Goal: Task Accomplishment & Management: Use online tool/utility

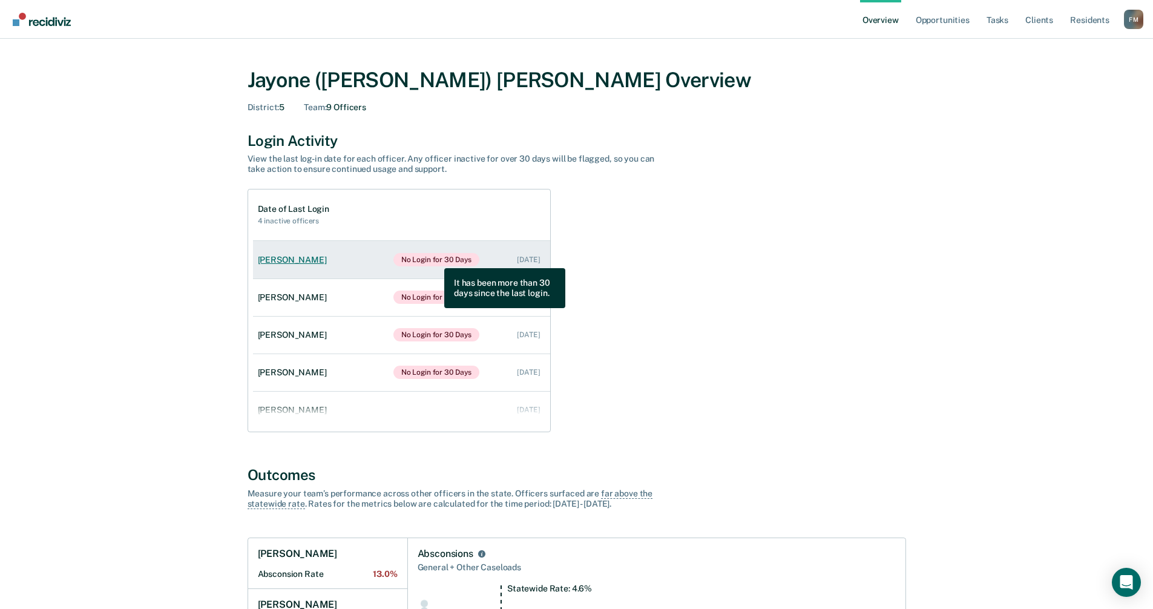
click at [435, 259] on span "No Login for 30 Days" at bounding box center [436, 259] width 87 height 13
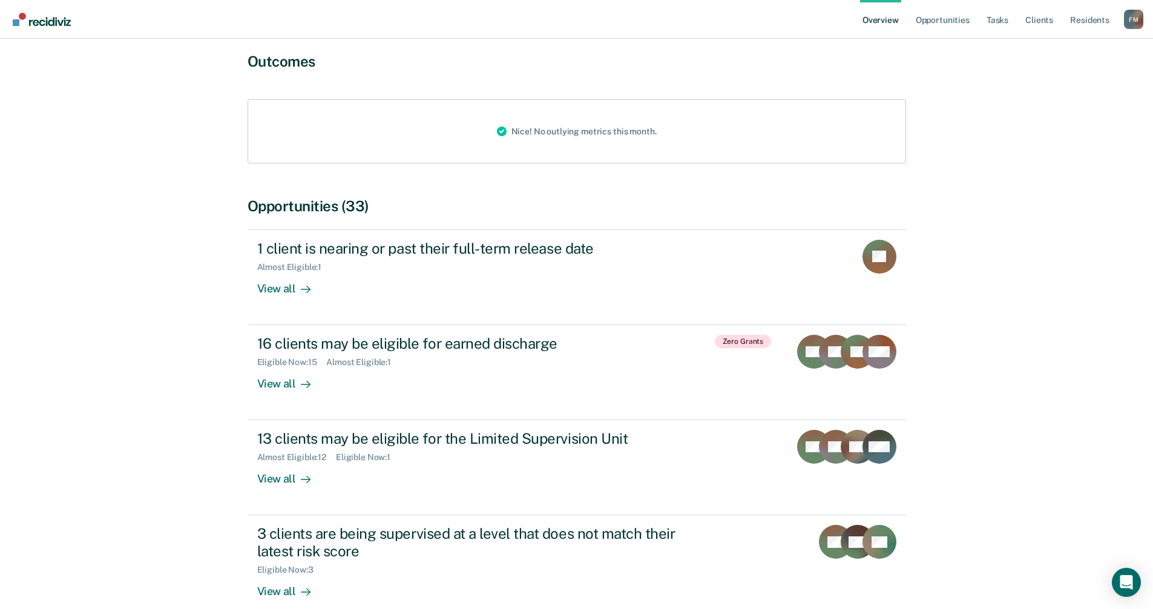
scroll to position [182, 0]
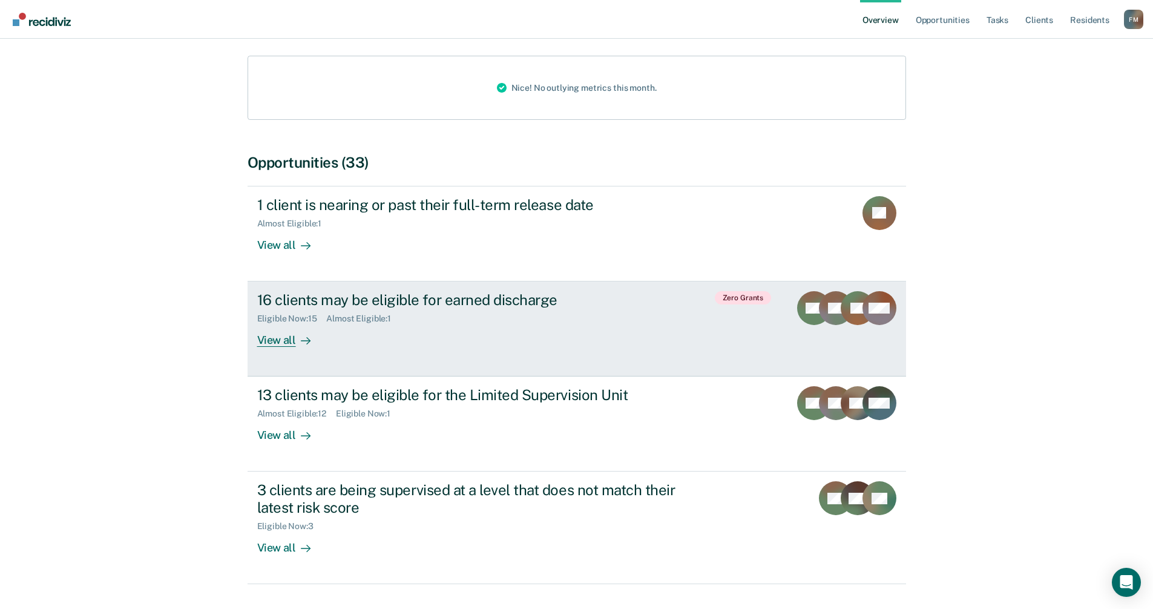
click at [277, 329] on div "View all" at bounding box center [291, 336] width 68 height 24
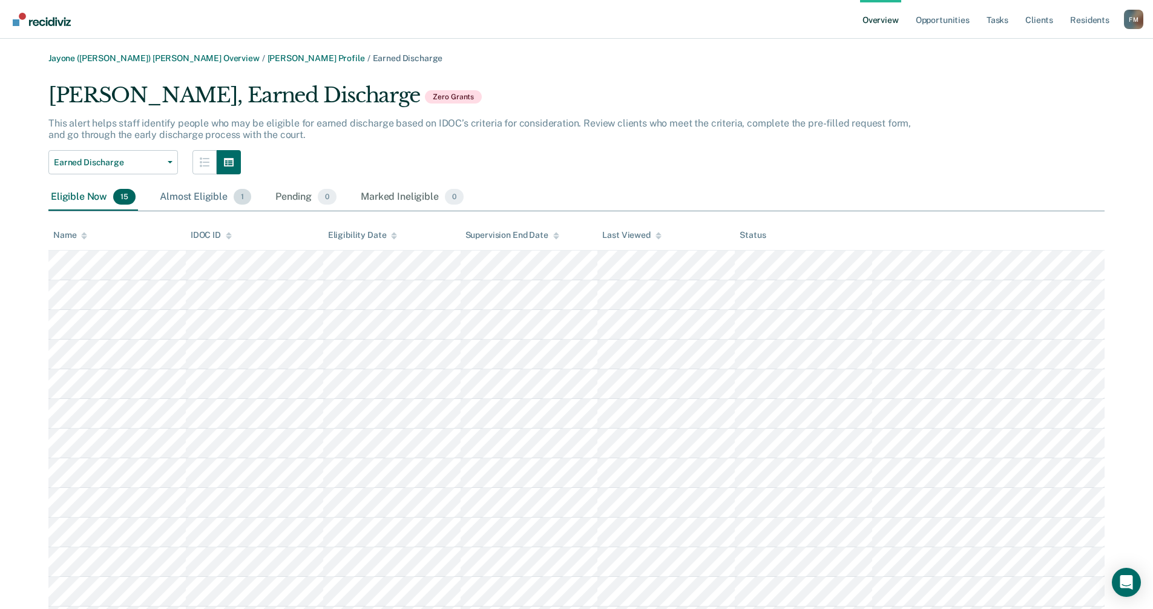
click at [193, 197] on div "Almost Eligible 1" at bounding box center [205, 197] width 96 height 27
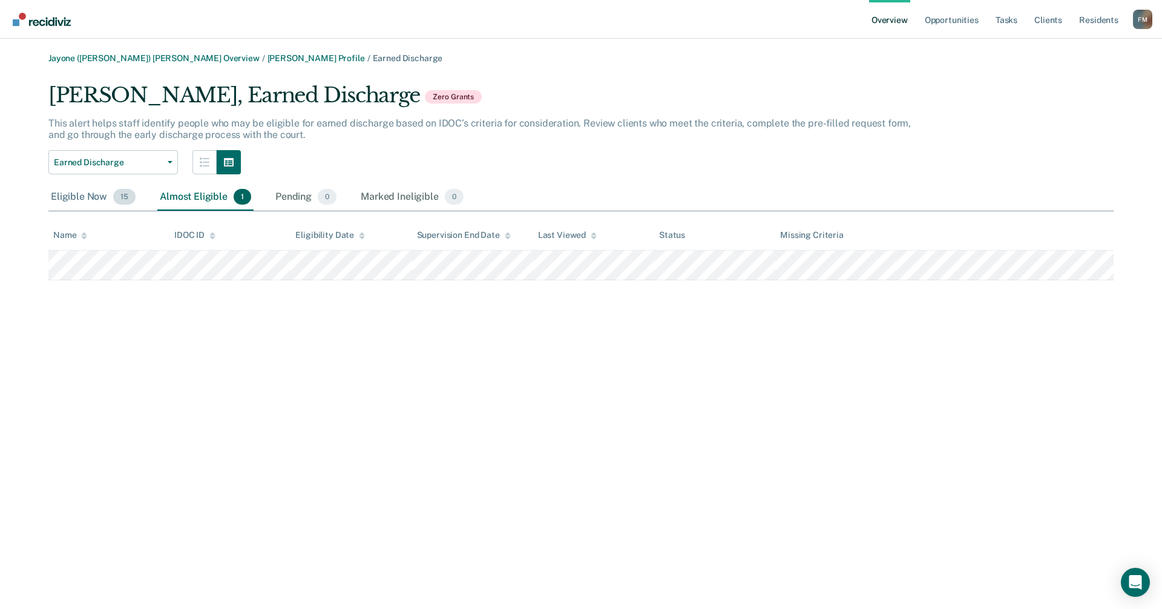
click at [93, 196] on div "Eligible Now 15" at bounding box center [93, 197] width 90 height 27
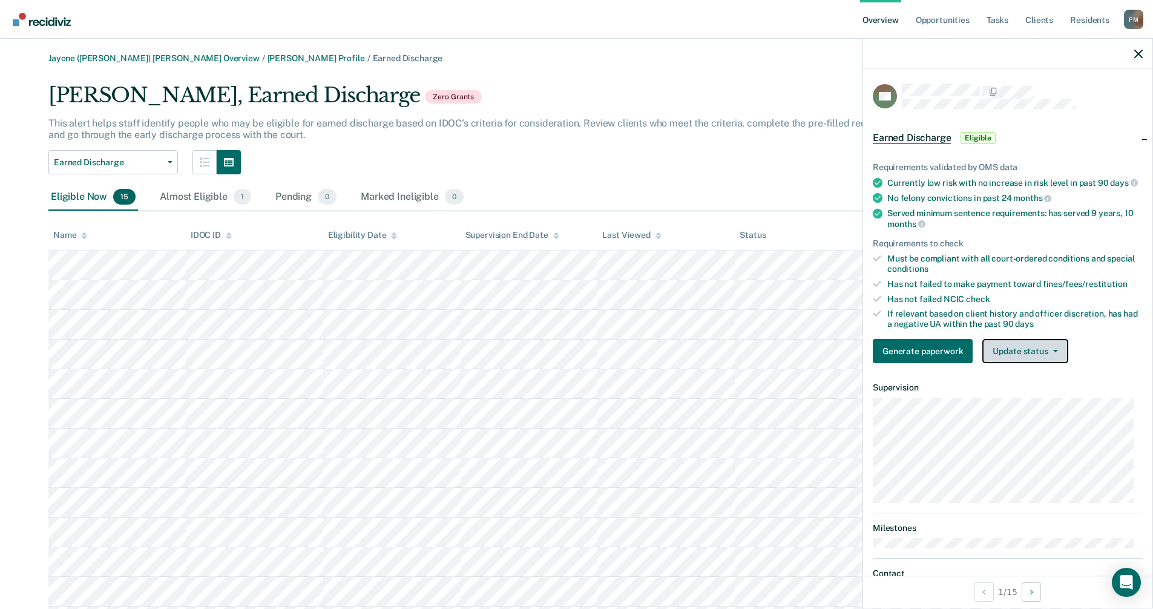
click at [1056, 363] on button "Update status" at bounding box center [1025, 351] width 85 height 24
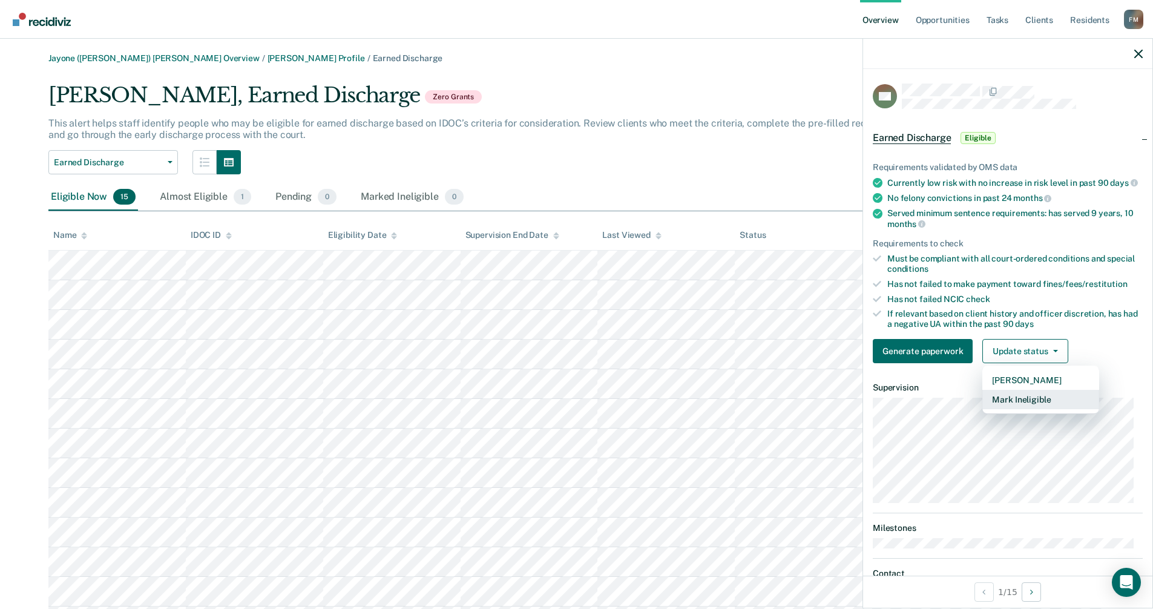
click at [1022, 409] on button "Mark Ineligible" at bounding box center [1041, 399] width 117 height 19
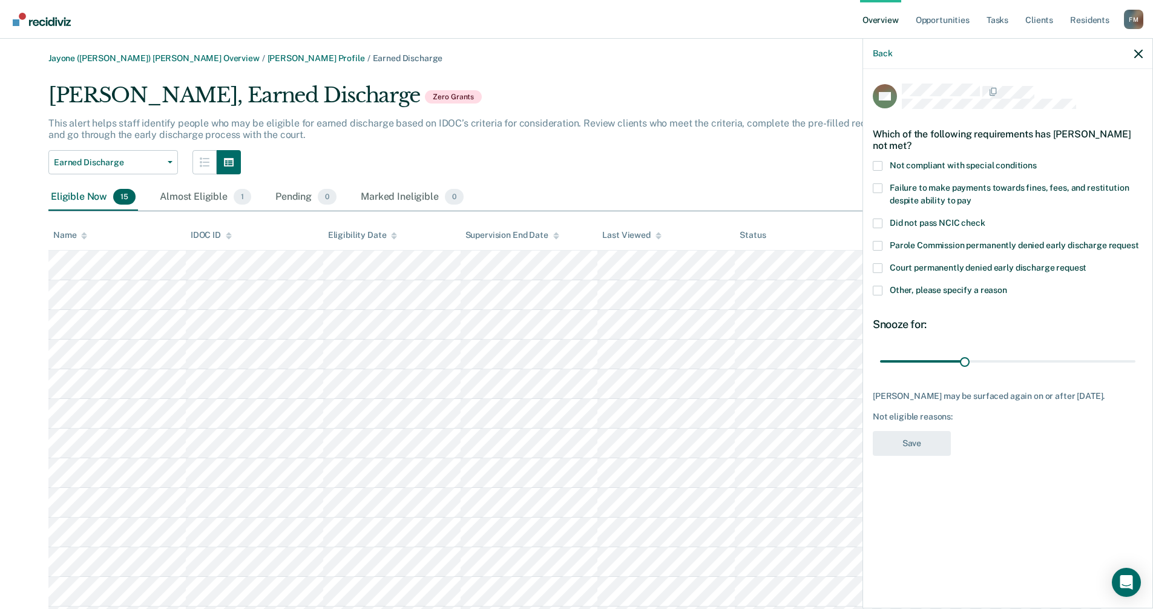
click at [878, 290] on span at bounding box center [878, 291] width 10 height 10
click at [1007, 286] on input "Other, please specify a reason" at bounding box center [1007, 286] width 0 height 0
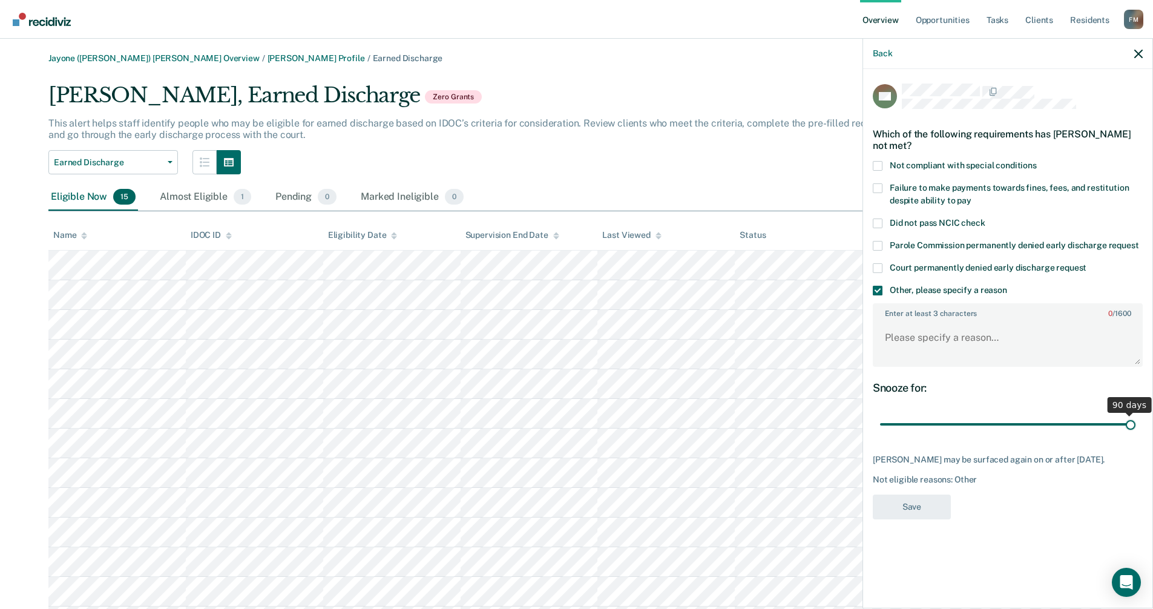
drag, startPoint x: 964, startPoint y: 423, endPoint x: 1162, endPoint y: 412, distance: 197.7
type input "90"
click at [1136, 414] on input "range" at bounding box center [1007, 424] width 255 height 21
click at [905, 334] on textarea "Enter at least 3 characters 0 / 1600" at bounding box center [1008, 343] width 268 height 45
click at [1004, 336] on textarea "Client on for a sex offense will need to generate early discharge" at bounding box center [1008, 343] width 268 height 45
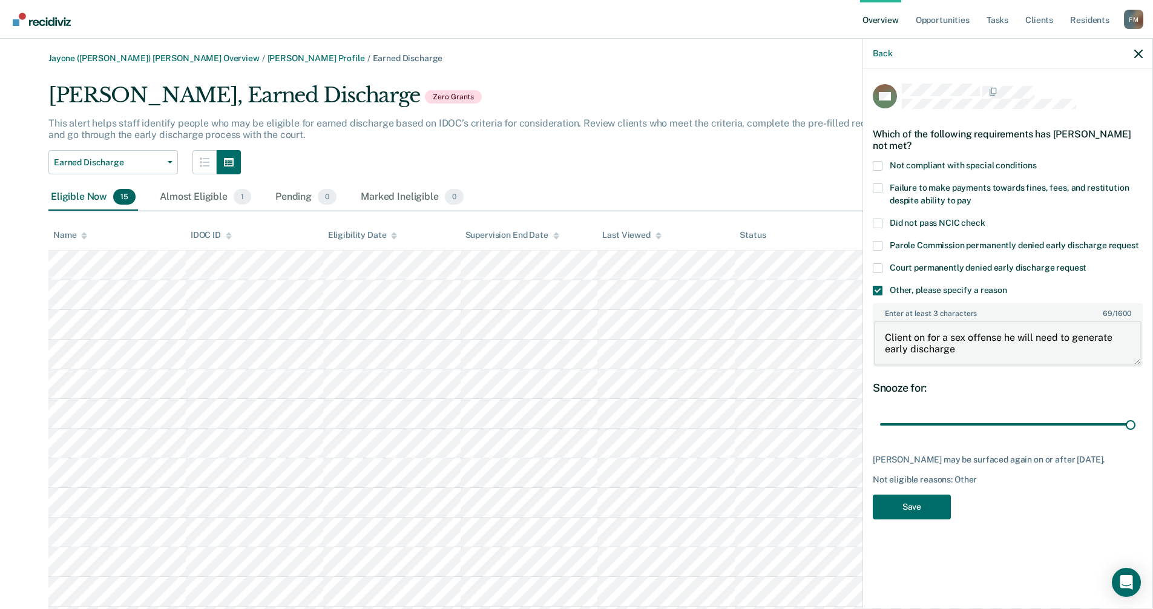
click at [953, 351] on textarea "Client on for a sex offense he will need to generate early discharge" at bounding box center [1008, 343] width 268 height 45
type textarea "Client on for a sex offense he will need to generate early discharge."
click at [914, 509] on button "Save" at bounding box center [912, 507] width 78 height 25
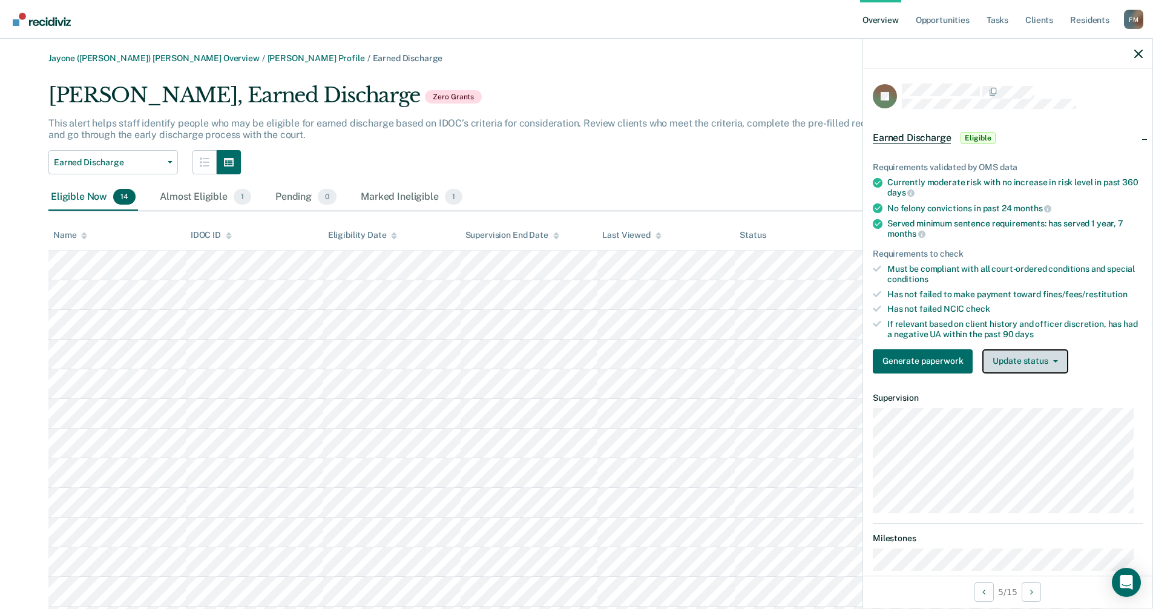
click at [1058, 357] on button "Update status" at bounding box center [1025, 361] width 85 height 24
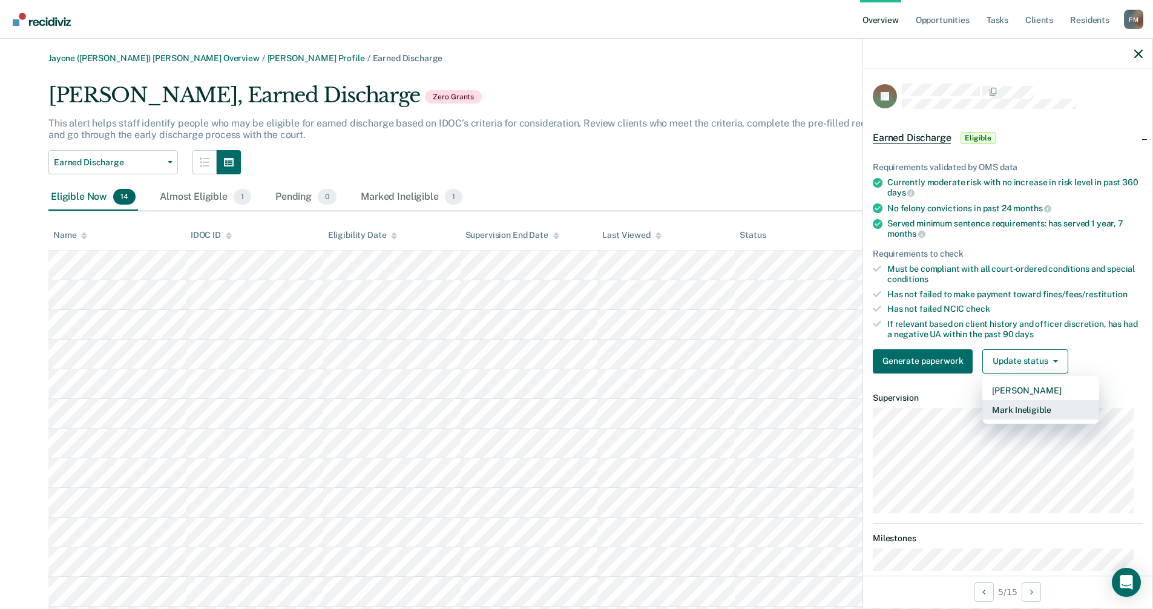
click at [1011, 407] on button "Mark Ineligible" at bounding box center [1041, 409] width 117 height 19
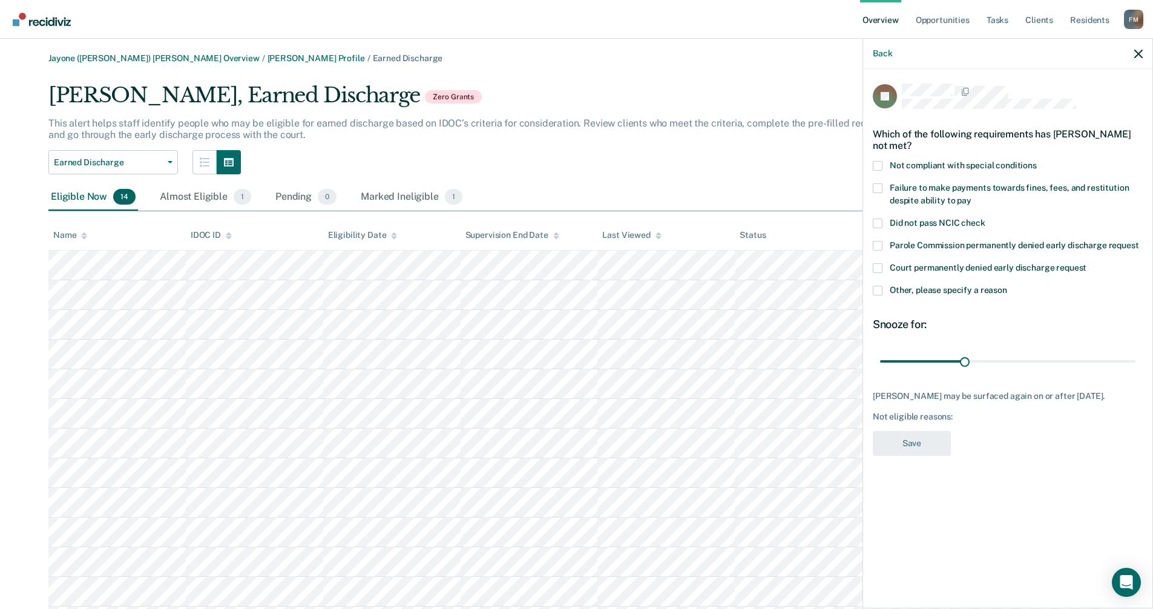
click at [880, 286] on span at bounding box center [878, 291] width 10 height 10
click at [1007, 286] on input "Other, please specify a reason" at bounding box center [1007, 286] width 0 height 0
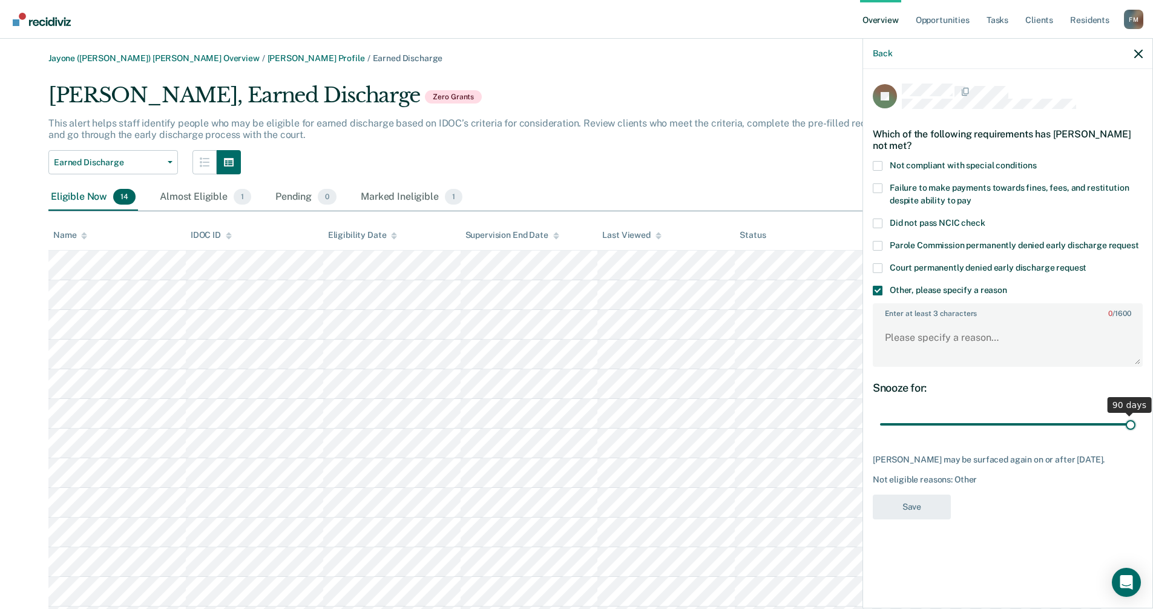
drag, startPoint x: 963, startPoint y: 412, endPoint x: 1142, endPoint y: 417, distance: 179.3
type input "90"
click at [1136, 417] on input "range" at bounding box center [1007, 424] width 255 height 21
click at [947, 326] on textarea "Enter at least 3 characters 0 / 1600" at bounding box center [1008, 343] width 268 height 45
type textarea "Client is a moderate risk"
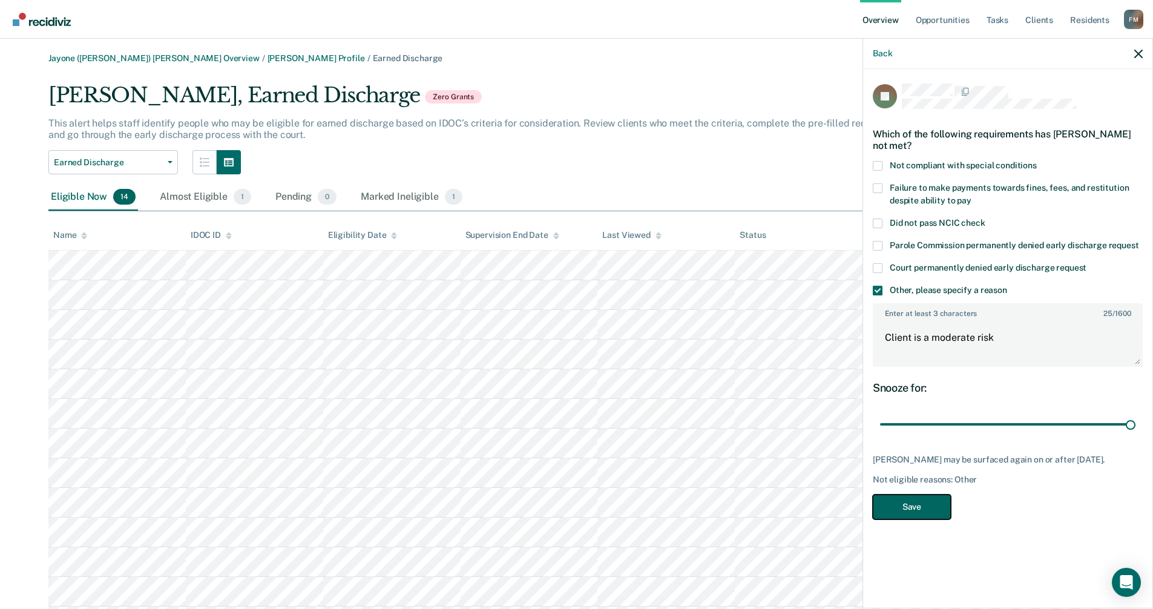
click at [915, 495] on button "Save" at bounding box center [912, 507] width 78 height 25
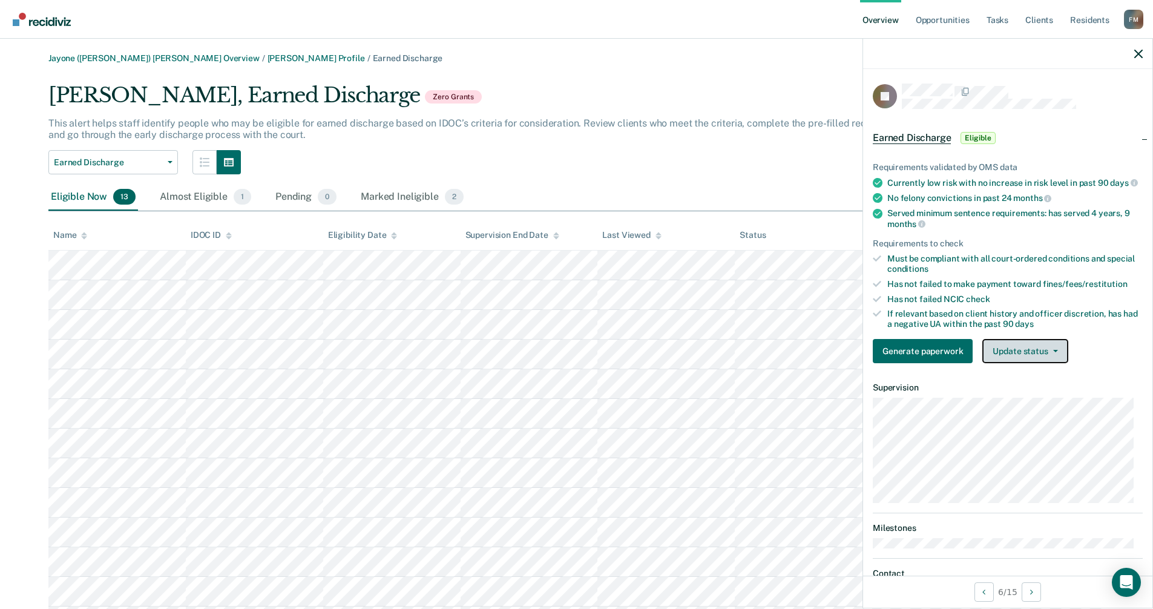
click at [1055, 352] on icon "button" at bounding box center [1055, 351] width 5 height 2
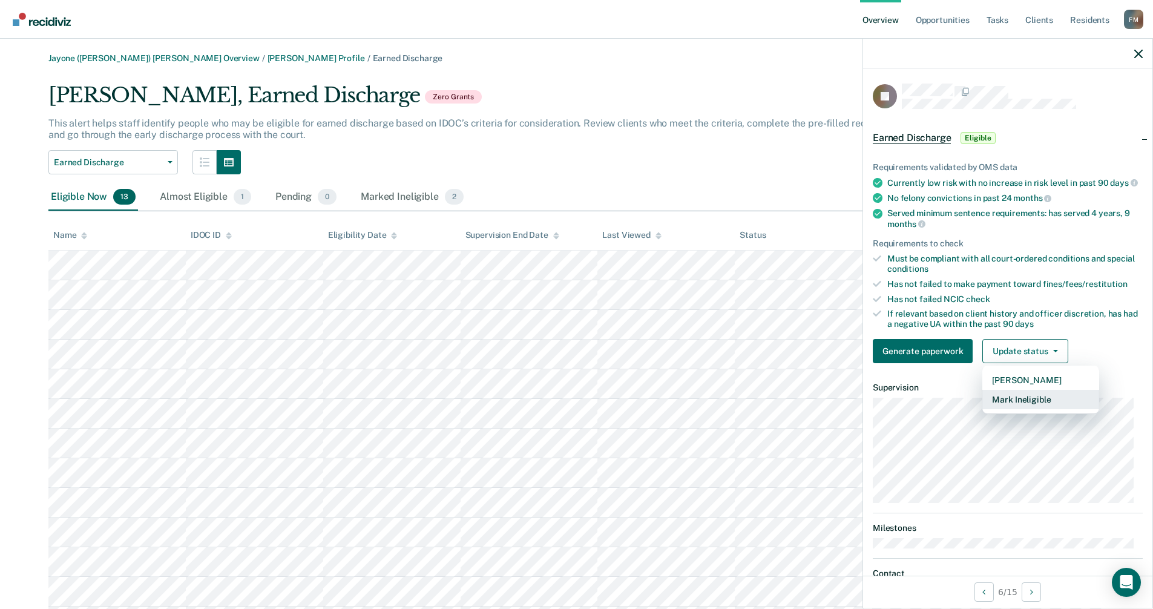
click at [1035, 406] on button "Mark Ineligible" at bounding box center [1041, 399] width 117 height 19
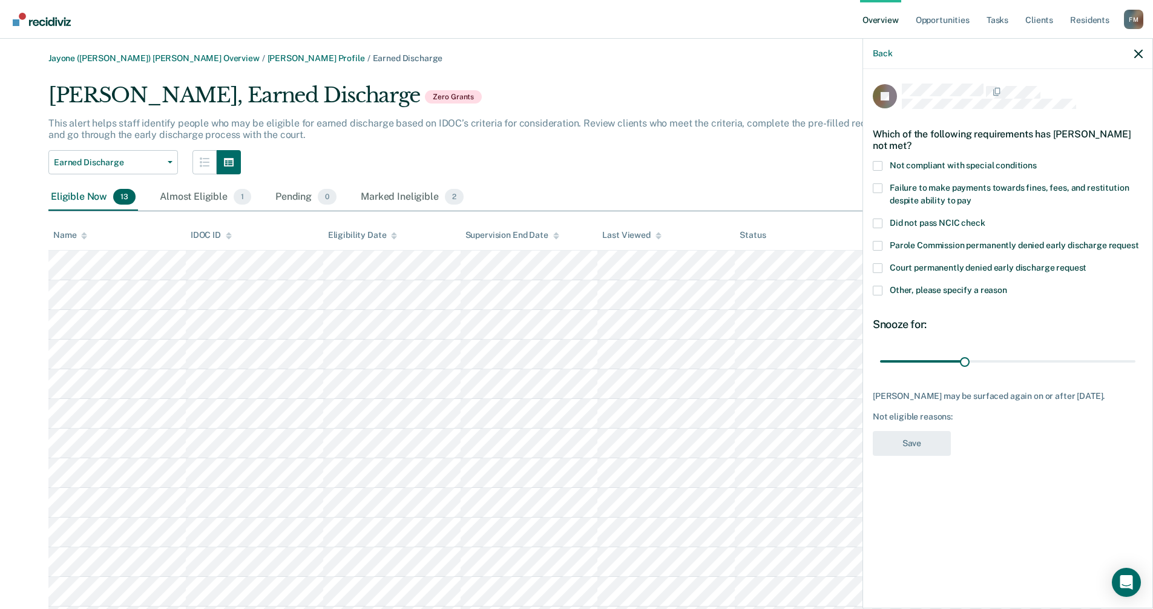
click at [878, 186] on span at bounding box center [878, 188] width 10 height 10
click at [972, 196] on input "Failure to make payments towards fines, fees, and restitution despite ability t…" at bounding box center [972, 196] width 0 height 0
drag, startPoint x: 965, startPoint y: 360, endPoint x: 1162, endPoint y: 376, distance: 197.4
type input "90"
click at [1136, 372] on input "range" at bounding box center [1007, 361] width 255 height 21
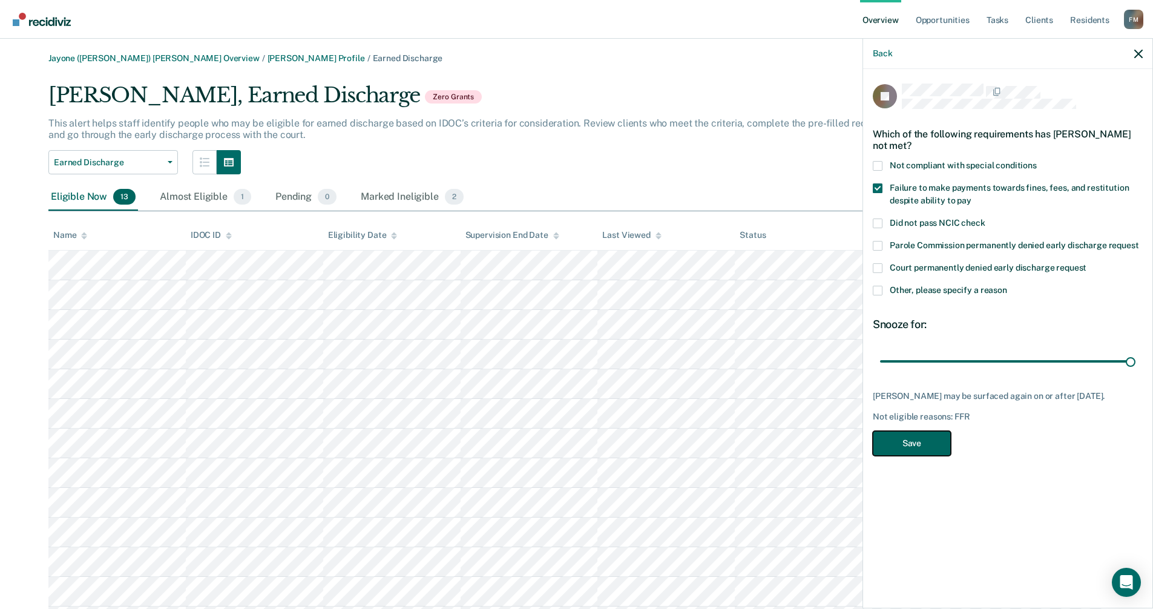
click at [917, 440] on button "Save" at bounding box center [912, 443] width 78 height 25
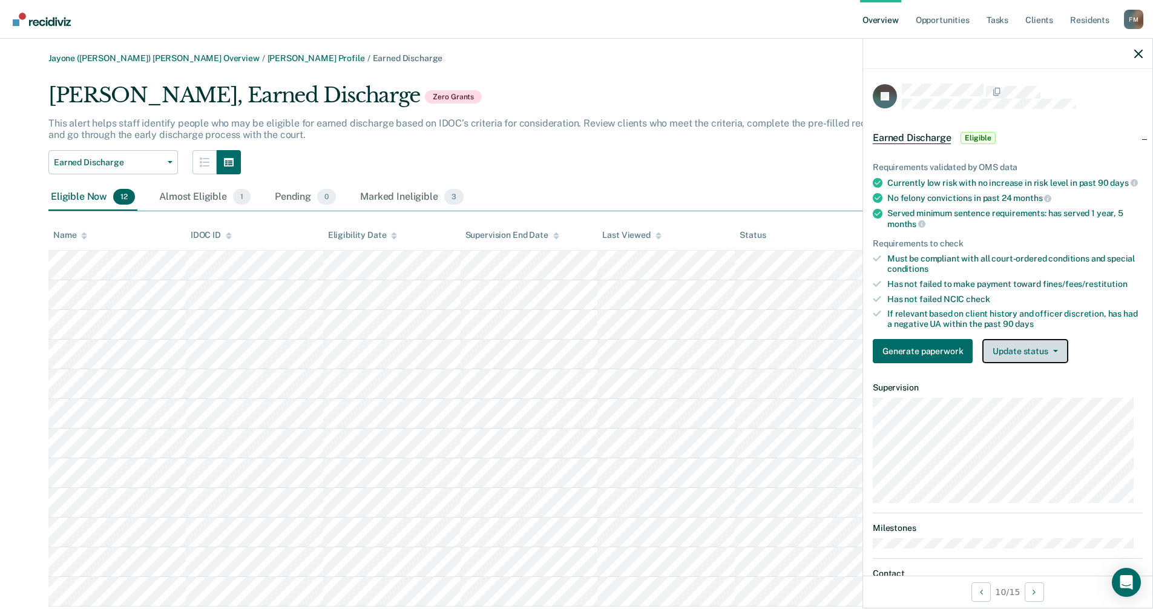
click at [1062, 363] on button "Update status" at bounding box center [1025, 351] width 85 height 24
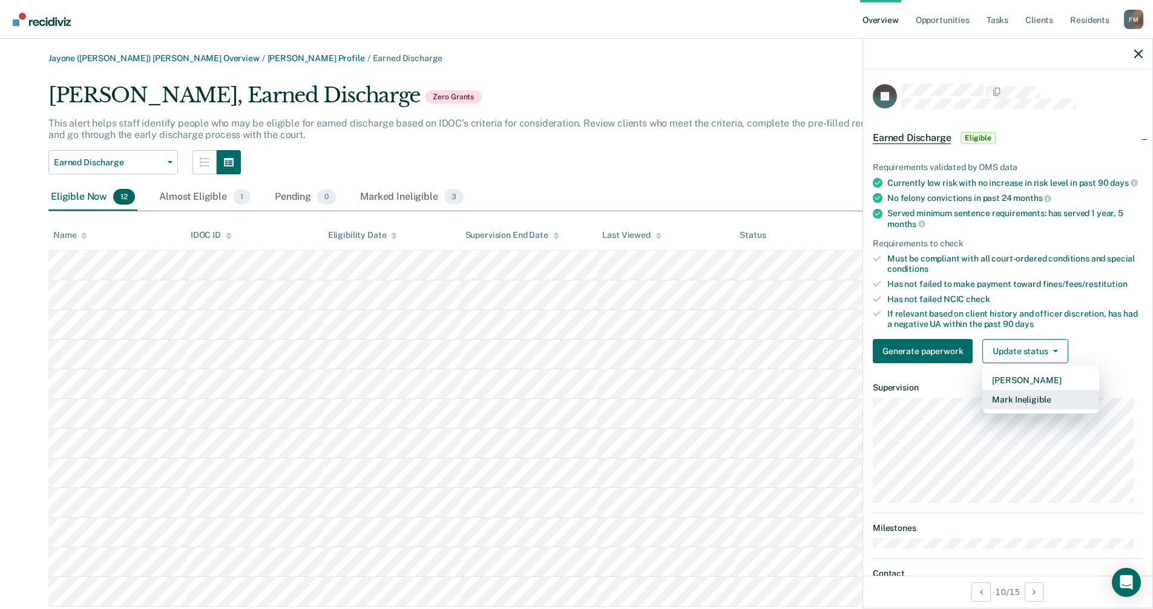
click at [1036, 409] on button "Mark Ineligible" at bounding box center [1041, 399] width 117 height 19
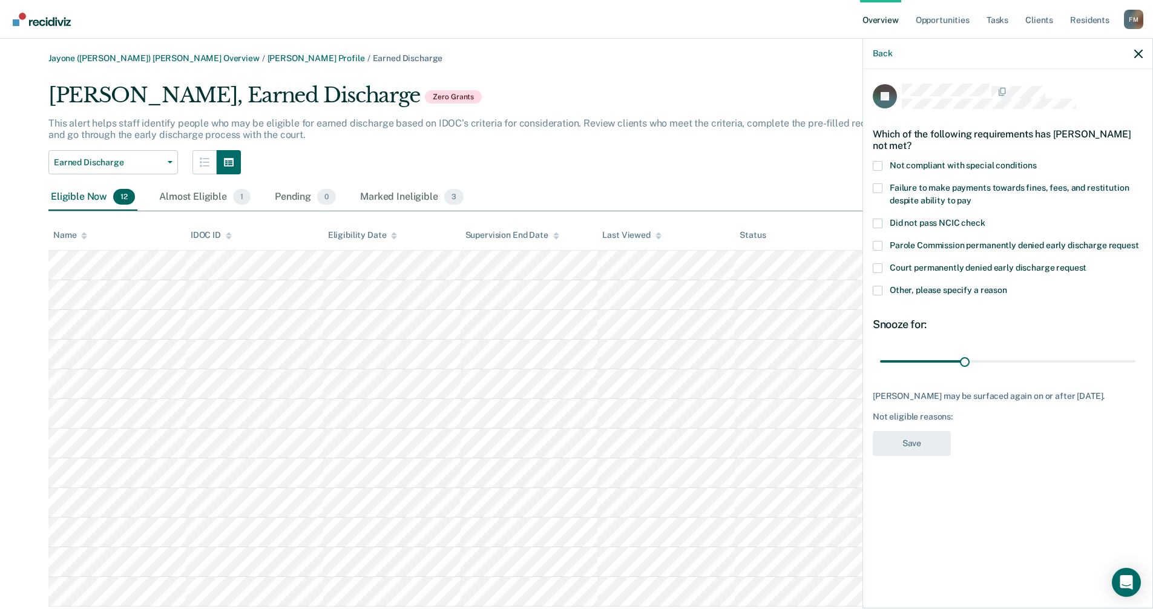
click at [877, 186] on span at bounding box center [878, 188] width 10 height 10
click at [972, 196] on input "Failure to make payments towards fines, fees, and restitution despite ability t…" at bounding box center [972, 196] width 0 height 0
drag, startPoint x: 966, startPoint y: 357, endPoint x: 1162, endPoint y: 368, distance: 195.9
type input "90"
click at [1136, 368] on input "range" at bounding box center [1007, 361] width 255 height 21
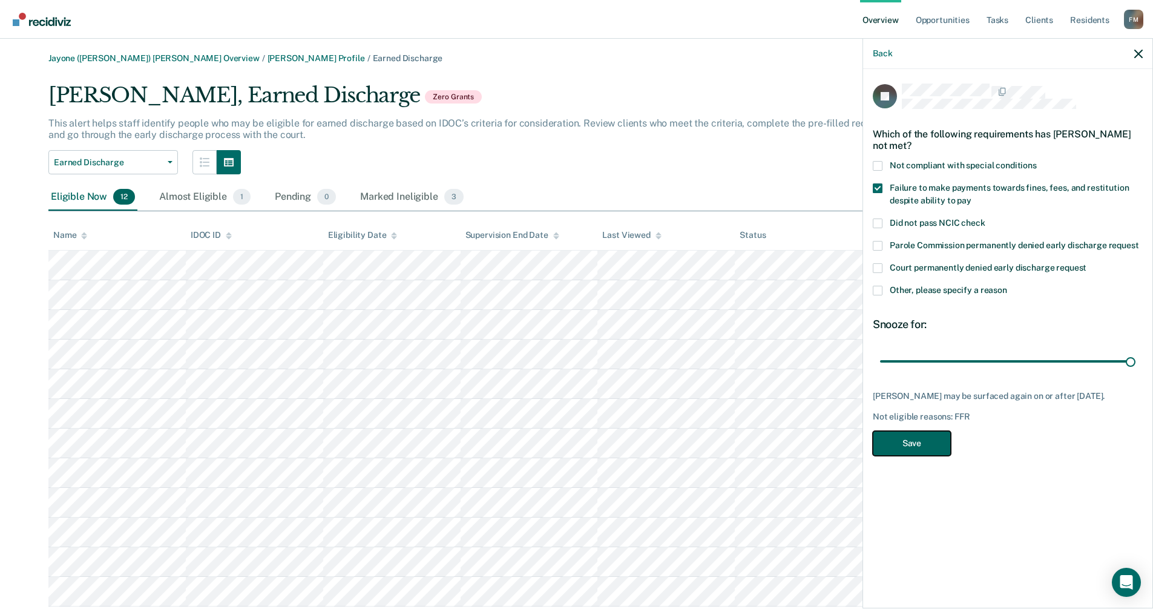
click at [907, 437] on button "Save" at bounding box center [912, 443] width 78 height 25
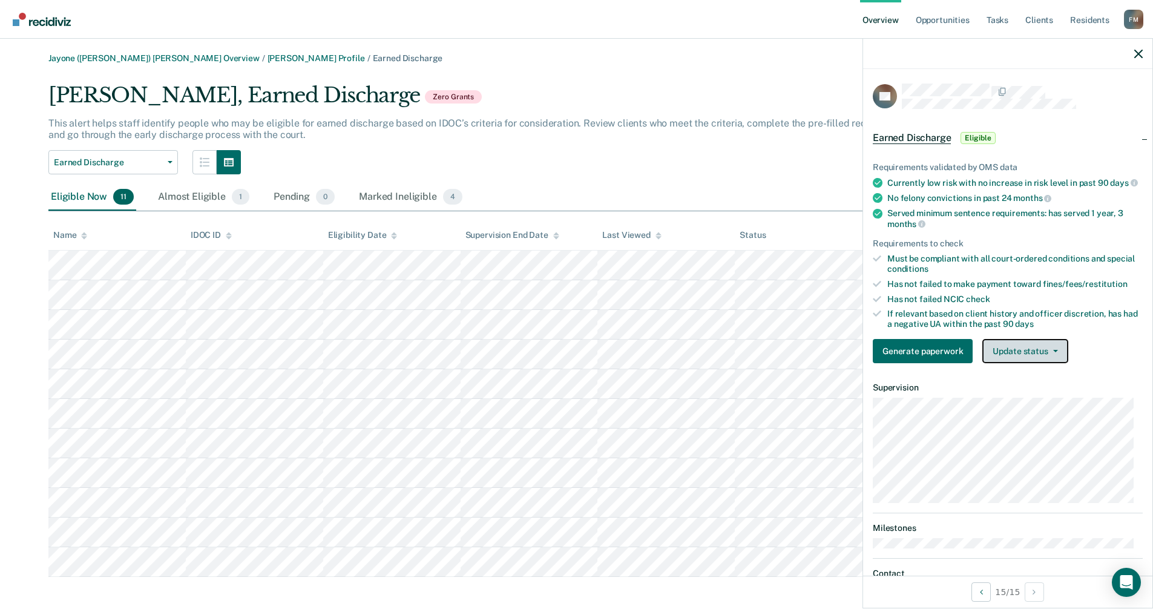
click at [1056, 358] on button "Update status" at bounding box center [1025, 351] width 85 height 24
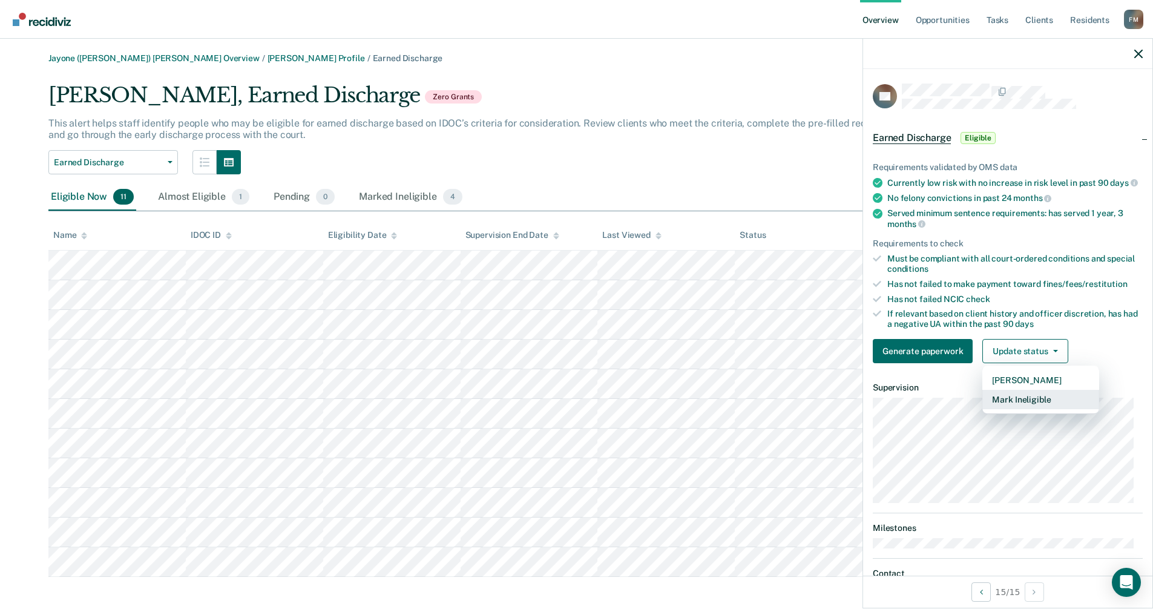
click at [1027, 409] on button "Mark Ineligible" at bounding box center [1041, 399] width 117 height 19
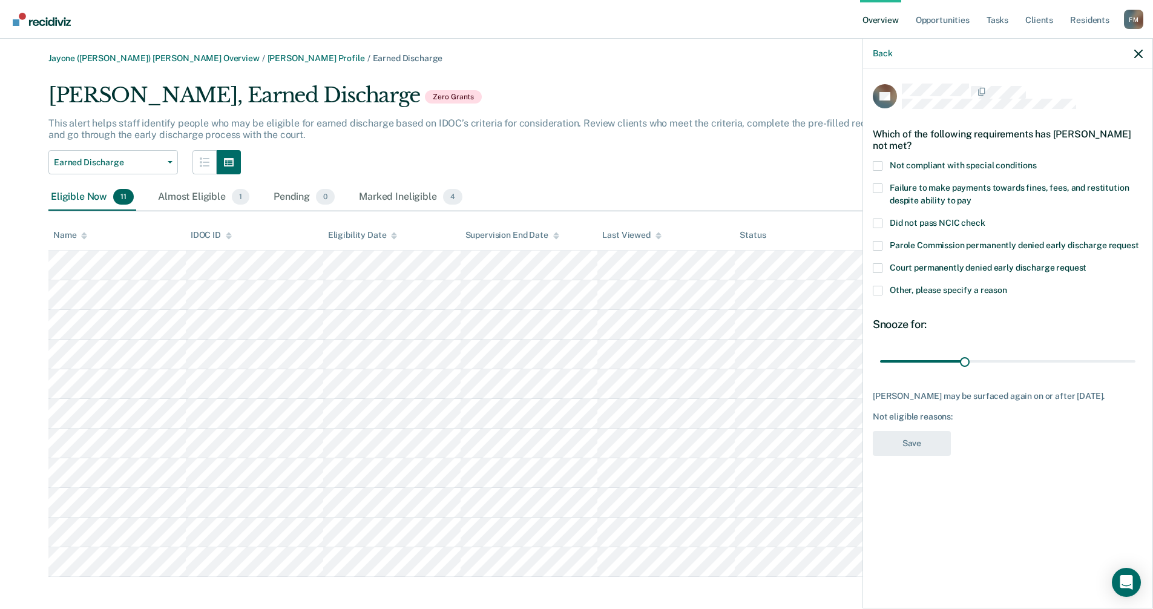
click at [880, 289] on span at bounding box center [878, 291] width 10 height 10
click at [1007, 286] on input "Other, please specify a reason" at bounding box center [1007, 286] width 0 height 0
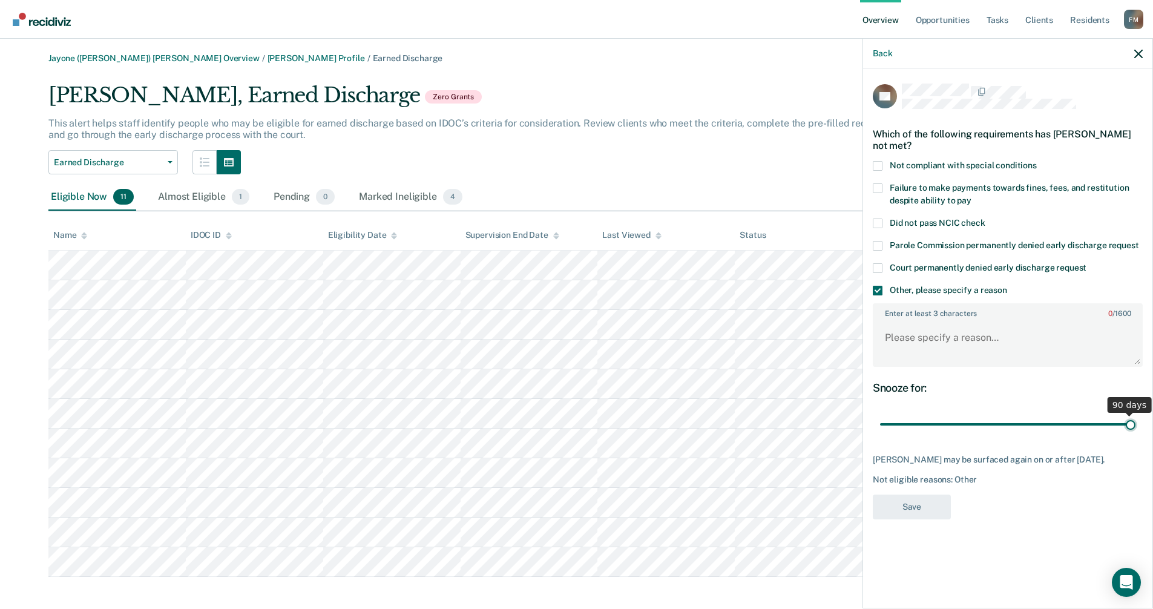
drag, startPoint x: 965, startPoint y: 424, endPoint x: 1162, endPoint y: 437, distance: 197.2
type input "90"
click at [1136, 435] on input "range" at bounding box center [1007, 424] width 255 height 21
click at [909, 334] on textarea "Enter at least 3 characters 0 / 1600" at bounding box center [1008, 343] width 268 height 45
type textarea "being deported by the ICE"
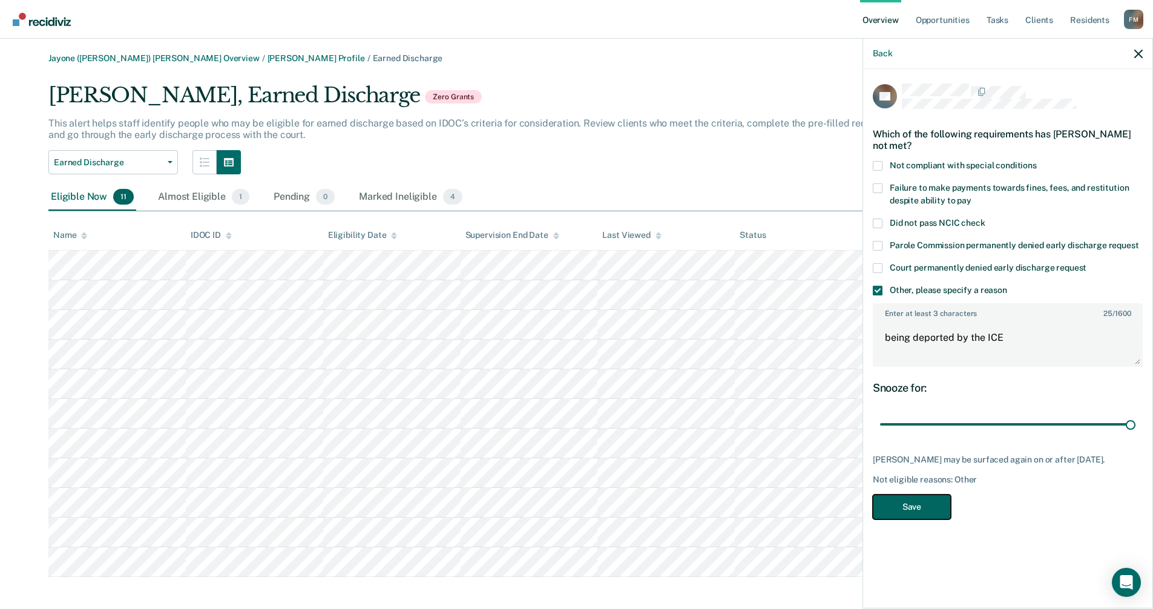
click at [914, 510] on button "Save" at bounding box center [912, 507] width 78 height 25
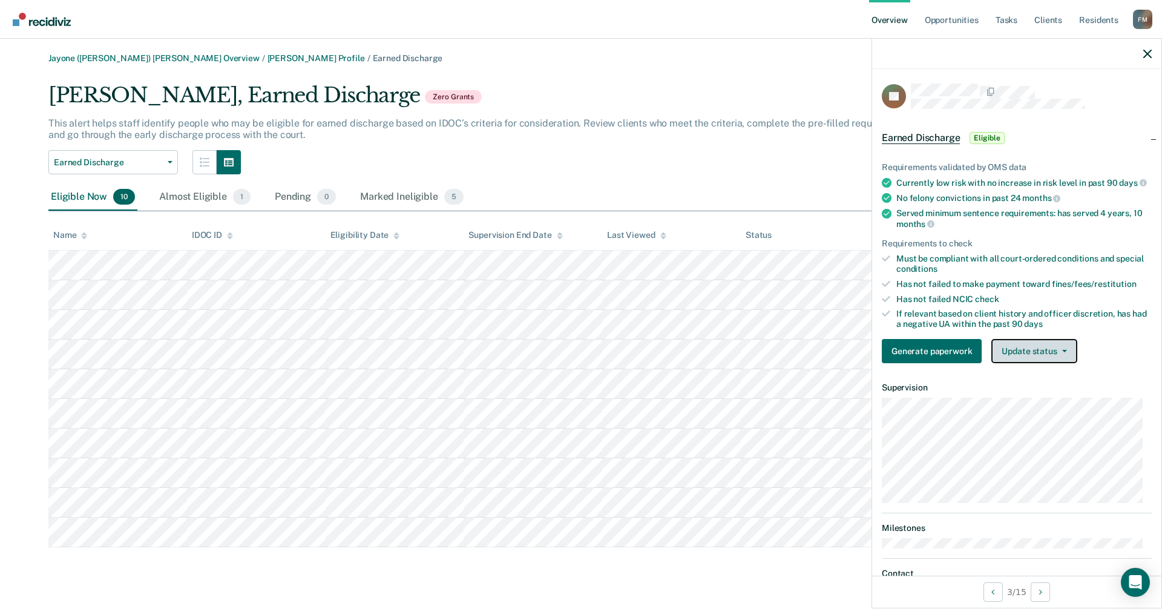
click at [1062, 352] on icon "button" at bounding box center [1064, 351] width 5 height 2
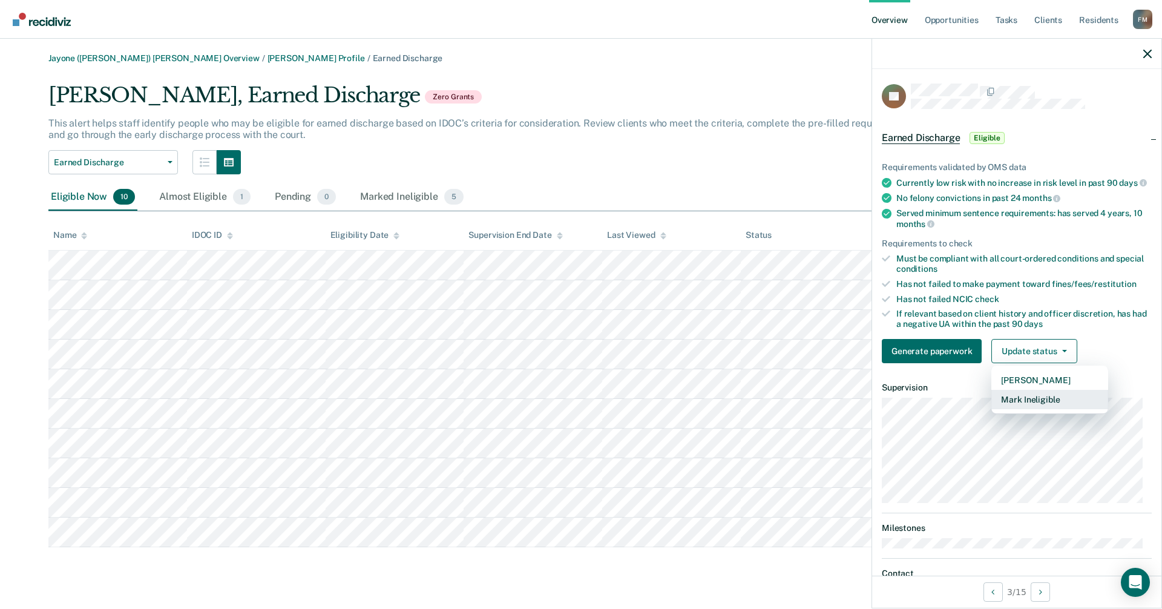
click at [1036, 409] on button "Mark Ineligible" at bounding box center [1050, 399] width 117 height 19
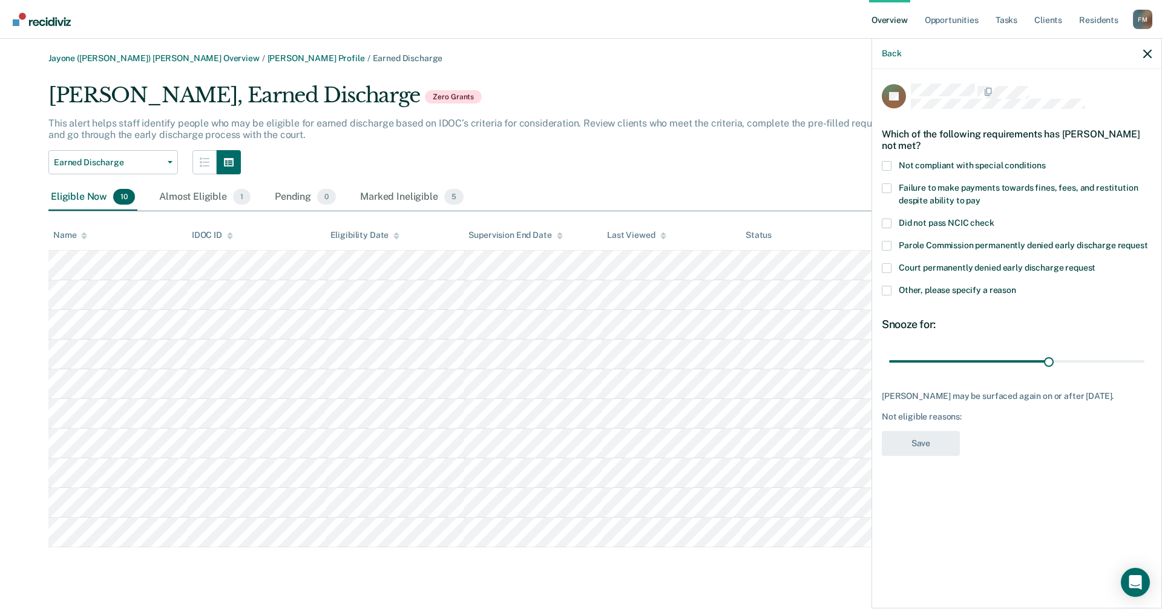
click at [885, 288] on span at bounding box center [887, 291] width 10 height 10
click at [1016, 286] on input "Other, please specify a reason" at bounding box center [1016, 286] width 0 height 0
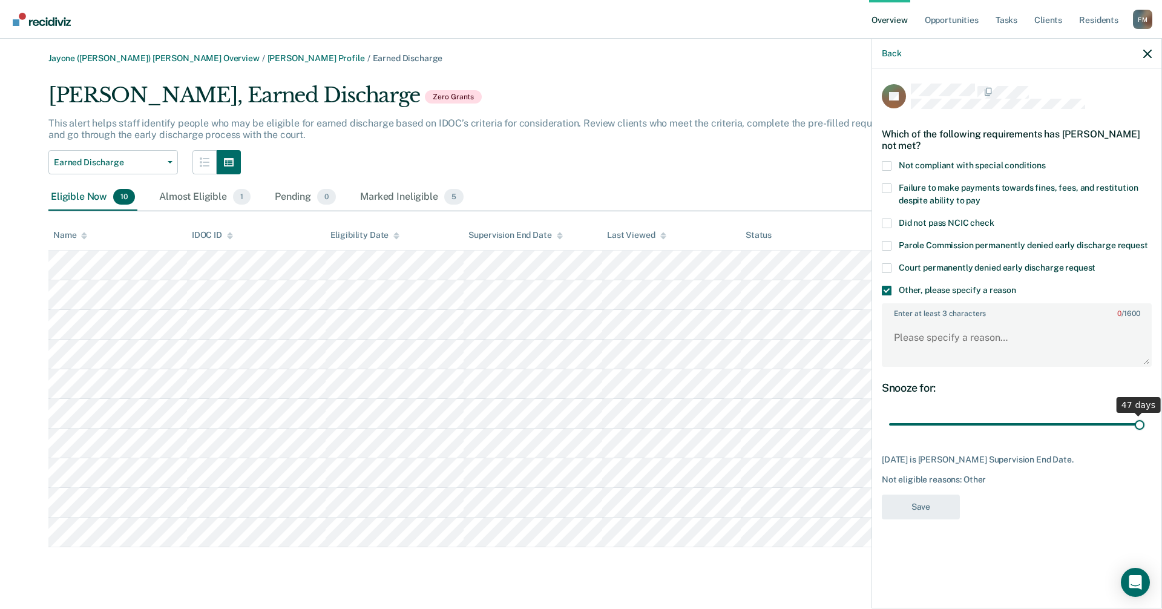
drag, startPoint x: 1049, startPoint y: 424, endPoint x: 1162, endPoint y: 436, distance: 113.9
type input "47"
click at [1145, 435] on input "range" at bounding box center [1016, 424] width 255 height 21
click at [907, 315] on label "Enter at least 3 characters 0 / 1600" at bounding box center [1017, 311] width 268 height 13
click at [907, 321] on textarea "Enter at least 3 characters 0 / 1600" at bounding box center [1017, 343] width 268 height 45
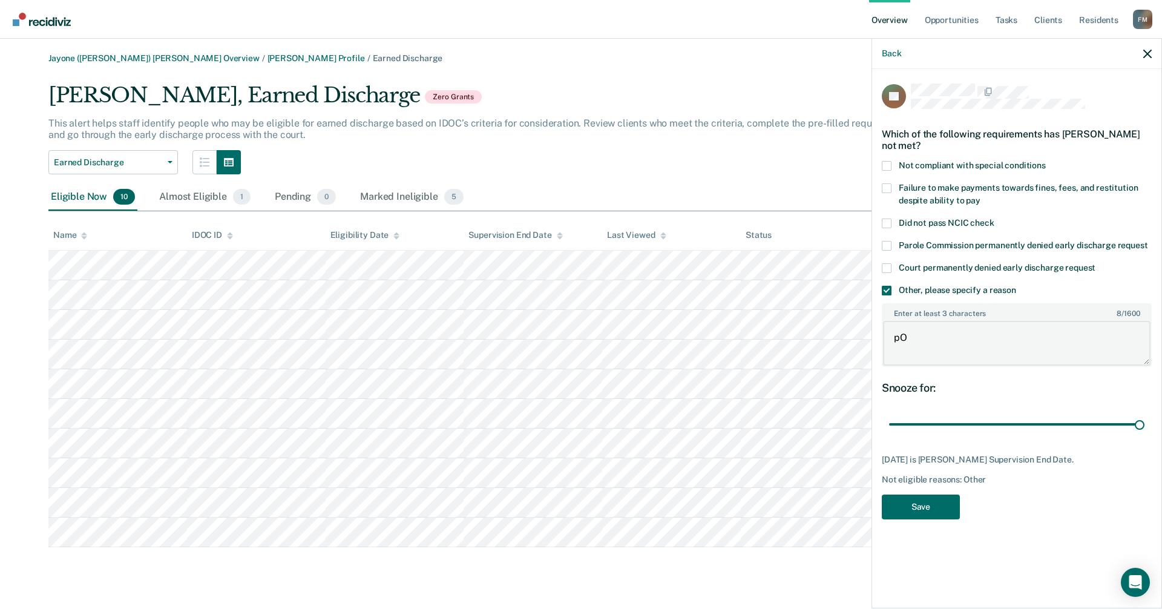
type textarea "p"
type textarea "Possibly facing new charges per prosecutor [MEDICAL_DATA] involving a car wreck"
click at [920, 509] on button "Save" at bounding box center [921, 507] width 78 height 25
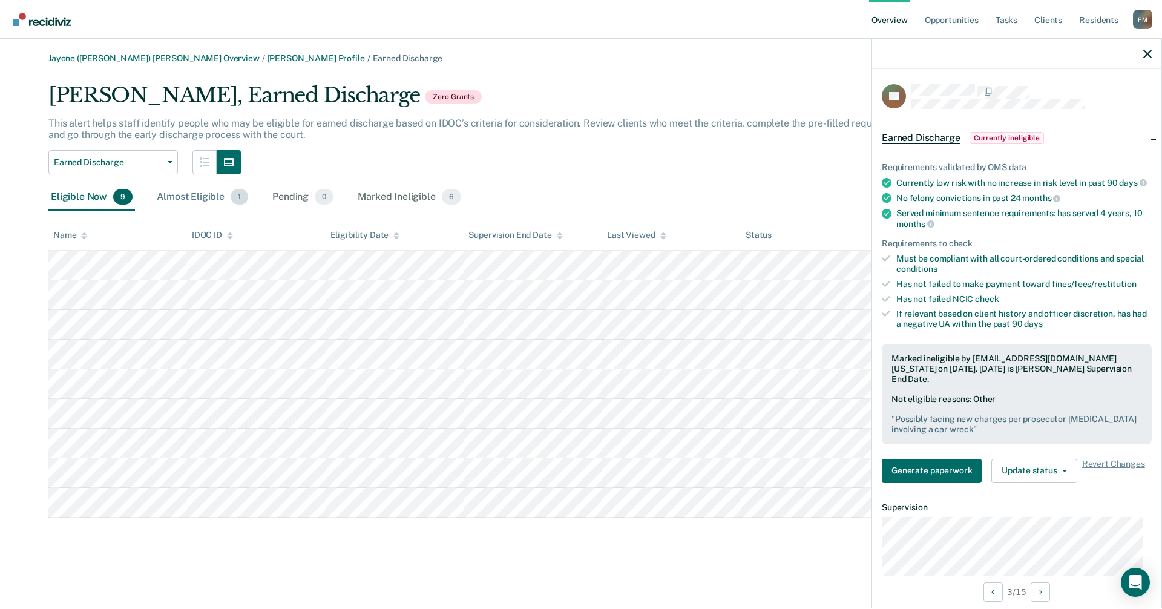
click at [193, 199] on div "Almost Eligible 1" at bounding box center [202, 197] width 96 height 27
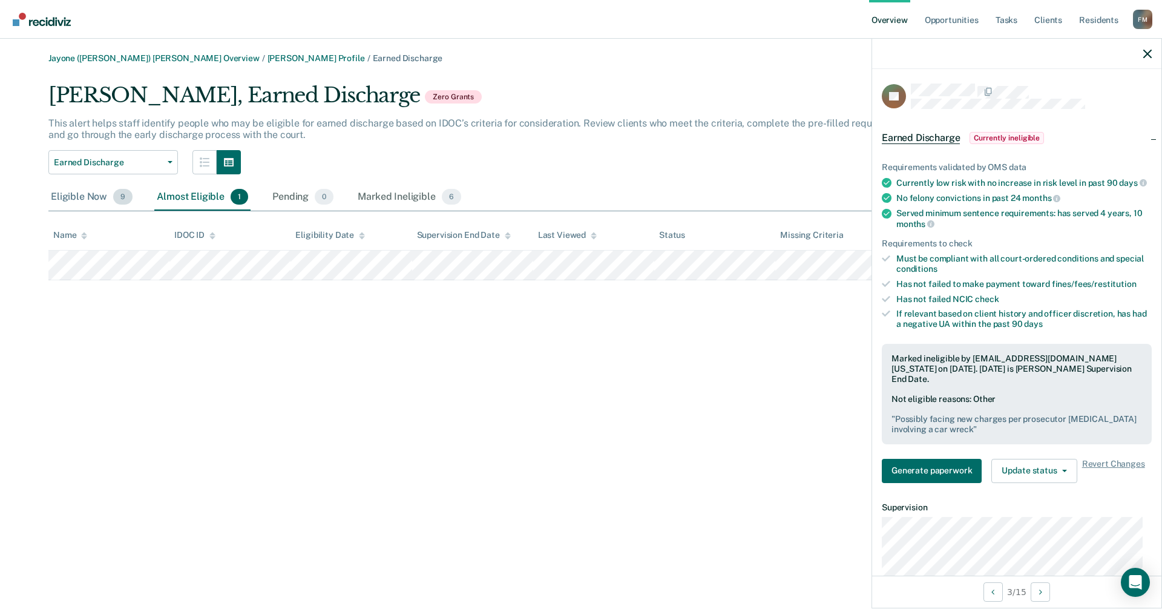
click at [81, 198] on div "Eligible Now 9" at bounding box center [91, 197] width 87 height 27
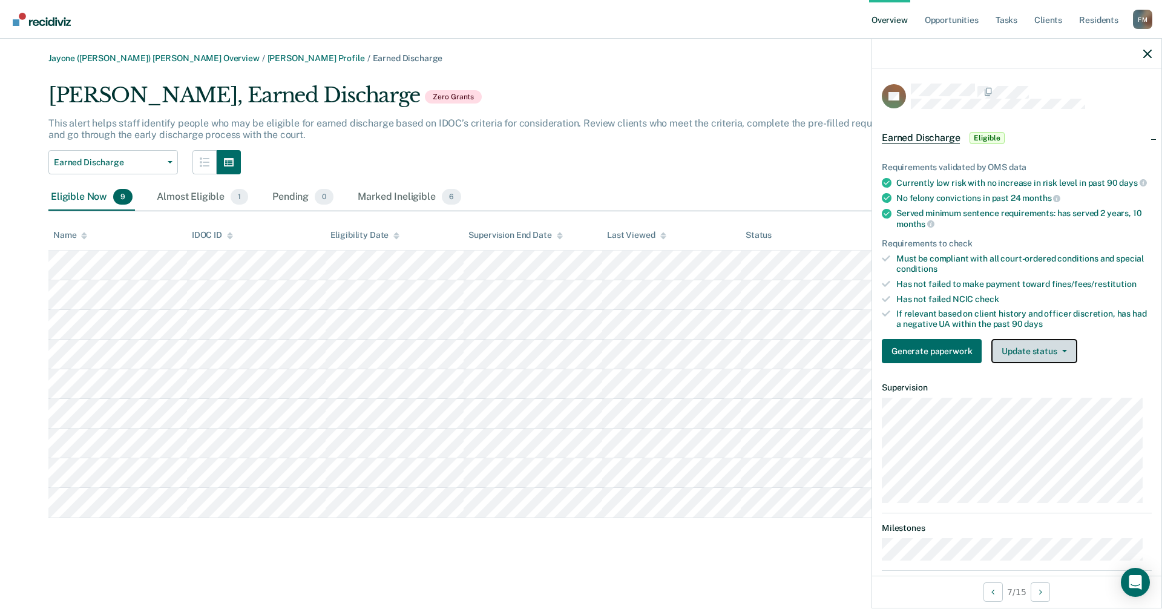
click at [1062, 363] on button "Update status" at bounding box center [1034, 351] width 85 height 24
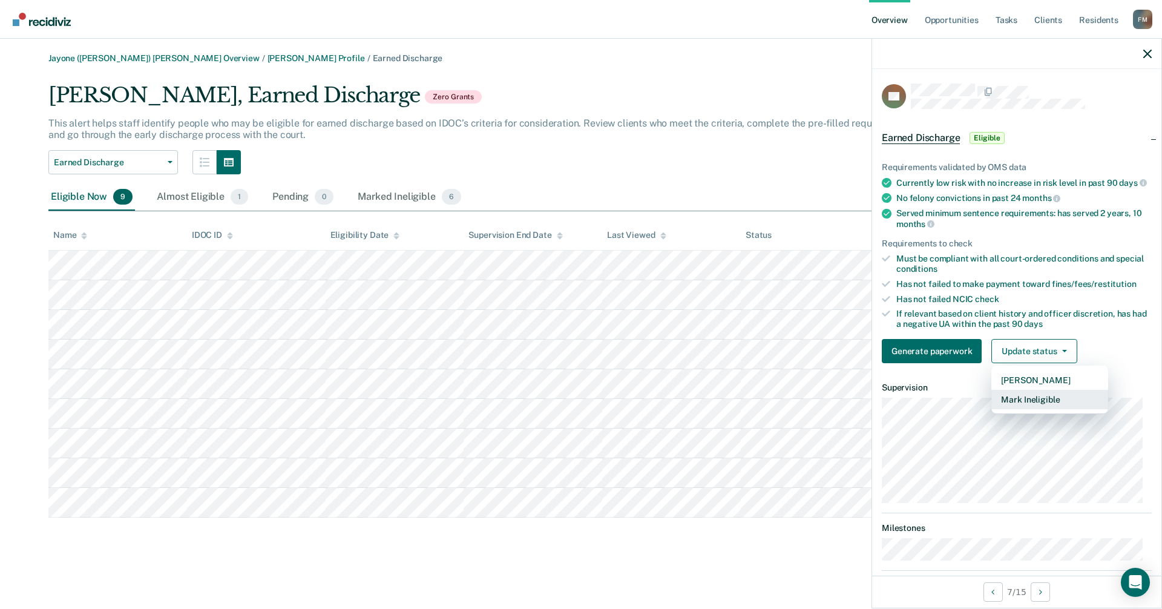
click at [1049, 407] on button "Mark Ineligible" at bounding box center [1050, 399] width 117 height 19
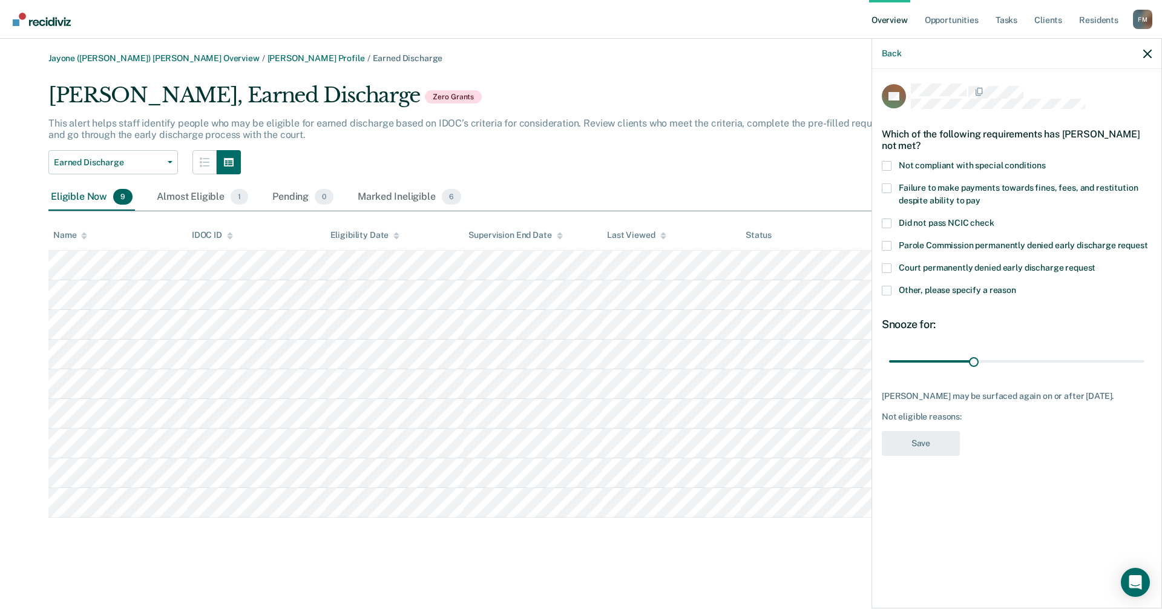
click at [886, 190] on span at bounding box center [887, 188] width 10 height 10
click at [981, 196] on input "Failure to make payments towards fines, fees, and restitution despite ability t…" at bounding box center [981, 196] width 0 height 0
drag, startPoint x: 975, startPoint y: 358, endPoint x: 1162, endPoint y: 361, distance: 187.1
type input "90"
click at [1145, 361] on input "range" at bounding box center [1016, 361] width 255 height 21
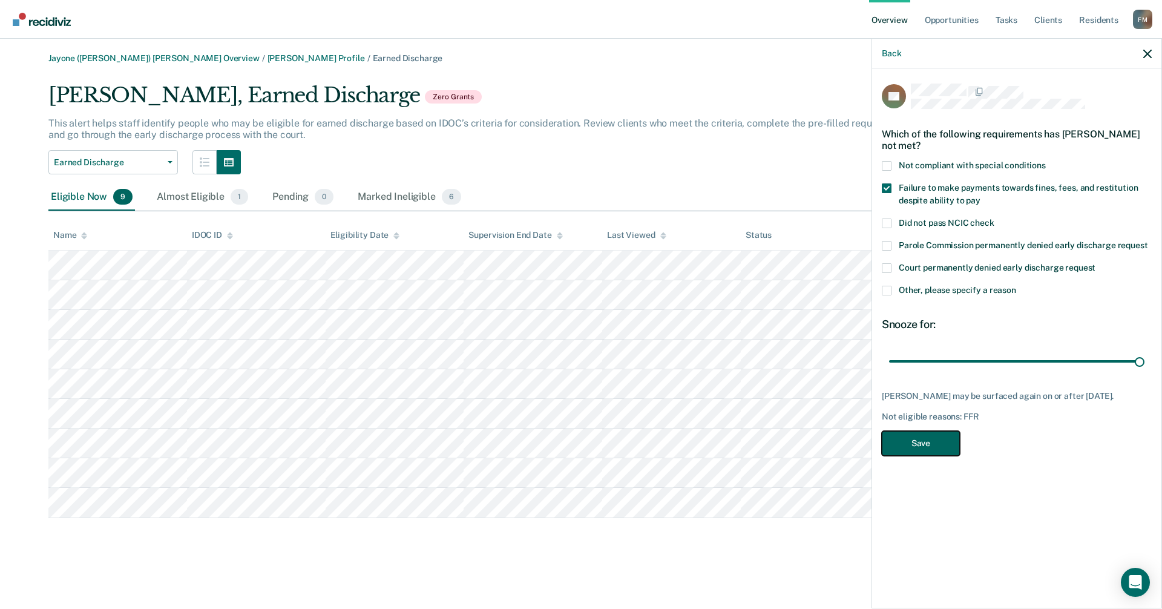
click at [932, 441] on button "Save" at bounding box center [921, 443] width 78 height 25
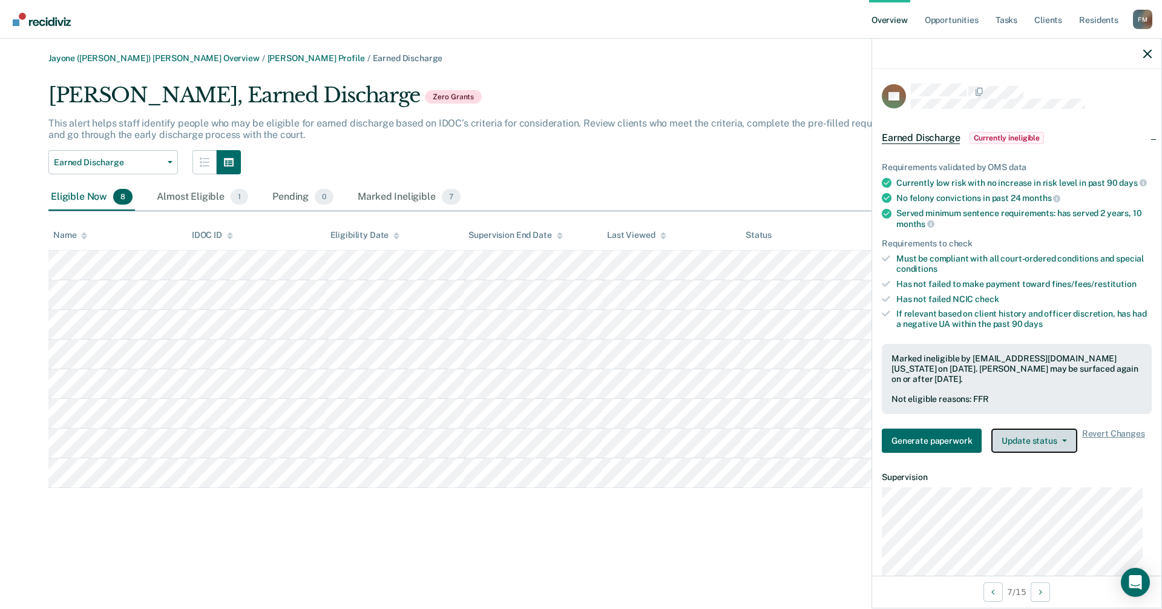
click at [1032, 447] on button "Update status" at bounding box center [1034, 441] width 85 height 24
click at [795, 516] on div "Jayone ([PERSON_NAME]) [PERSON_NAME] Overview / [PERSON_NAME] Profile / Earned …" at bounding box center [581, 311] width 1133 height 517
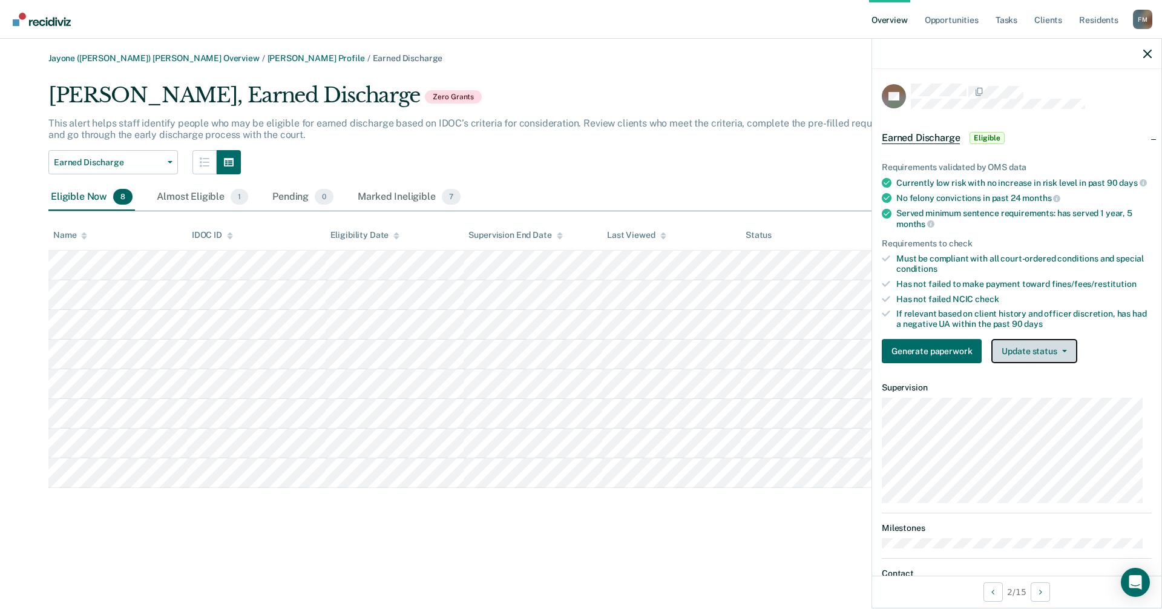
click at [1017, 363] on button "Update status" at bounding box center [1034, 351] width 85 height 24
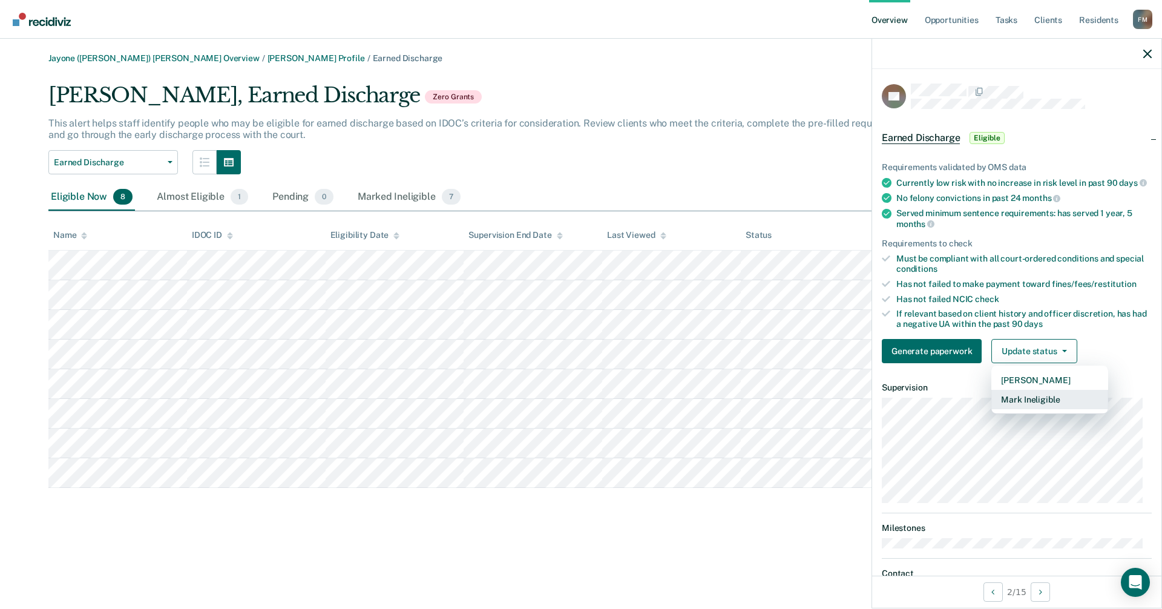
click at [1013, 406] on button "Mark Ineligible" at bounding box center [1050, 399] width 117 height 19
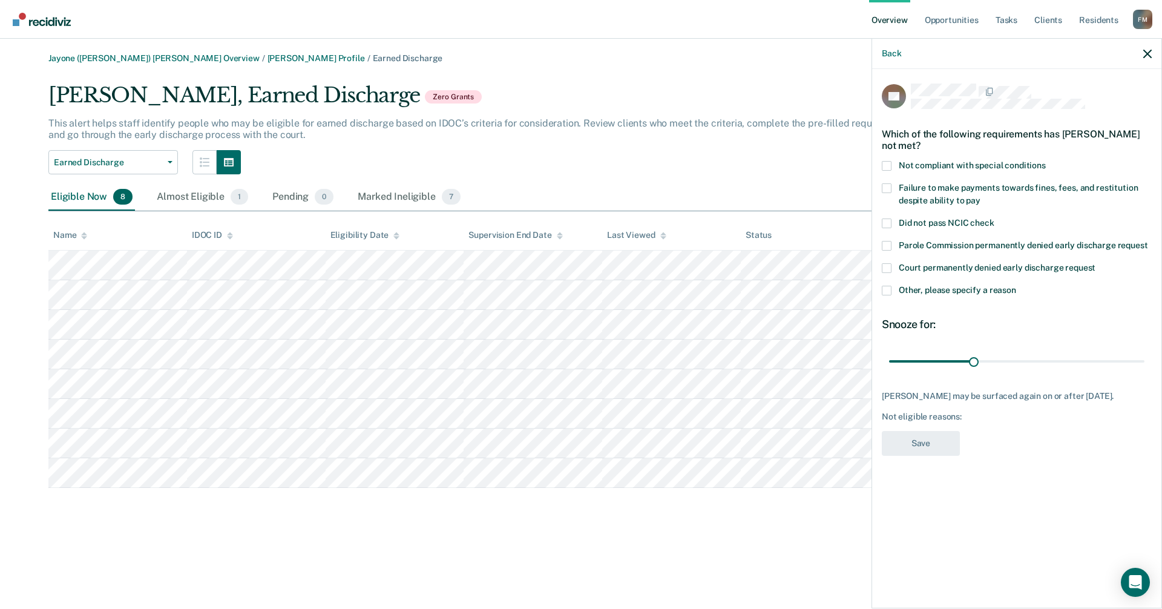
click at [412, 532] on div "Jayone ([PERSON_NAME]) [PERSON_NAME] Overview / [PERSON_NAME] Profile / Earned …" at bounding box center [581, 311] width 1133 height 517
drag, startPoint x: 970, startPoint y: 360, endPoint x: 1162, endPoint y: 360, distance: 191.3
type input "90"
click at [1145, 360] on input "range" at bounding box center [1016, 361] width 255 height 21
click at [887, 289] on span at bounding box center [887, 291] width 10 height 10
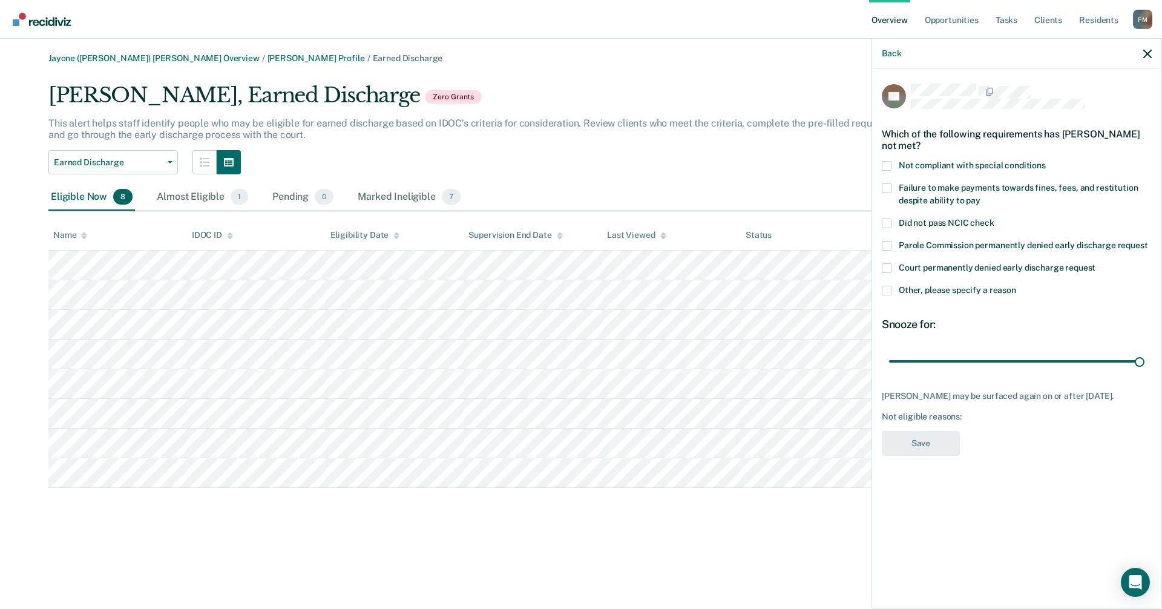
click at [1016, 286] on input "Other, please specify a reason" at bounding box center [1016, 286] width 0 height 0
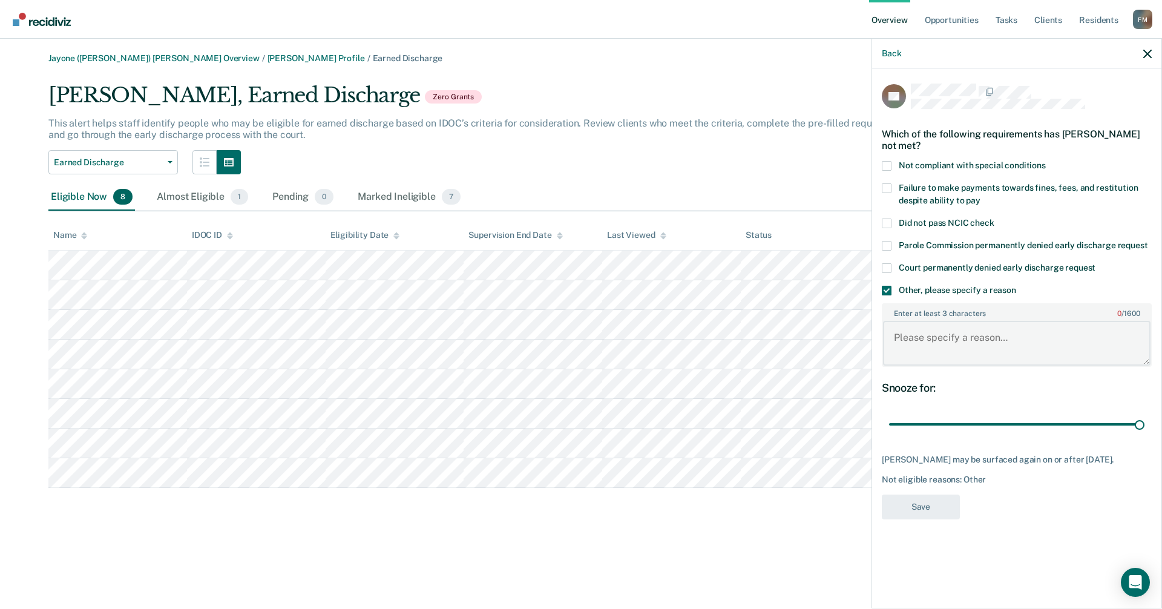
click at [897, 324] on textarea "Enter at least 3 characters 0 / 1600" at bounding box center [1017, 343] width 268 height 45
type textarea "o"
click at [924, 324] on textarea "Enter at least 3 characters 0 / 1600" at bounding box center [1017, 343] width 268 height 45
drag, startPoint x: 942, startPoint y: 347, endPoint x: 889, endPoint y: 337, distance: 54.3
click at [889, 337] on textarea "been on probation for one year, prosecutor asking for more time." at bounding box center [1017, 343] width 268 height 45
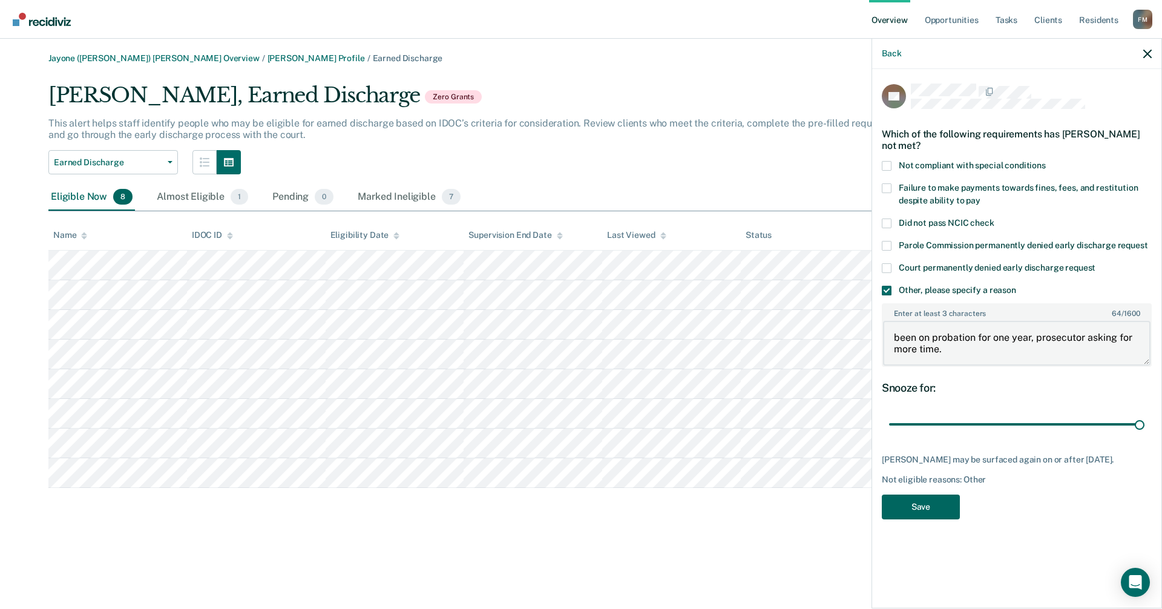
type textarea "been on probation for one year, prosecutor asking for more time."
click at [926, 507] on button "Save" at bounding box center [921, 507] width 78 height 25
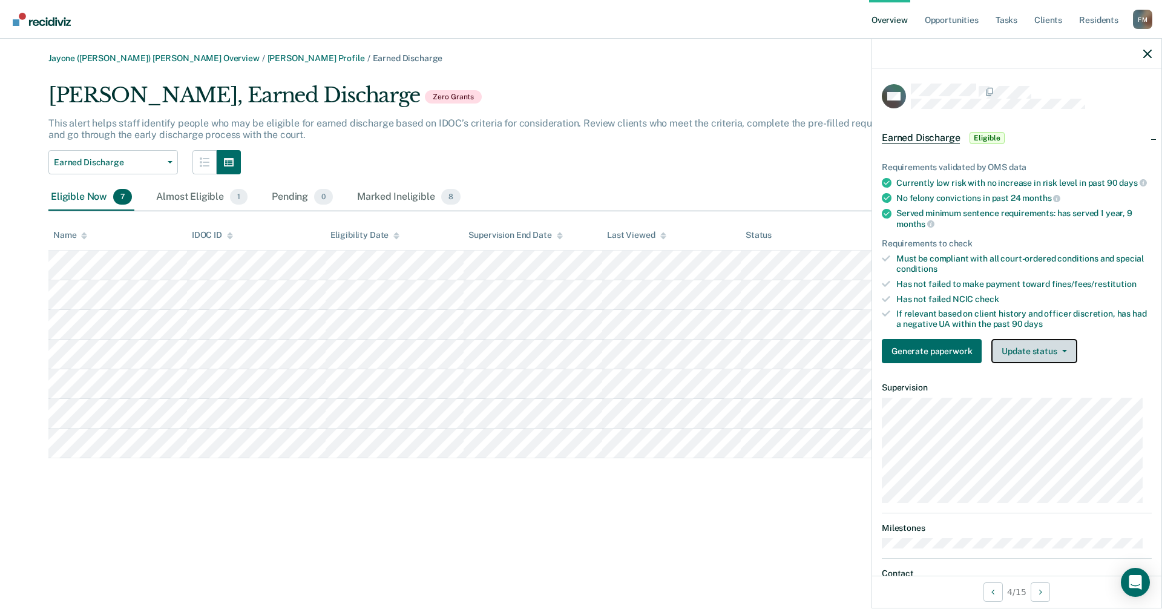
click at [1027, 361] on button "Update status" at bounding box center [1034, 351] width 85 height 24
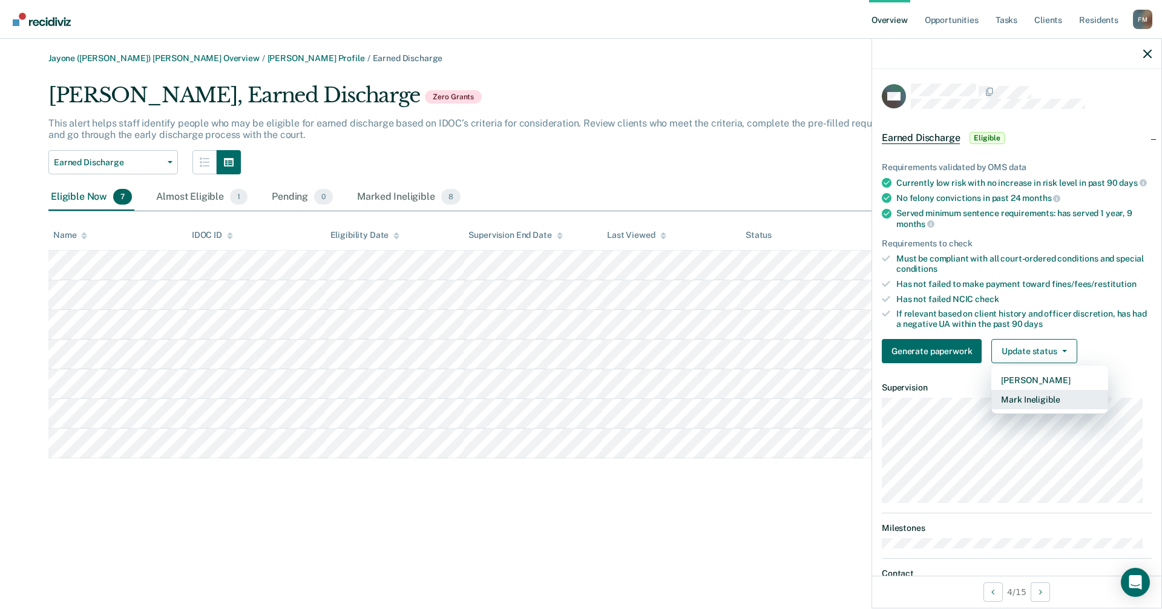
click at [1036, 409] on button "Mark Ineligible" at bounding box center [1050, 399] width 117 height 19
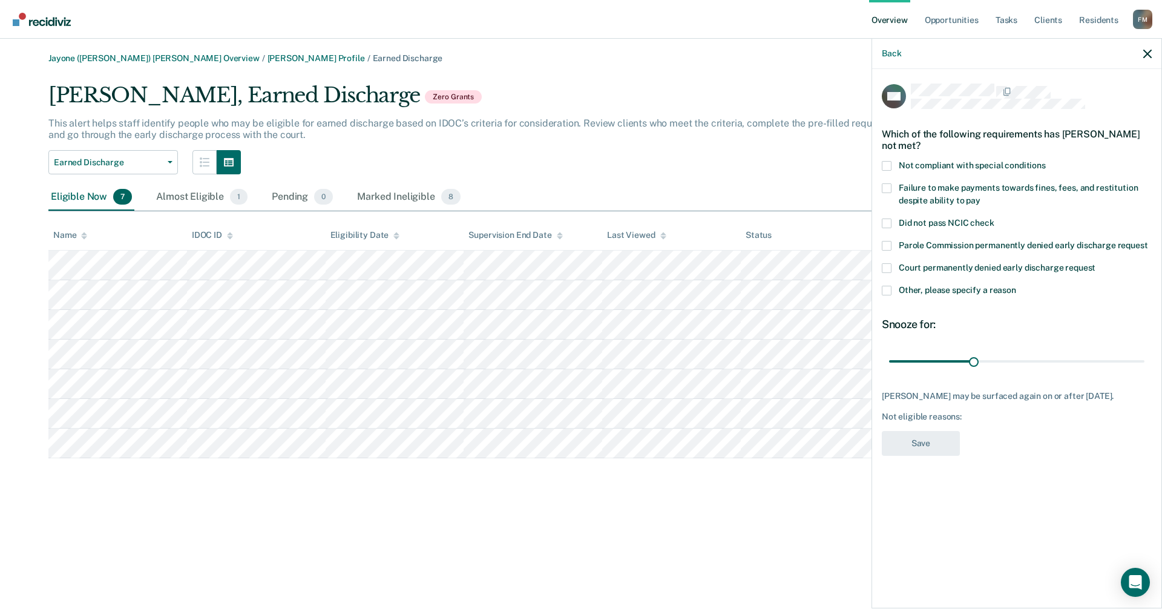
click at [887, 162] on span at bounding box center [887, 166] width 10 height 10
click at [1046, 161] on input "Not compliant with special conditions" at bounding box center [1046, 161] width 0 height 0
drag, startPoint x: 975, startPoint y: 359, endPoint x: 1153, endPoint y: 382, distance: 178.9
type input "90"
click at [1145, 369] on input "range" at bounding box center [1016, 361] width 255 height 21
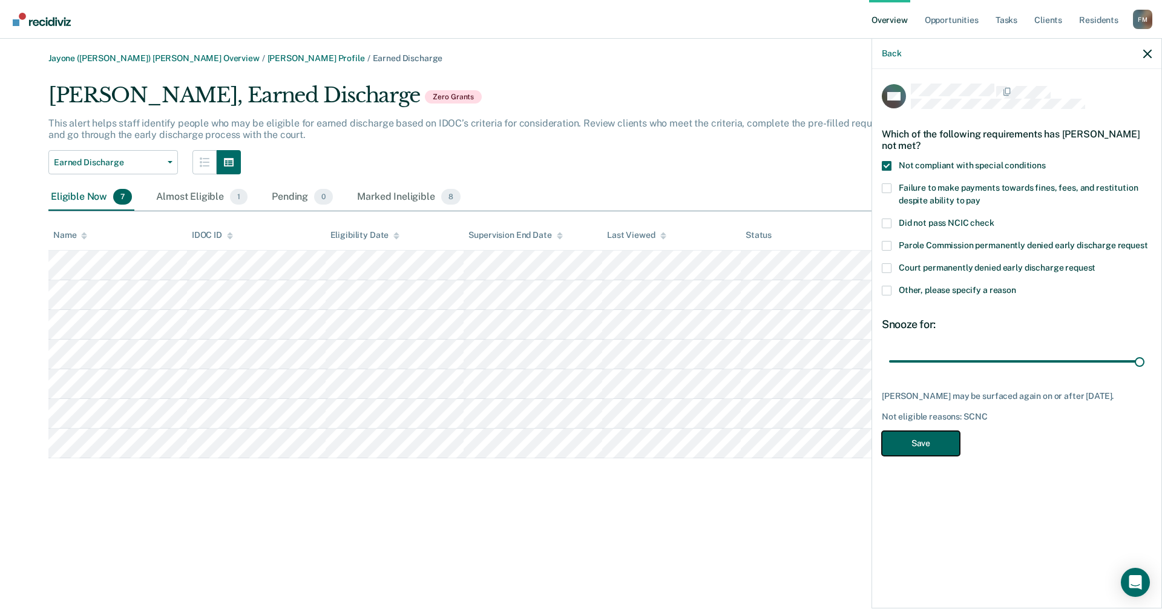
click at [911, 440] on button "Save" at bounding box center [921, 443] width 78 height 25
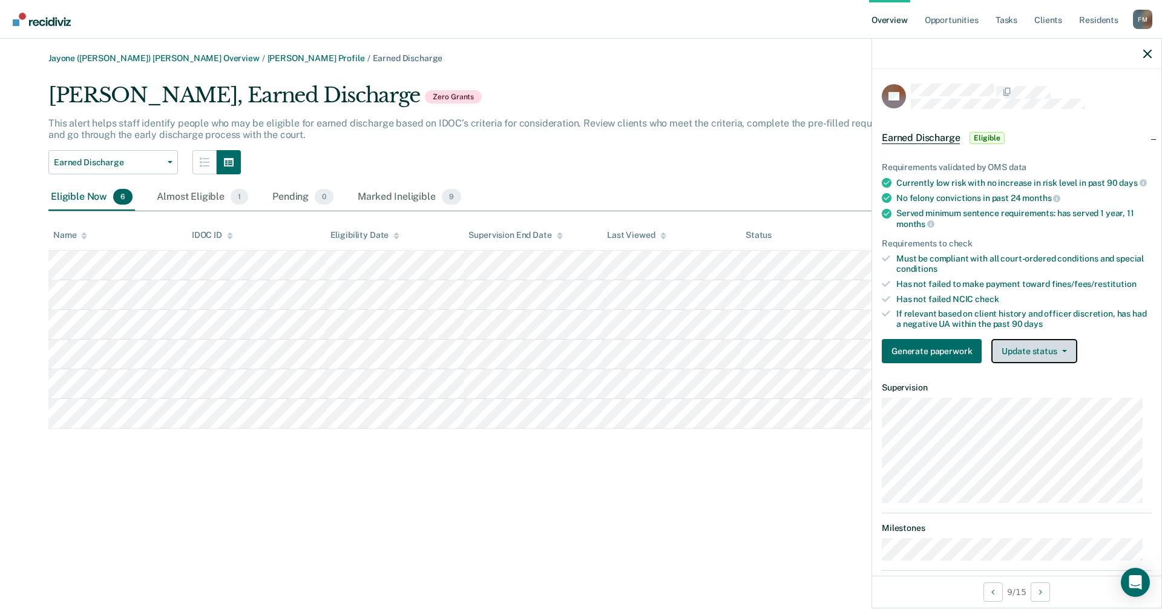
click at [1052, 361] on button "Update status" at bounding box center [1034, 351] width 85 height 24
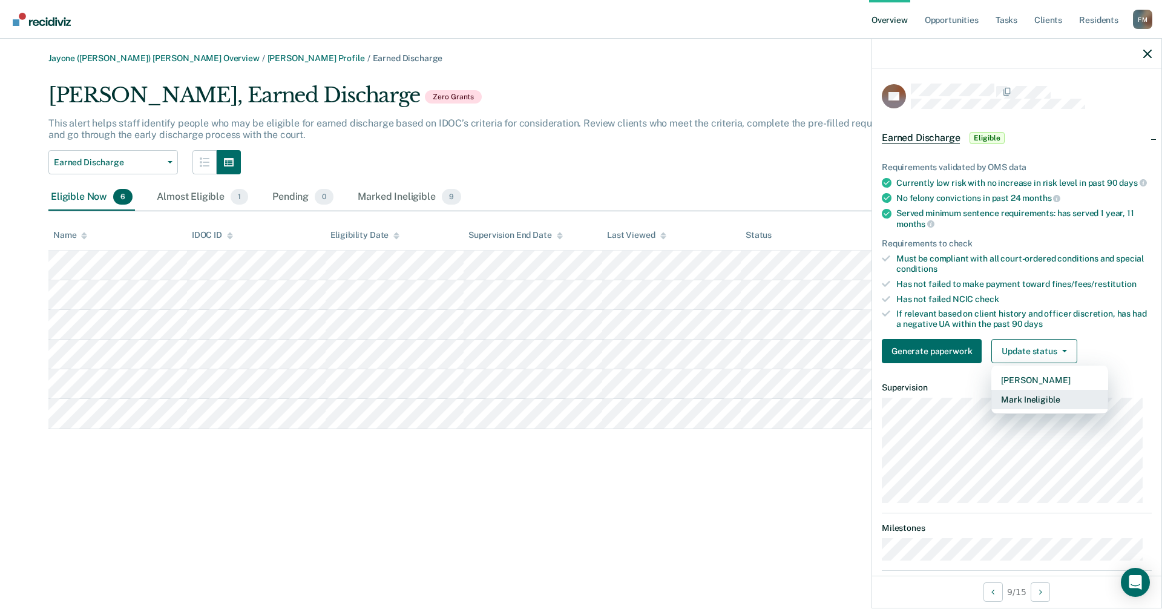
click at [1050, 408] on button "Mark Ineligible" at bounding box center [1050, 399] width 117 height 19
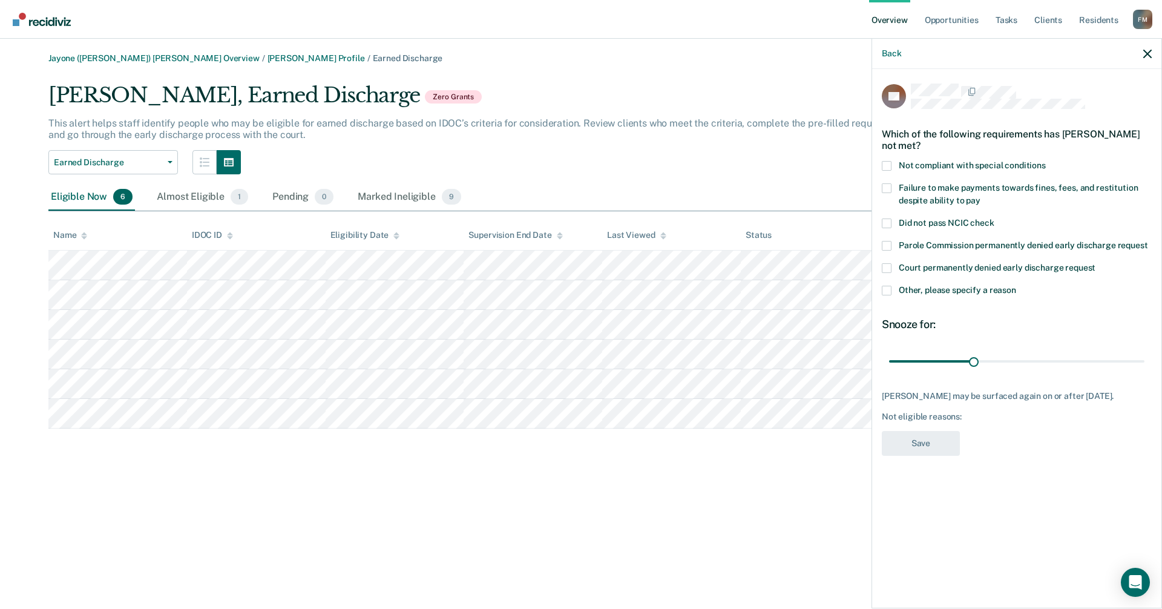
click at [891, 161] on span at bounding box center [887, 166] width 10 height 10
click at [1046, 161] on input "Not compliant with special conditions" at bounding box center [1046, 161] width 0 height 0
click at [920, 432] on button "Save" at bounding box center [921, 443] width 78 height 25
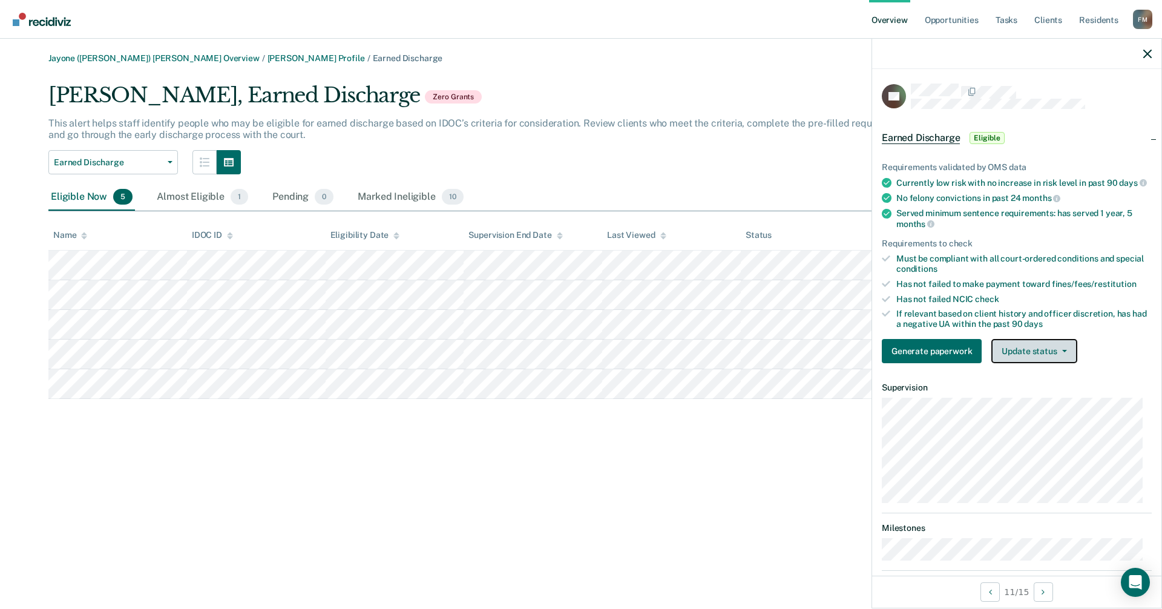
click at [1072, 360] on button "Update status" at bounding box center [1034, 351] width 85 height 24
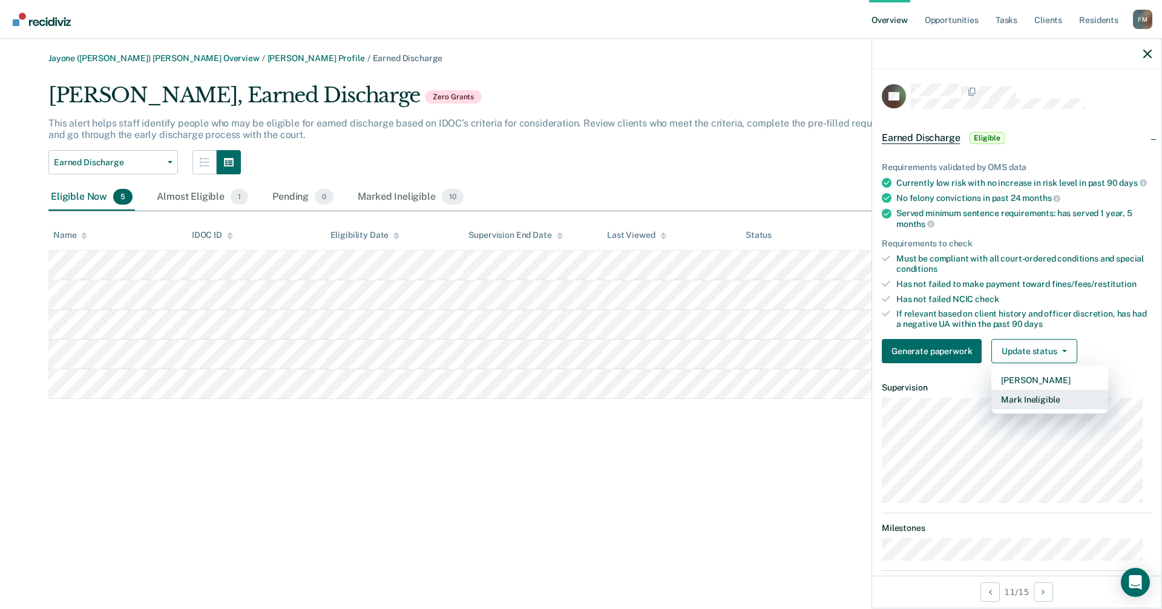
click at [1019, 407] on button "Mark Ineligible" at bounding box center [1050, 399] width 117 height 19
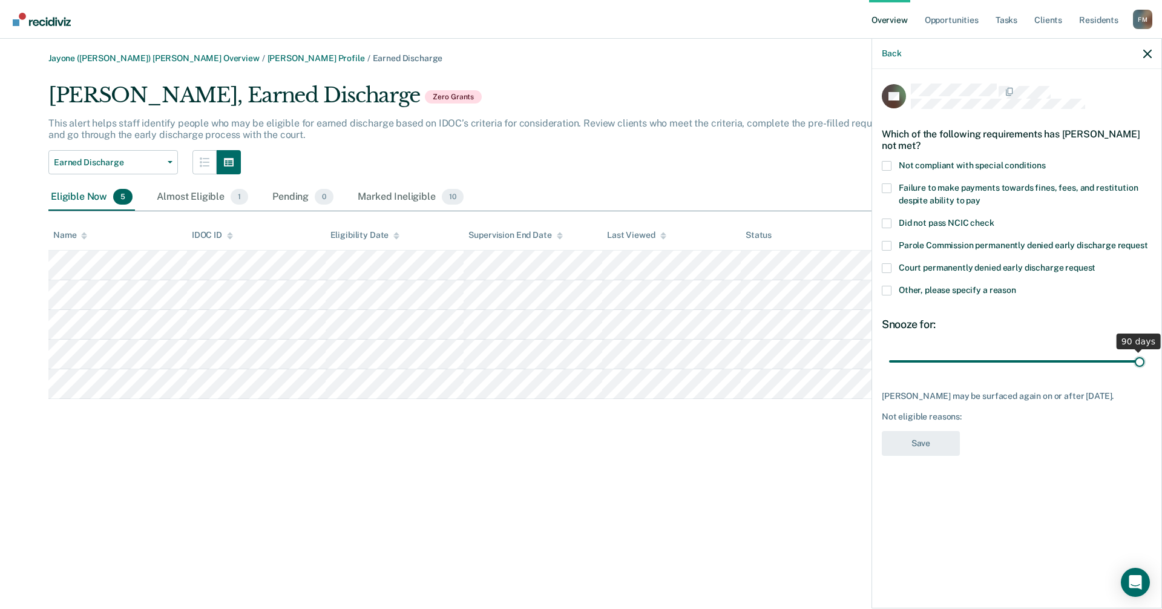
drag, startPoint x: 971, startPoint y: 360, endPoint x: 1162, endPoint y: 350, distance: 191.0
type input "90"
click at [1145, 351] on input "range" at bounding box center [1016, 361] width 255 height 21
click at [891, 289] on span at bounding box center [887, 291] width 10 height 10
click at [1016, 286] on input "Other, please specify a reason" at bounding box center [1016, 286] width 0 height 0
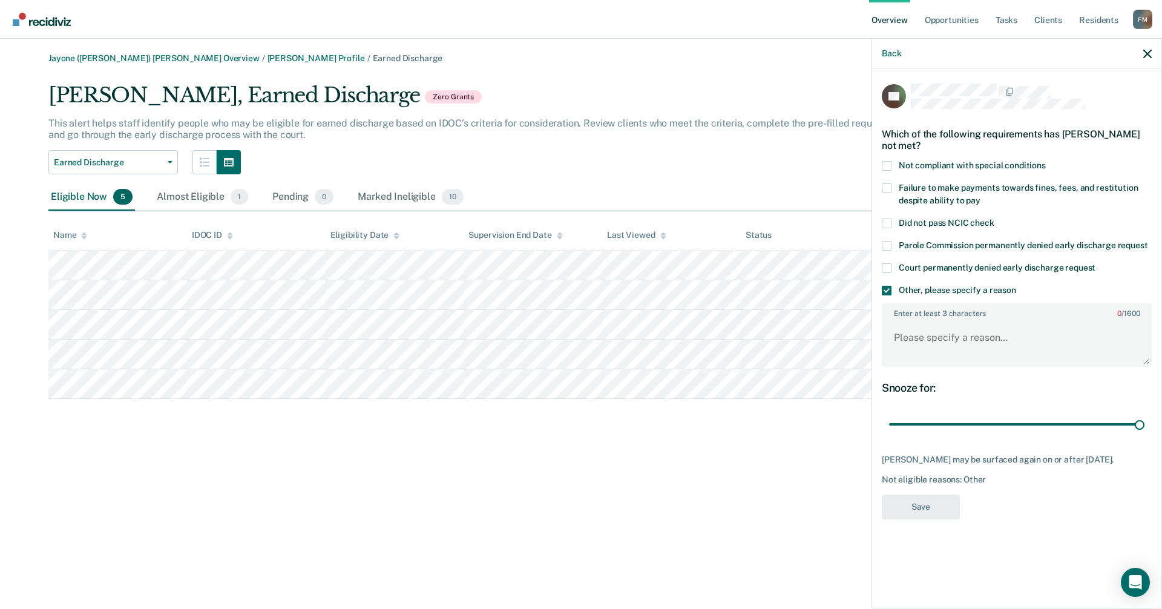
click at [903, 314] on label "Enter at least 3 characters 0 / 1600" at bounding box center [1017, 311] width 268 height 13
click at [903, 321] on textarea "Enter at least 3 characters 0 / 1600" at bounding box center [1017, 343] width 268 height 45
type textarea "Client is in treatment"
click at [888, 161] on span at bounding box center [887, 166] width 10 height 10
click at [1046, 161] on input "Not compliant with special conditions" at bounding box center [1046, 161] width 0 height 0
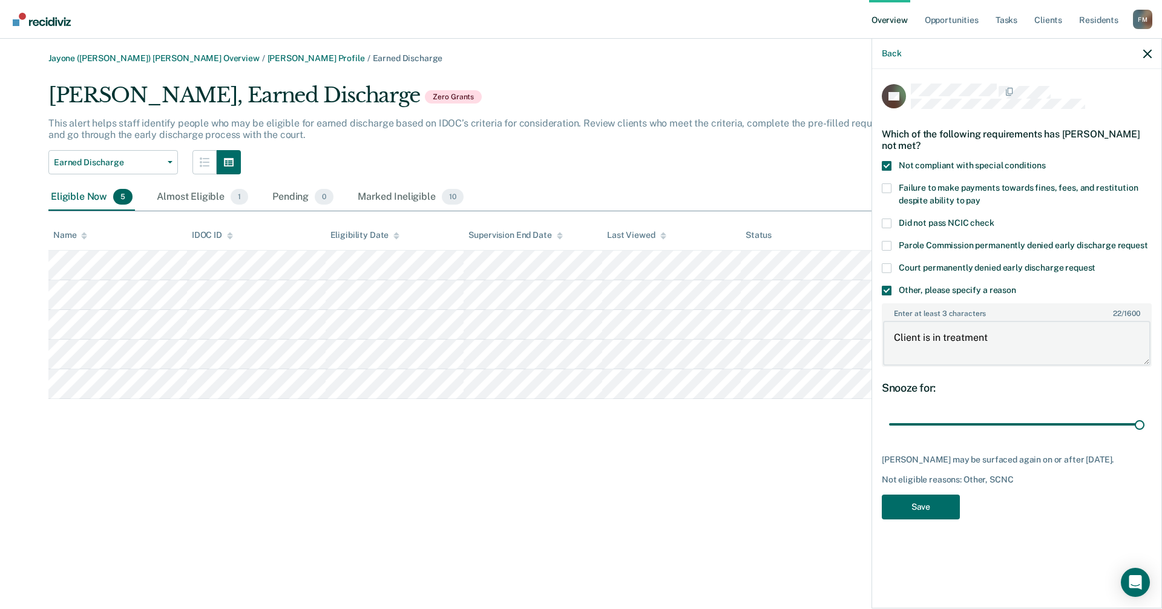
click at [988, 339] on textarea "Client is in treatment" at bounding box center [1017, 343] width 268 height 45
drag, startPoint x: 988, startPoint y: 339, endPoint x: 878, endPoint y: 344, distance: 109.7
click at [878, 344] on div "CP Which of the following requirements has [PERSON_NAME] not met? Not compliant…" at bounding box center [1016, 337] width 289 height 537
click at [885, 289] on span at bounding box center [887, 291] width 10 height 10
click at [1016, 286] on input "Other, please specify a reason" at bounding box center [1016, 286] width 0 height 0
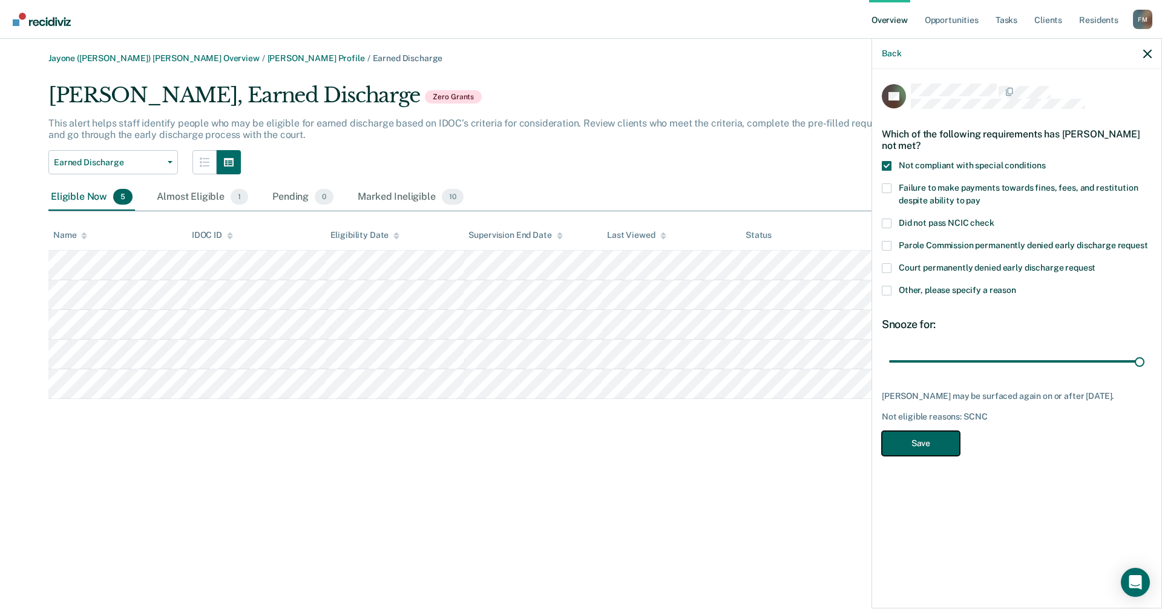
click at [926, 444] on button "Save" at bounding box center [921, 443] width 78 height 25
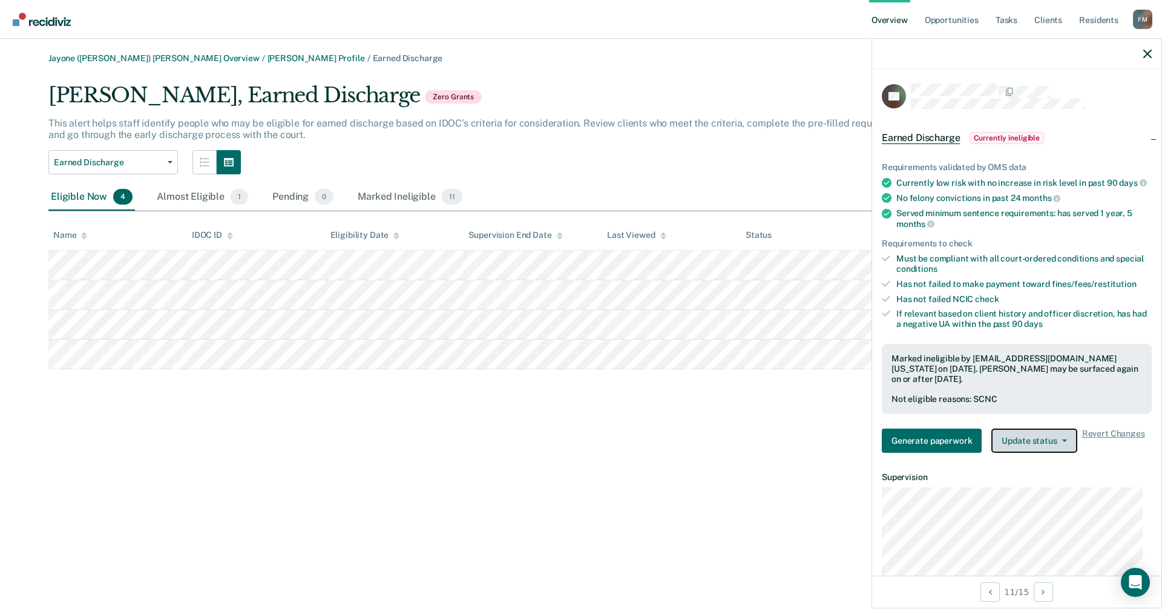
click at [1033, 450] on button "Update status" at bounding box center [1034, 441] width 85 height 24
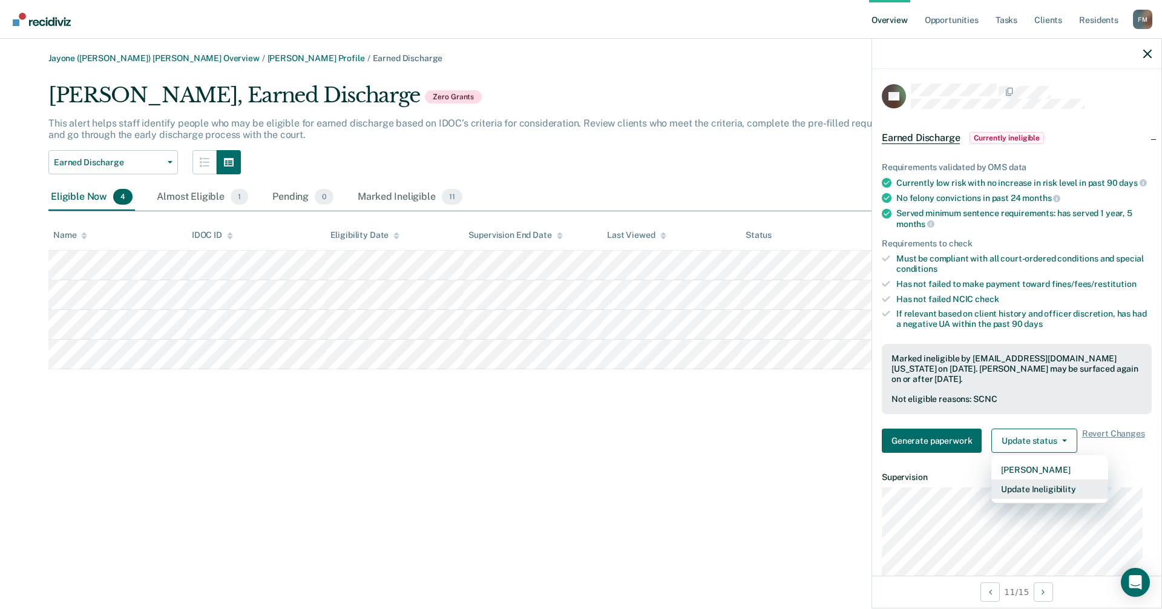
click at [1035, 495] on button "Update Ineligibility" at bounding box center [1050, 488] width 117 height 19
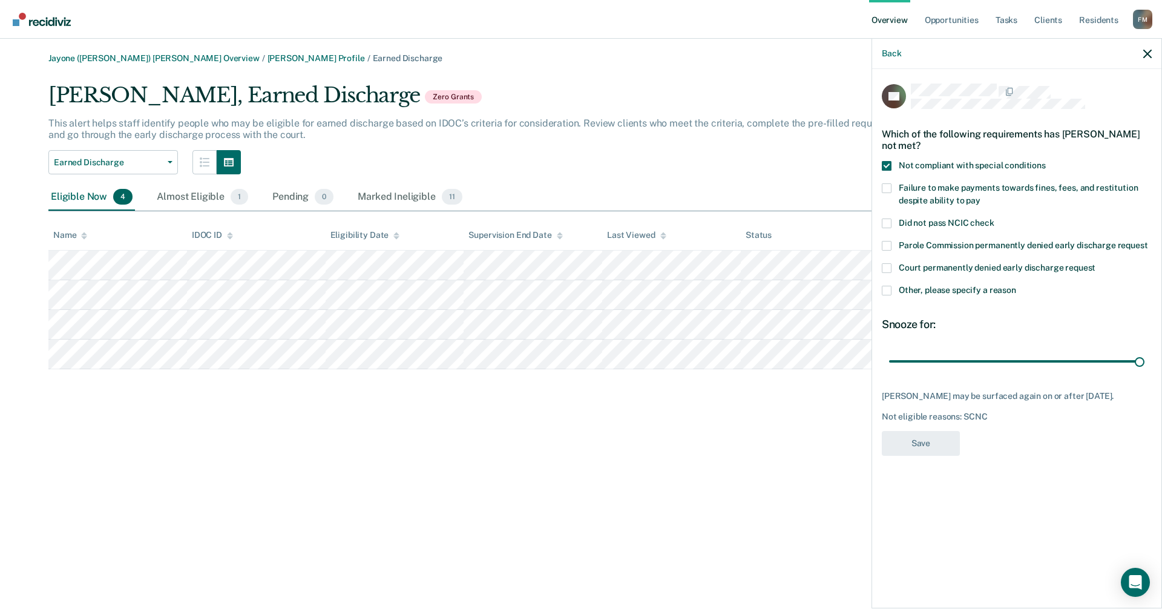
click at [886, 190] on span at bounding box center [887, 188] width 10 height 10
click at [981, 196] on input "Failure to make payments towards fines, fees, and restitution despite ability t…" at bounding box center [981, 196] width 0 height 0
click at [887, 168] on span at bounding box center [887, 166] width 10 height 10
click at [1046, 161] on input "Not compliant with special conditions" at bounding box center [1046, 161] width 0 height 0
click at [889, 188] on span at bounding box center [887, 188] width 10 height 10
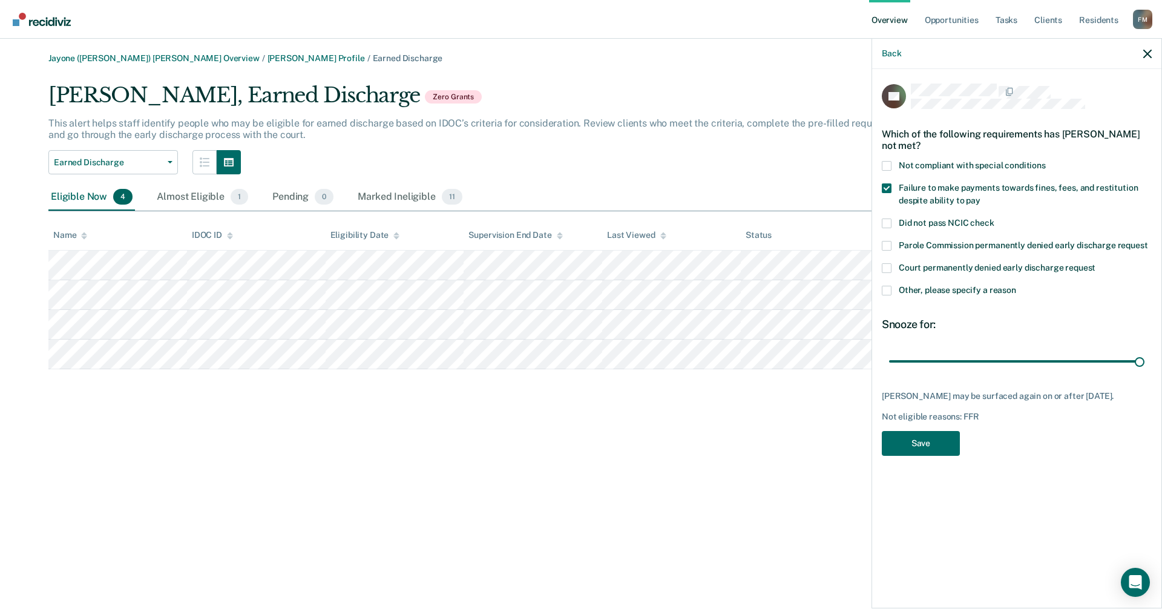
click at [981, 196] on input "Failure to make payments towards fines, fees, and restitution despite ability t…" at bounding box center [981, 196] width 0 height 0
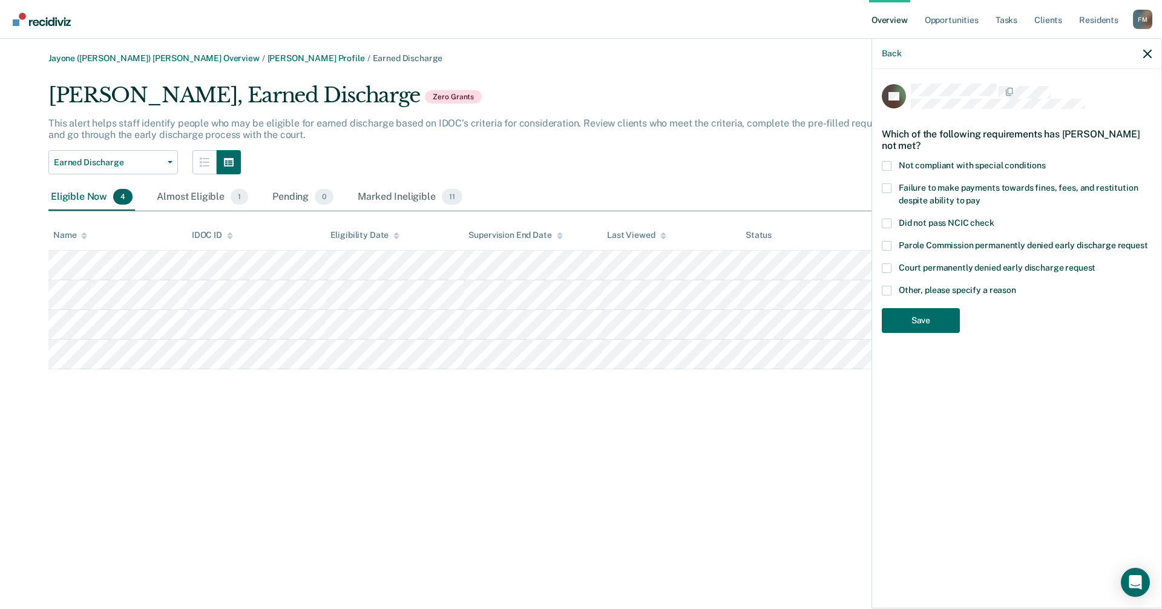
click at [889, 167] on span at bounding box center [887, 166] width 10 height 10
click at [1046, 161] on input "Not compliant with special conditions" at bounding box center [1046, 161] width 0 height 0
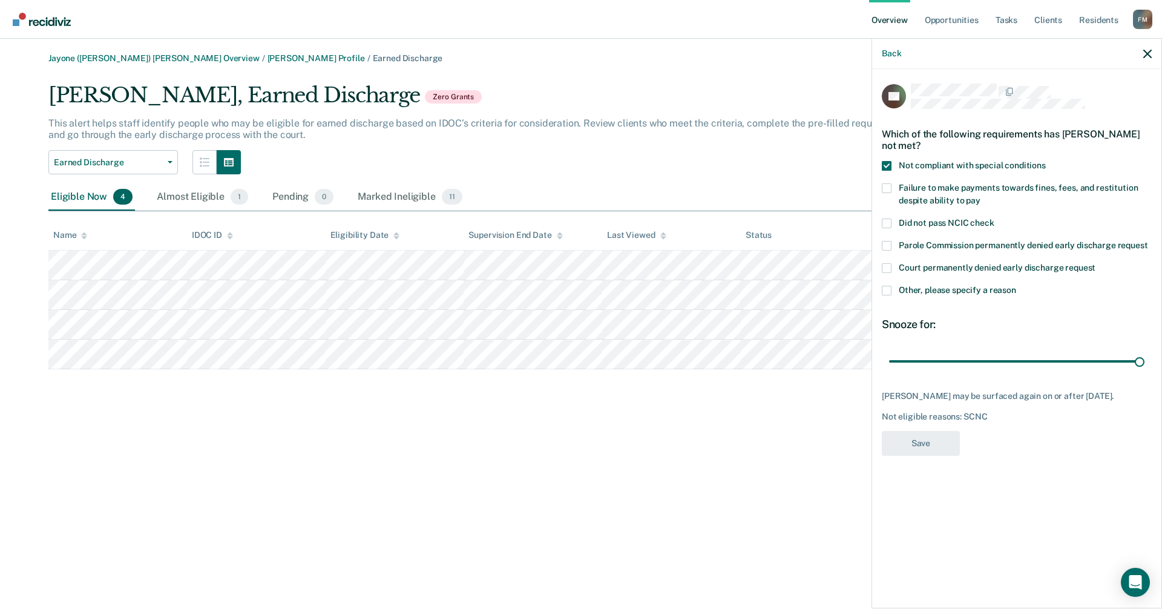
click at [887, 289] on span at bounding box center [887, 291] width 10 height 10
click at [1016, 286] on input "Other, please specify a reason" at bounding box center [1016, 286] width 0 height 0
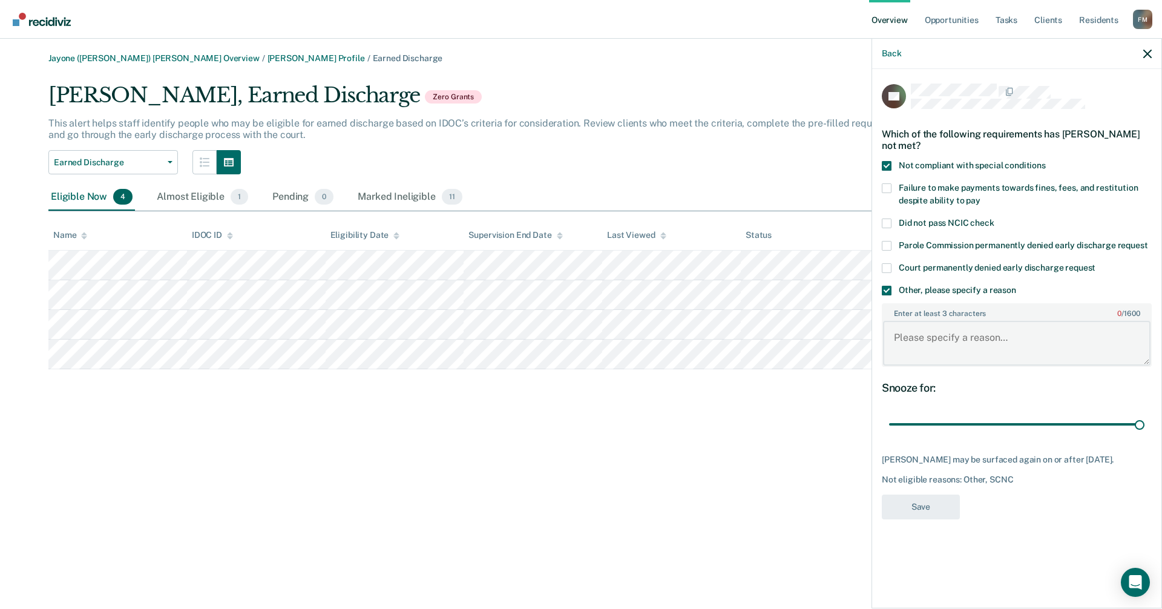
click at [908, 323] on textarea "Enter at least 3 characters 0 / 1600" at bounding box center [1017, 343] width 268 height 45
type textarea "H"
type textarea "She has not fulfilled her financial obligations."
click at [861, 339] on body "Looks like you’re using Internet Explorer 11. For faster loading and a better e…" at bounding box center [581, 304] width 1162 height 609
type textarea "c"
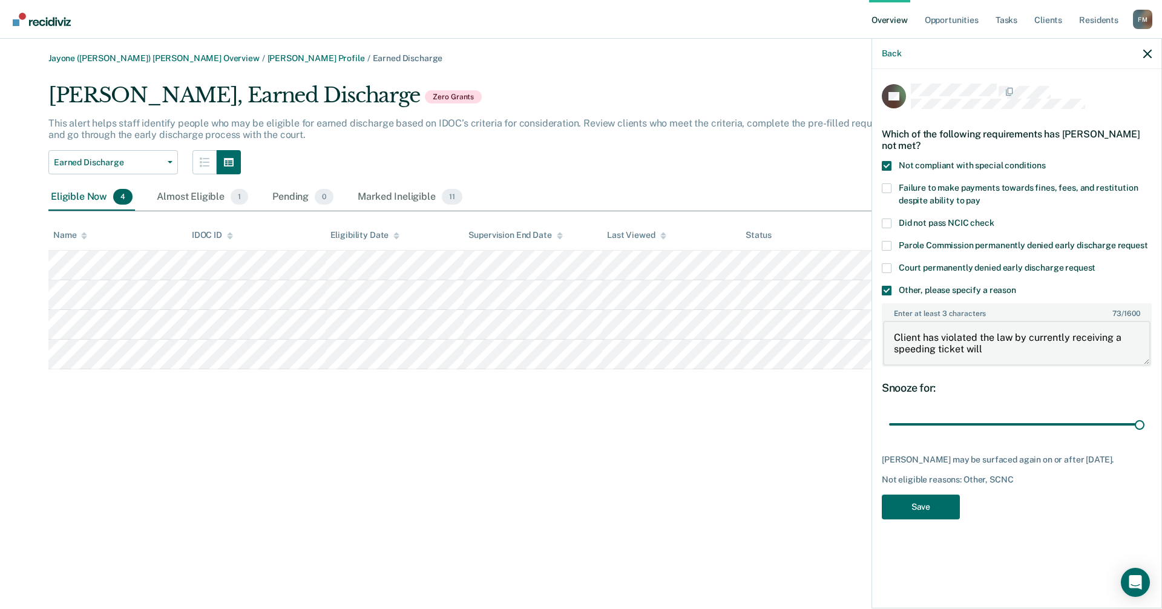
type textarea "Client has violated the law by currently receiving a speeding ticket will"
drag, startPoint x: 986, startPoint y: 351, endPoint x: 894, endPoint y: 340, distance: 92.7
click at [888, 336] on textarea "Client has violated the law by currently receiving a speeding ticket will" at bounding box center [1017, 343] width 268 height 45
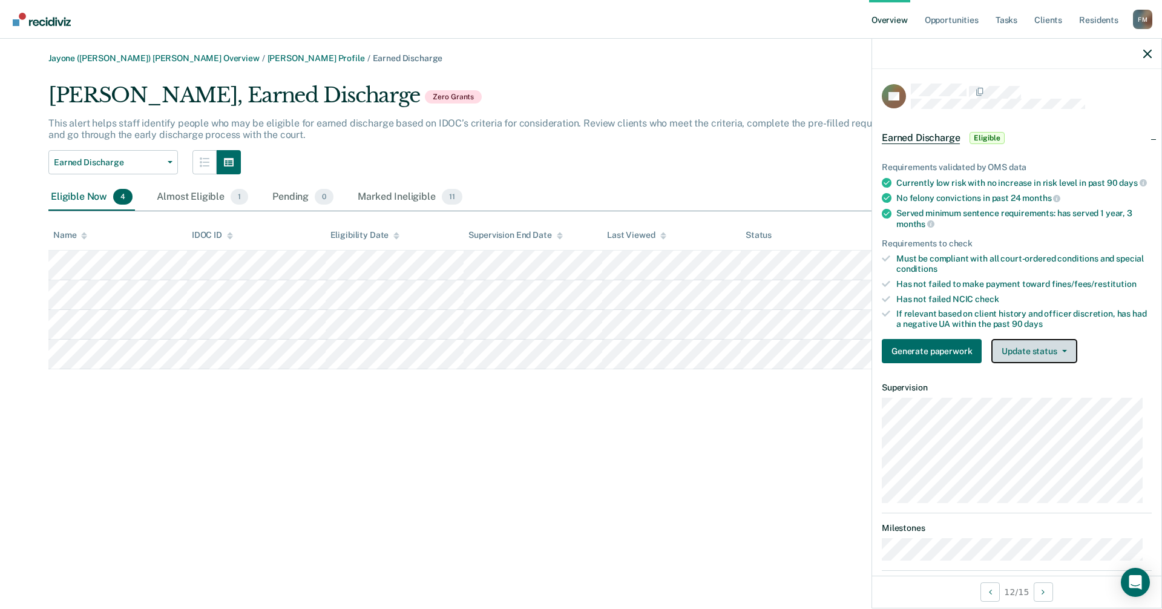
click at [1066, 360] on button "Update status" at bounding box center [1034, 351] width 85 height 24
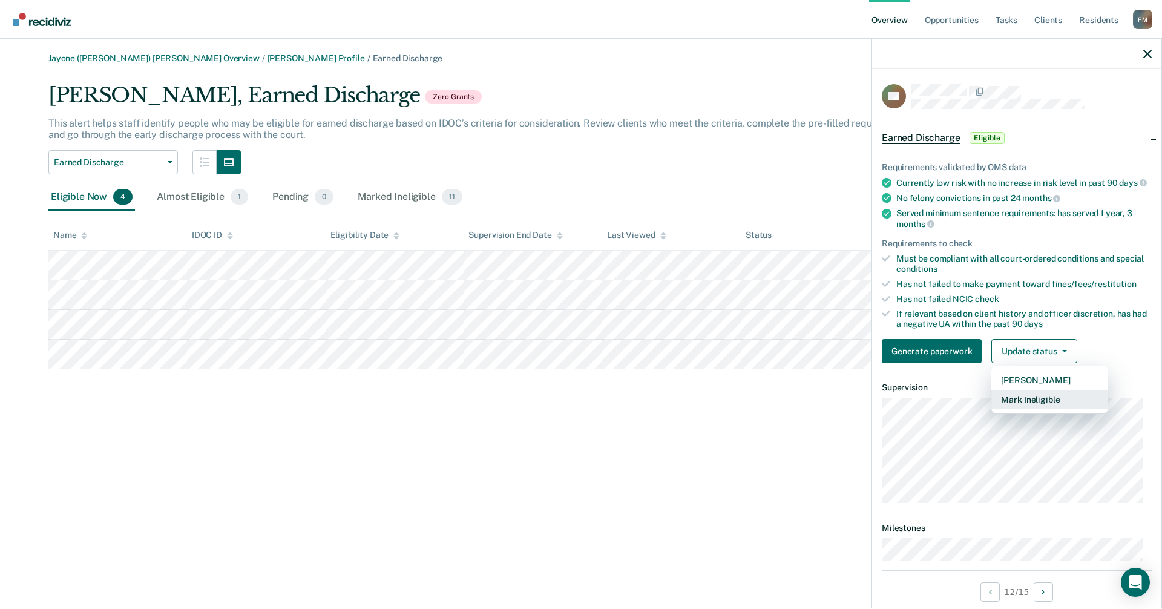
click at [1052, 408] on button "Mark Ineligible" at bounding box center [1050, 399] width 117 height 19
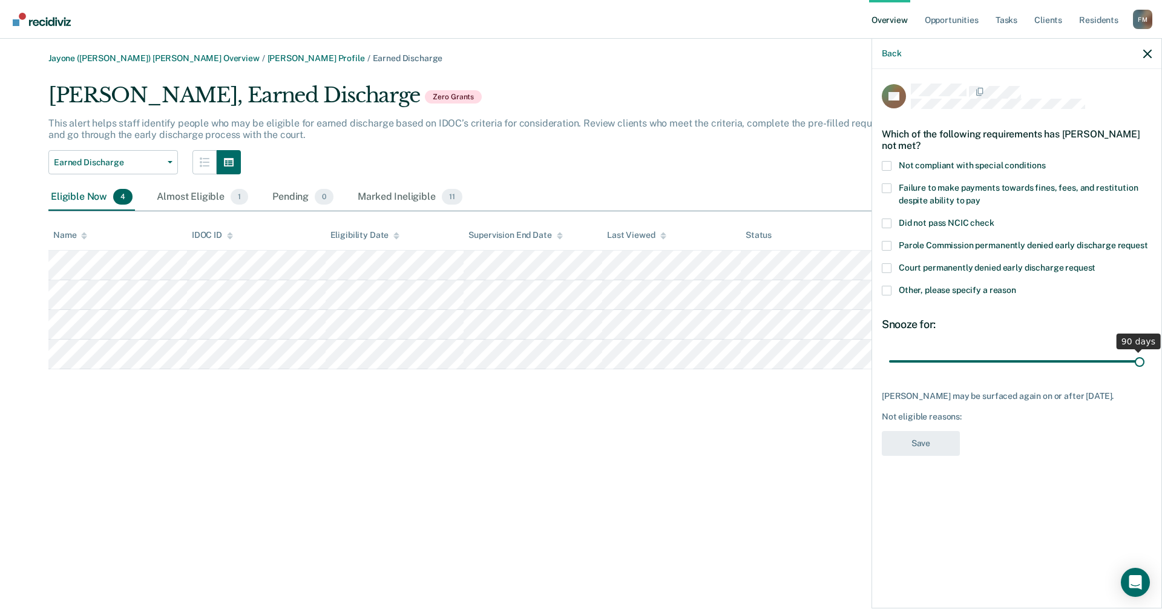
drag, startPoint x: 973, startPoint y: 360, endPoint x: 1147, endPoint y: 378, distance: 174.7
type input "90"
click at [1145, 372] on input "range" at bounding box center [1016, 361] width 255 height 21
click at [892, 292] on label "Other, please specify a reason" at bounding box center [1017, 292] width 270 height 13
click at [1016, 286] on input "Other, please specify a reason" at bounding box center [1016, 286] width 0 height 0
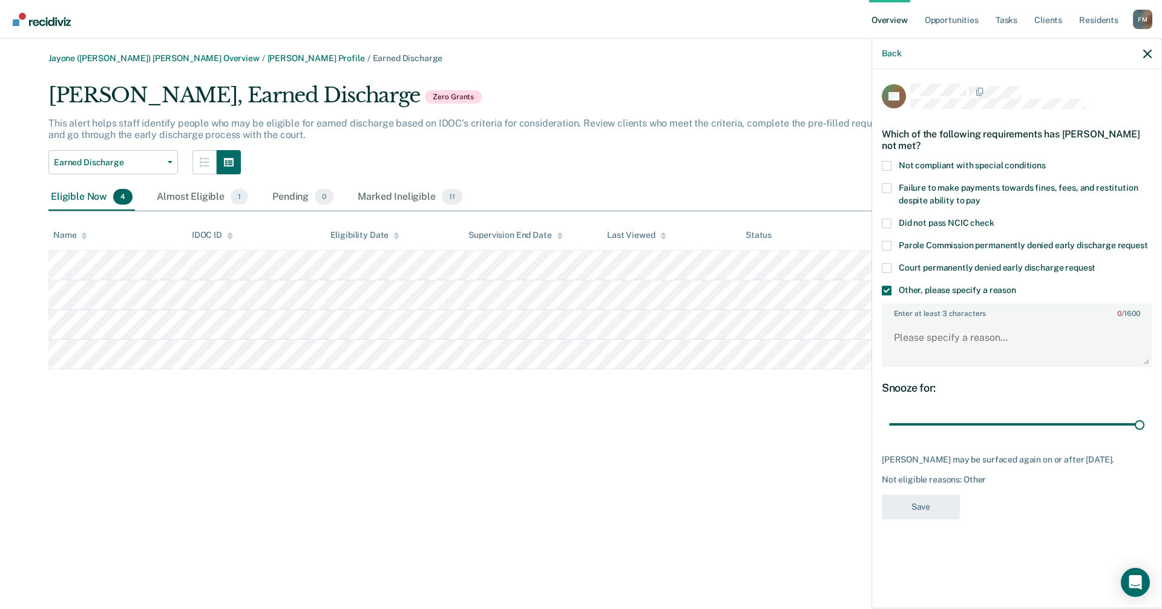
click at [898, 315] on label "Enter at least 3 characters 0 / 1600" at bounding box center [1017, 311] width 268 height 13
click at [898, 321] on textarea "Enter at least 3 characters 0 / 1600" at bounding box center [1017, 343] width 268 height 45
drag, startPoint x: 898, startPoint y: 314, endPoint x: 923, endPoint y: 311, distance: 25.6
drag, startPoint x: 923, startPoint y: 311, endPoint x: 907, endPoint y: 321, distance: 18.8
paste textarea "Client has violated the law by currently receiving a speeding ticket will"
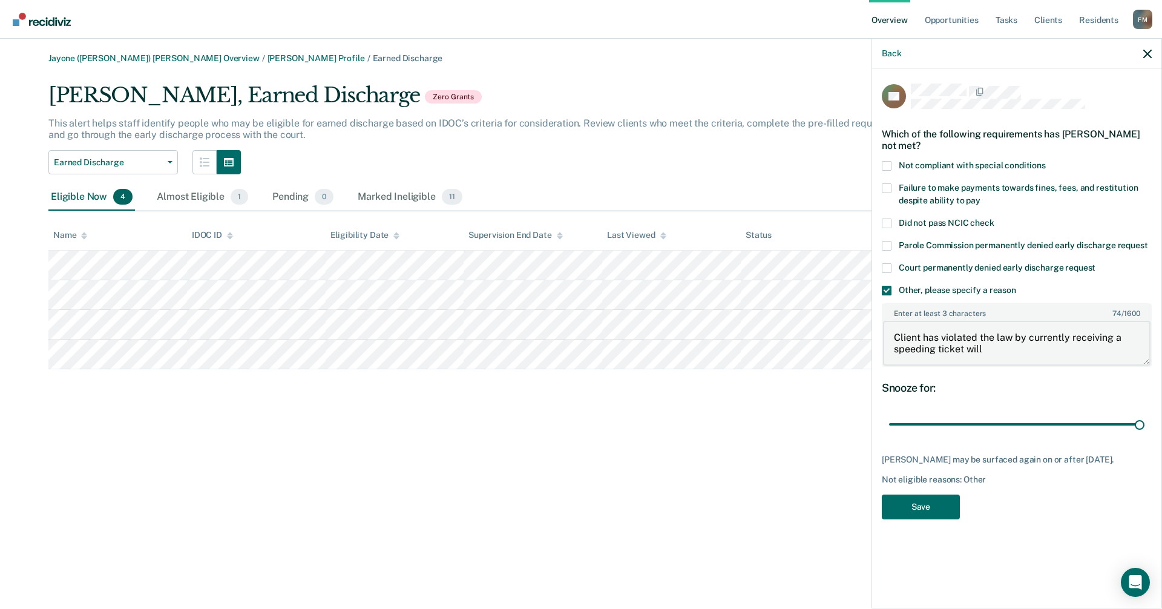
click at [1007, 343] on textarea "Client has violated the law by currently receiving a speeding ticket will" at bounding box center [1017, 343] width 268 height 45
type textarea "Client has violated the law by currently receiving a speeding ticket will look …"
click at [936, 502] on button "Save" at bounding box center [921, 507] width 78 height 25
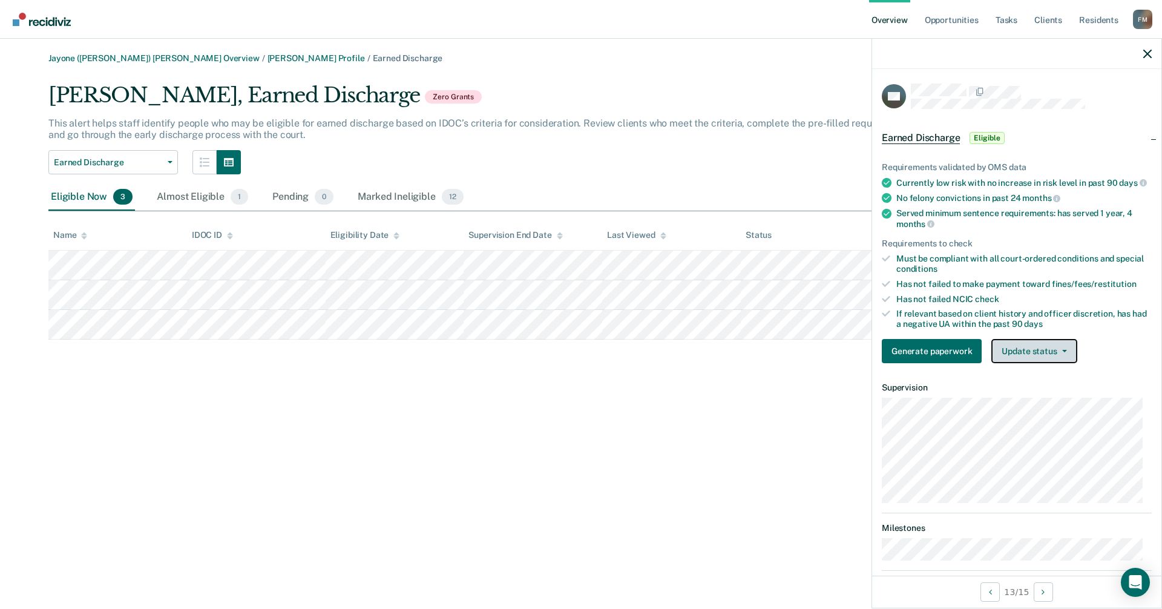
click at [1066, 354] on button "Update status" at bounding box center [1034, 351] width 85 height 24
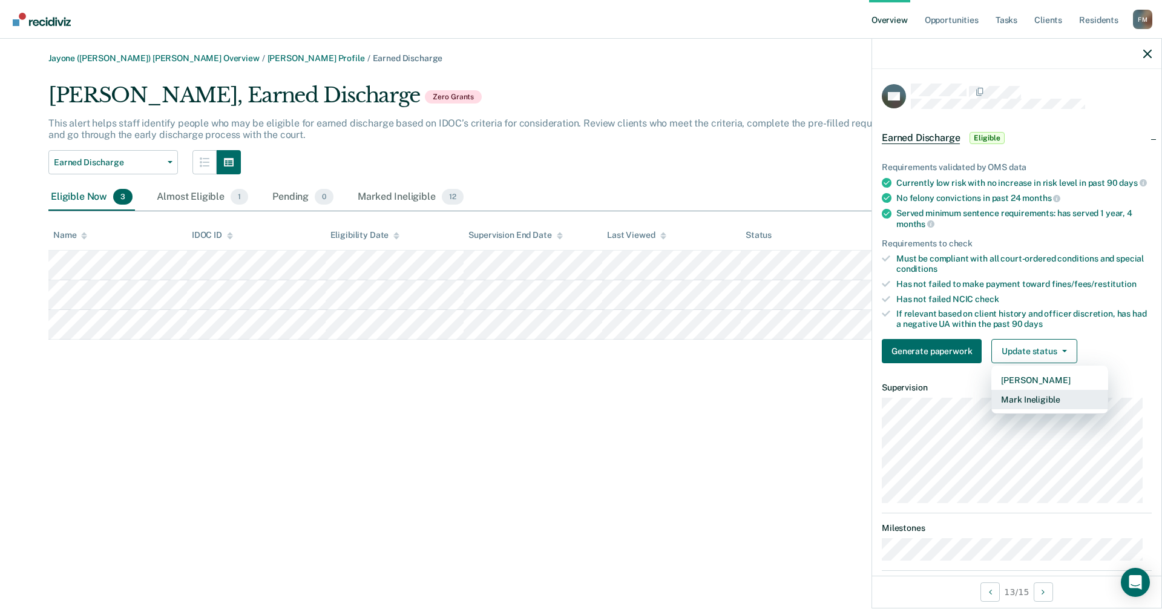
click at [1053, 409] on button "Mark Ineligible" at bounding box center [1050, 399] width 117 height 19
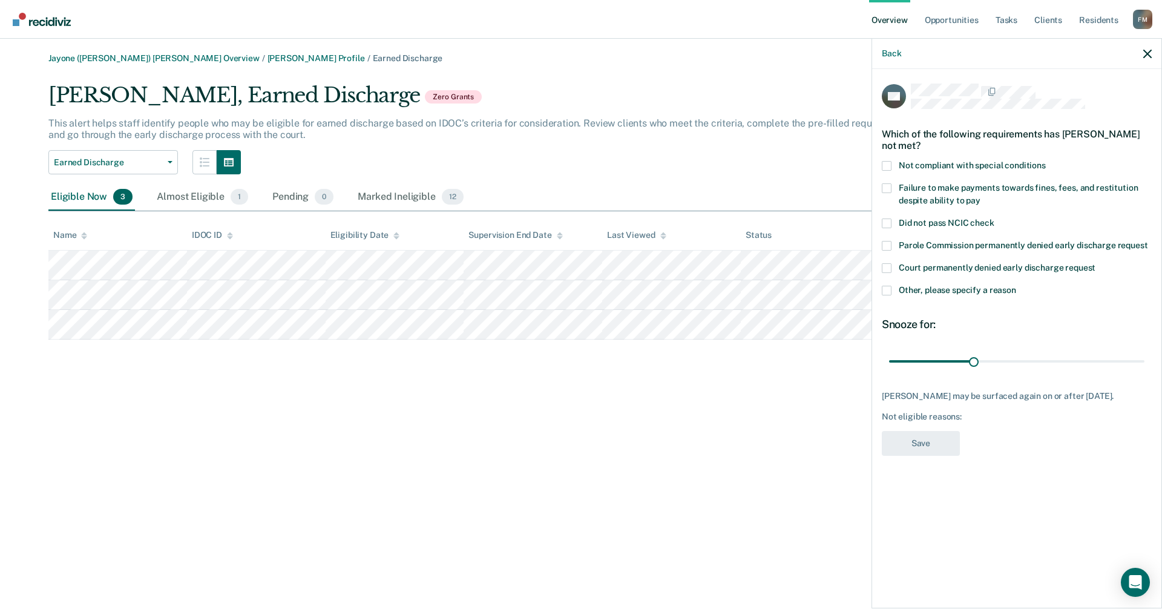
click at [888, 165] on span at bounding box center [887, 166] width 10 height 10
click at [1046, 161] on input "Not compliant with special conditions" at bounding box center [1046, 161] width 0 height 0
drag, startPoint x: 975, startPoint y: 359, endPoint x: 1162, endPoint y: 369, distance: 186.7
type input "90"
click at [1145, 369] on input "range" at bounding box center [1016, 361] width 255 height 21
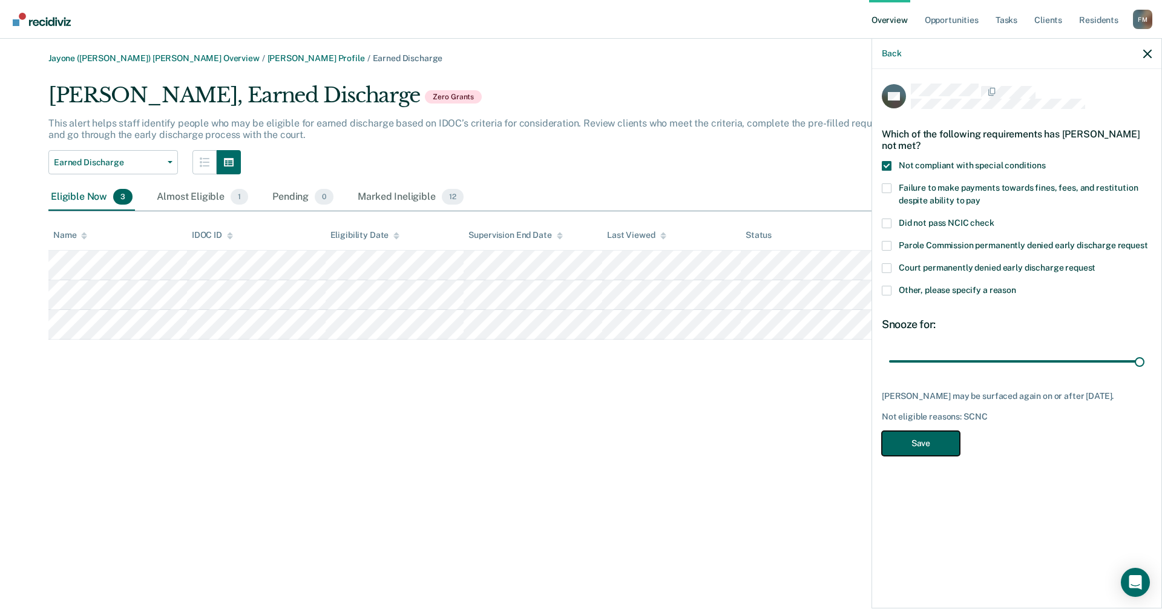
click at [930, 439] on button "Save" at bounding box center [921, 443] width 78 height 25
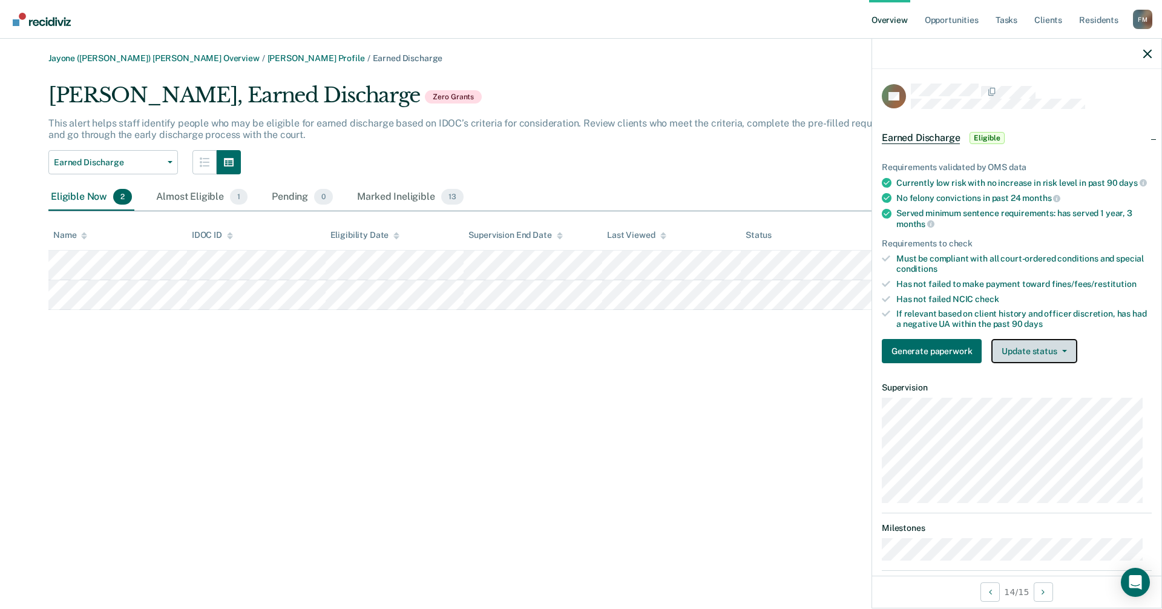
click at [1061, 361] on button "Update status" at bounding box center [1034, 351] width 85 height 24
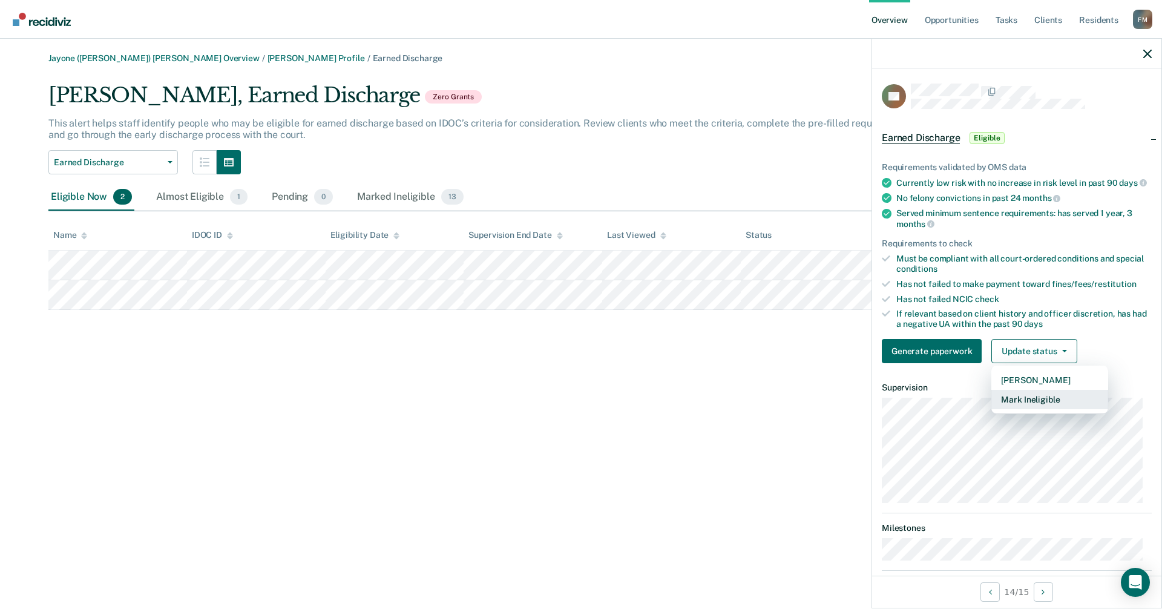
click at [1037, 409] on button "Mark Ineligible" at bounding box center [1050, 399] width 117 height 19
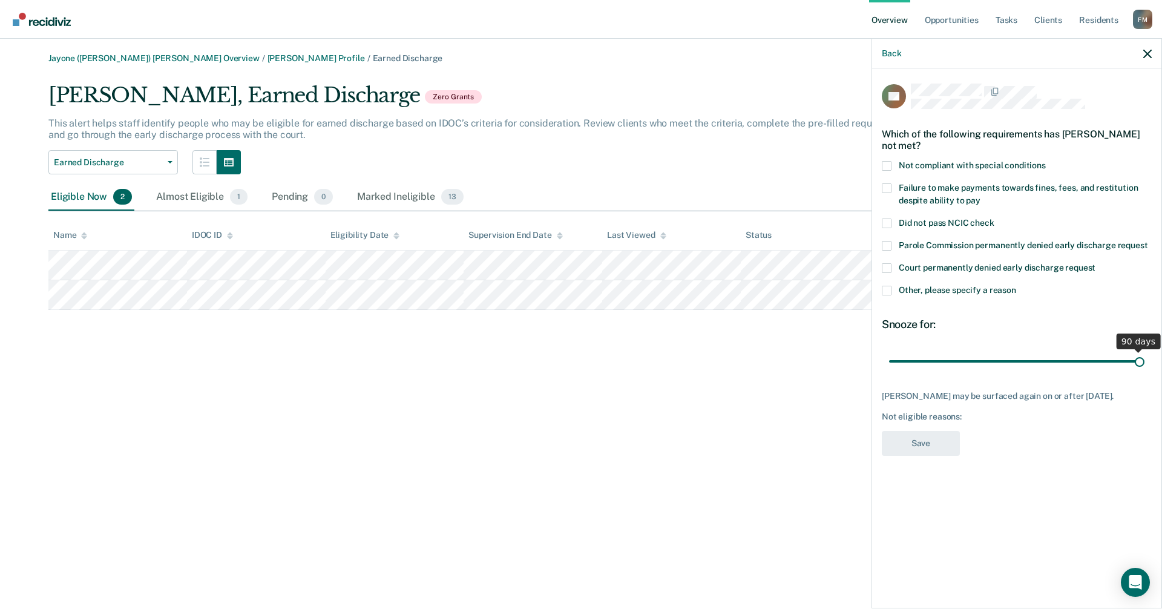
drag, startPoint x: 975, startPoint y: 359, endPoint x: 1162, endPoint y: 364, distance: 187.1
type input "90"
click at [1145, 364] on input "range" at bounding box center [1016, 361] width 255 height 21
click at [886, 292] on span at bounding box center [887, 291] width 10 height 10
click at [1016, 286] on input "Other, please specify a reason" at bounding box center [1016, 286] width 0 height 0
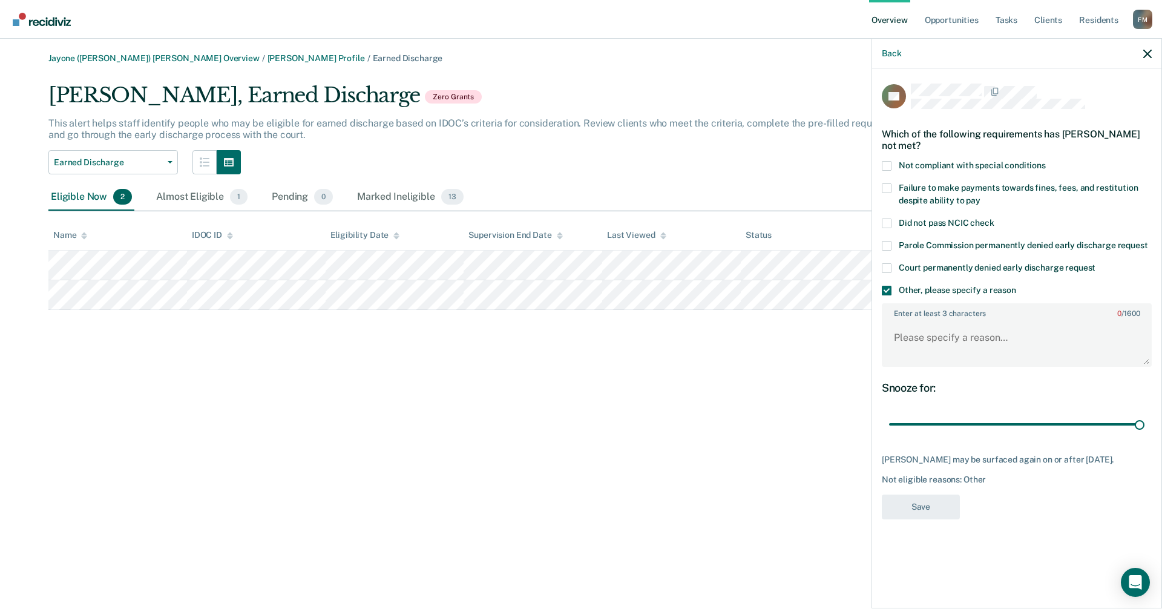
click at [914, 316] on label "Enter at least 3 characters 0 / 1600" at bounding box center [1017, 311] width 268 height 13
click at [914, 321] on textarea "Enter at least 3 characters 0 / 1600" at bounding box center [1017, 343] width 268 height 45
type textarea "J"
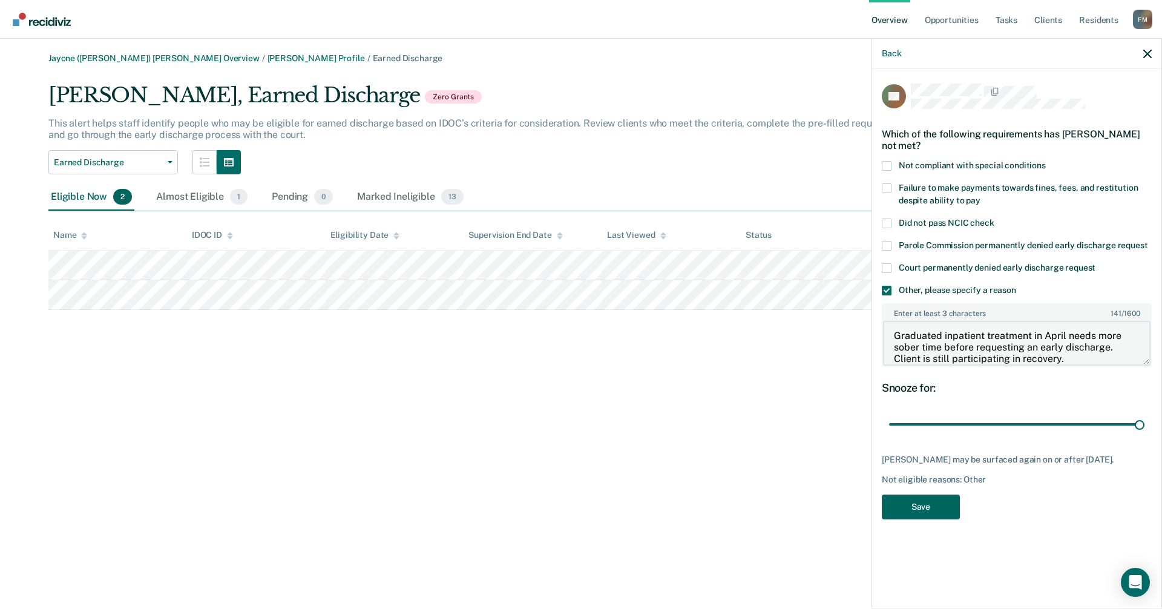
type textarea "Graduated inpatient treatment in April needs more sober time before requesting …"
click at [944, 508] on button "Save" at bounding box center [921, 507] width 78 height 25
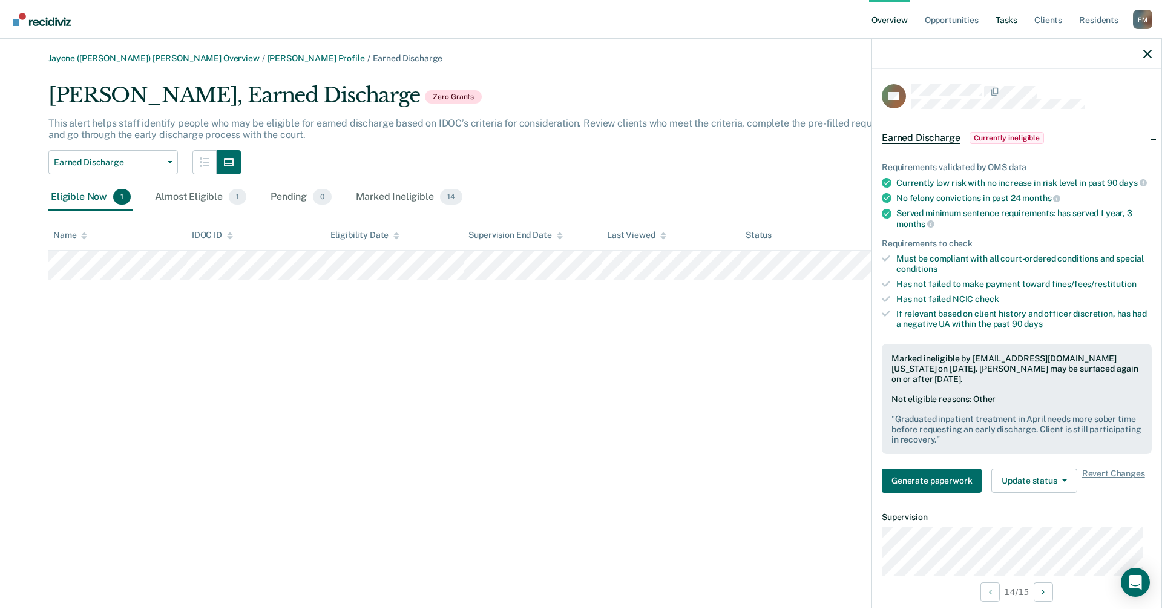
click at [1010, 21] on link "Tasks" at bounding box center [1006, 19] width 27 height 39
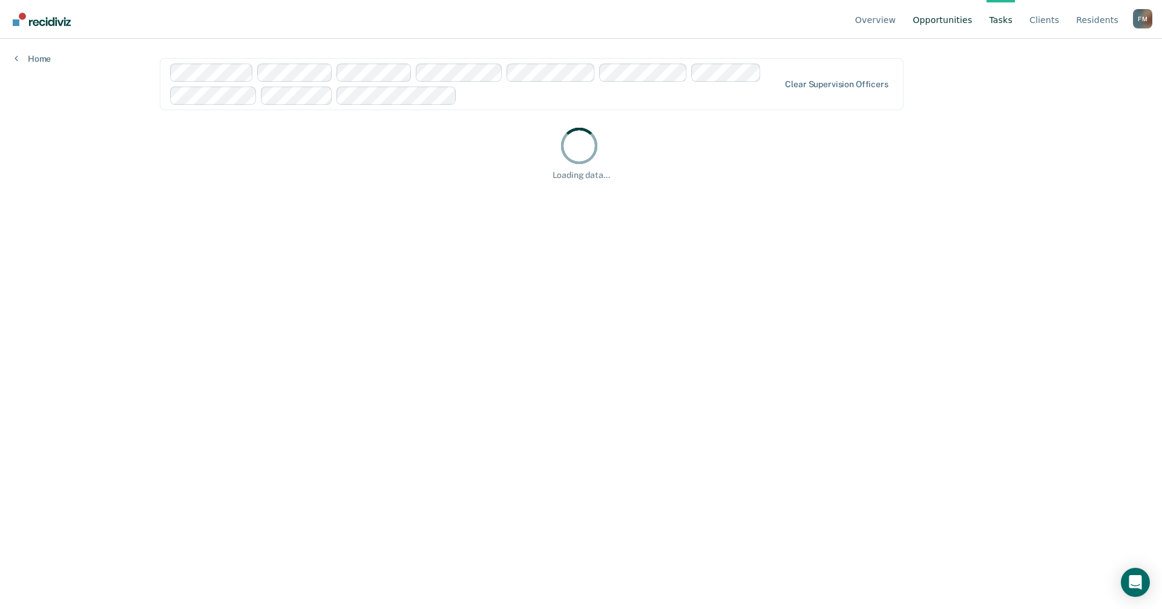
click at [964, 20] on link "Opportunities" at bounding box center [942, 19] width 64 height 39
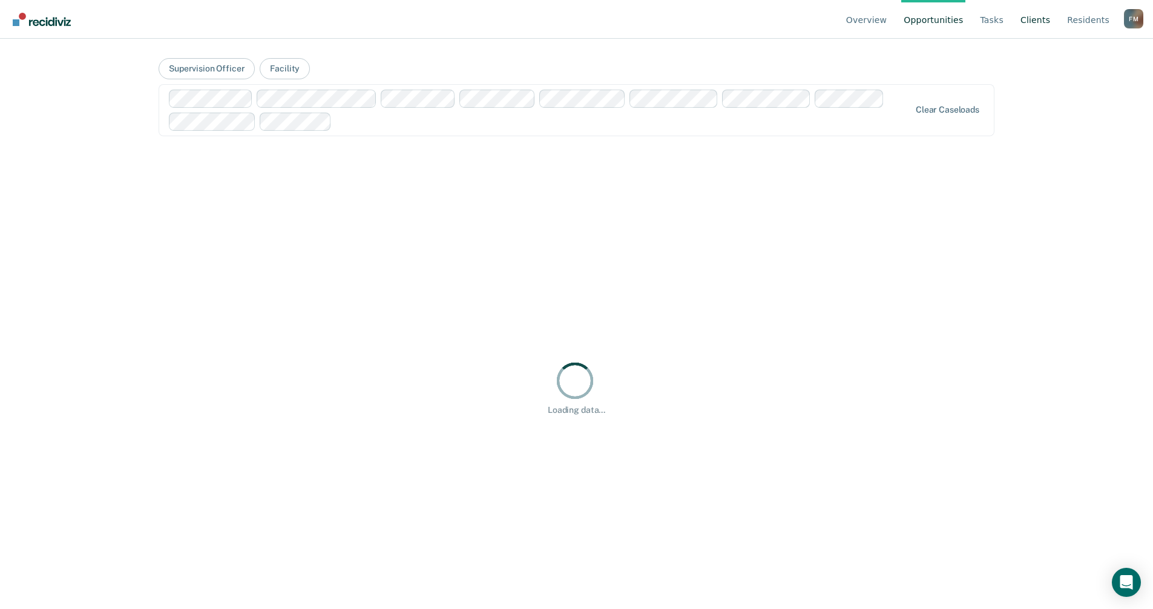
click at [1042, 22] on link "Client s" at bounding box center [1035, 19] width 35 height 39
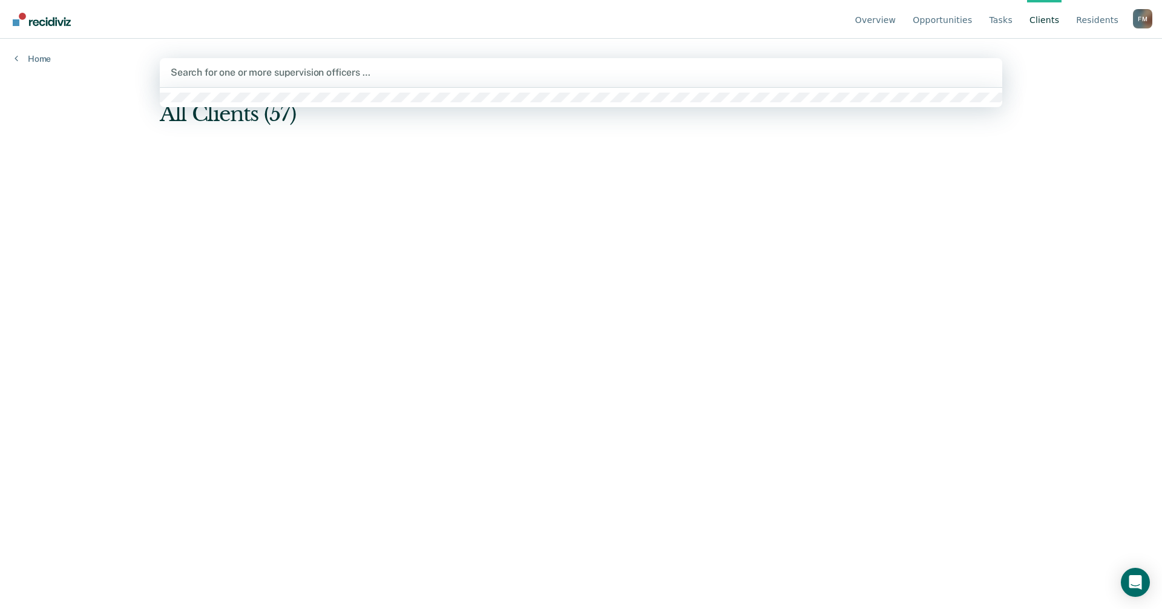
click at [327, 79] on div at bounding box center [581, 72] width 821 height 14
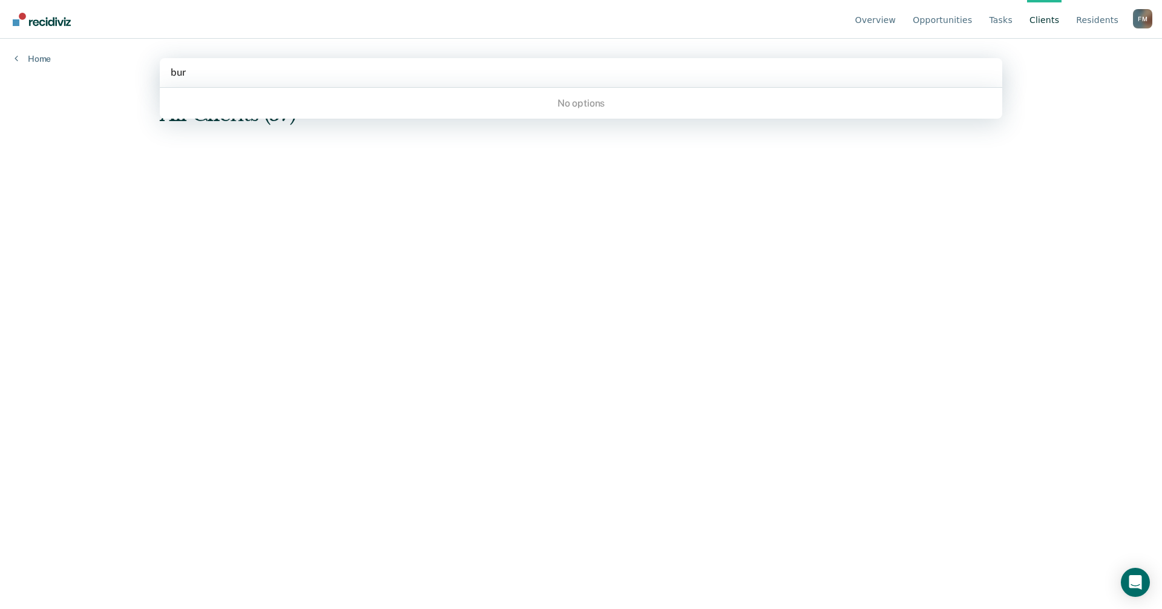
type input "burg"
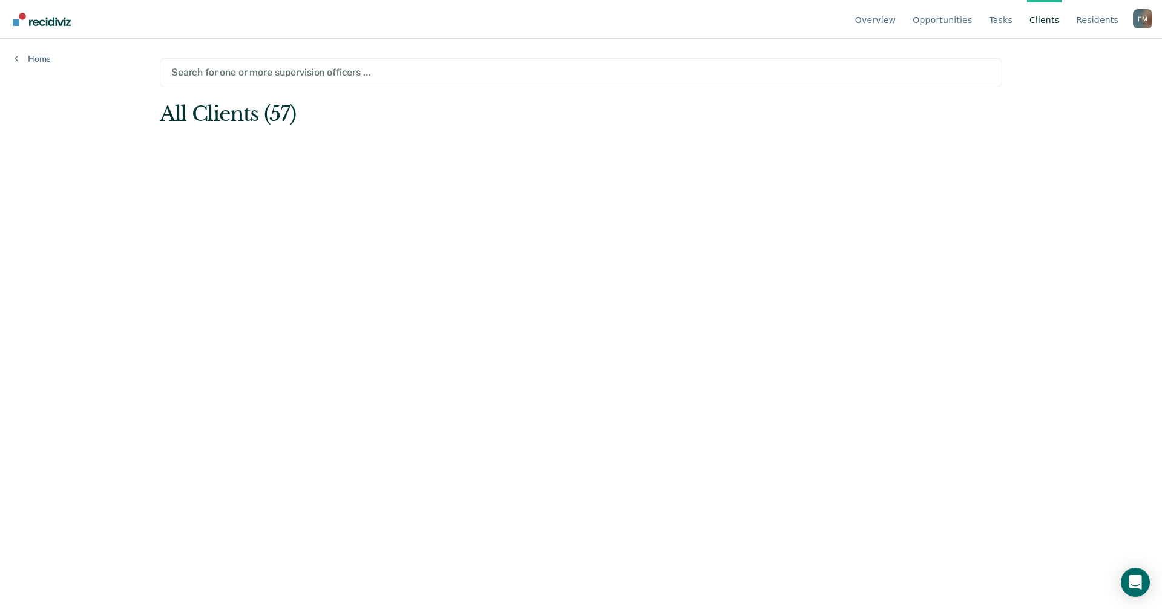
click at [209, 68] on div at bounding box center [581, 72] width 820 height 14
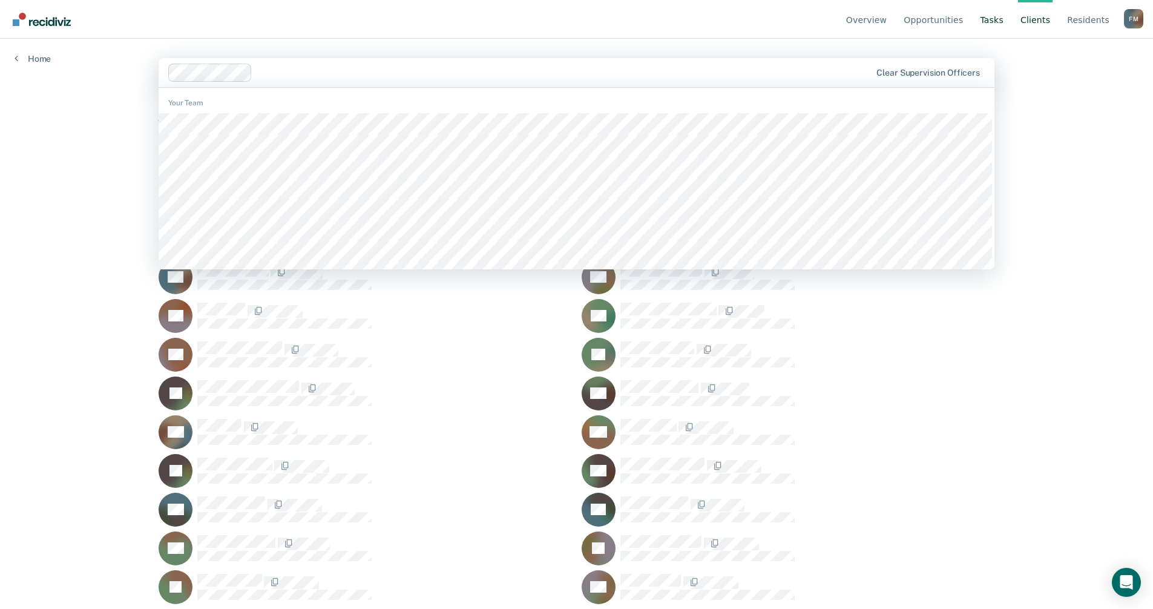
click at [1004, 425] on main "option [PERSON_NAME], selected. 268 results available. Use Up and Down to choos…" at bounding box center [576, 309] width 865 height 541
click at [87, 110] on div "Overview Opportunities Tasks Client s Resident s [PERSON_NAME] Profile How it w…" at bounding box center [576, 304] width 1153 height 609
click at [1096, 58] on div "Overview Opportunities Tasks Client s Resident s [PERSON_NAME] Profile How it w…" at bounding box center [576, 304] width 1153 height 609
click at [996, 22] on link "Tasks" at bounding box center [992, 19] width 28 height 39
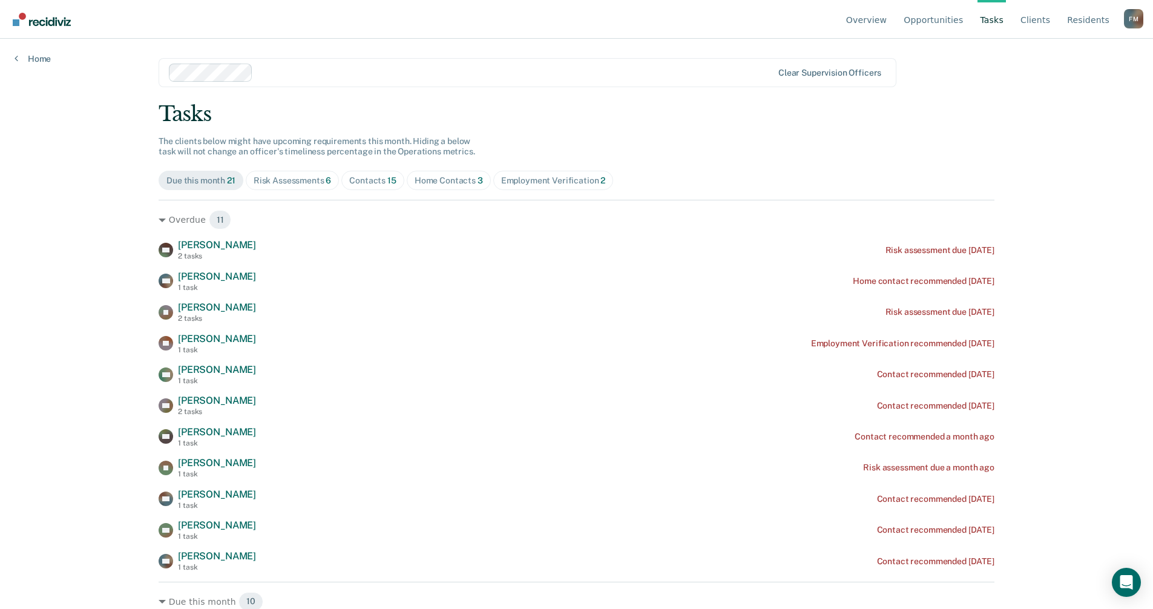
click at [532, 180] on div "Employment Verification 2" at bounding box center [553, 181] width 105 height 10
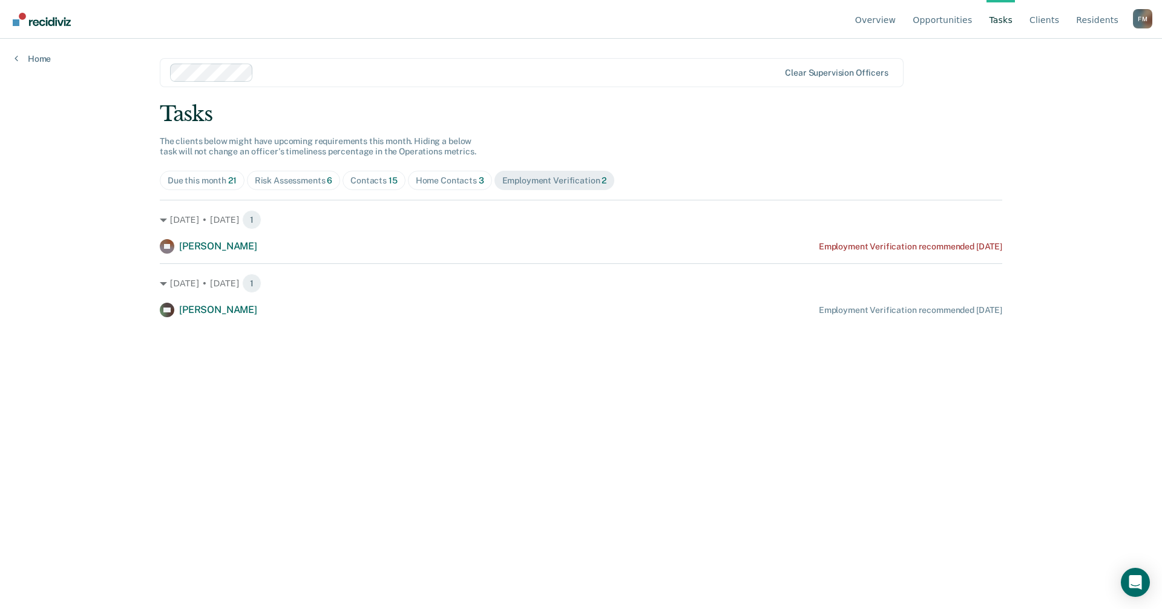
click at [392, 179] on span "15" at bounding box center [393, 181] width 9 height 10
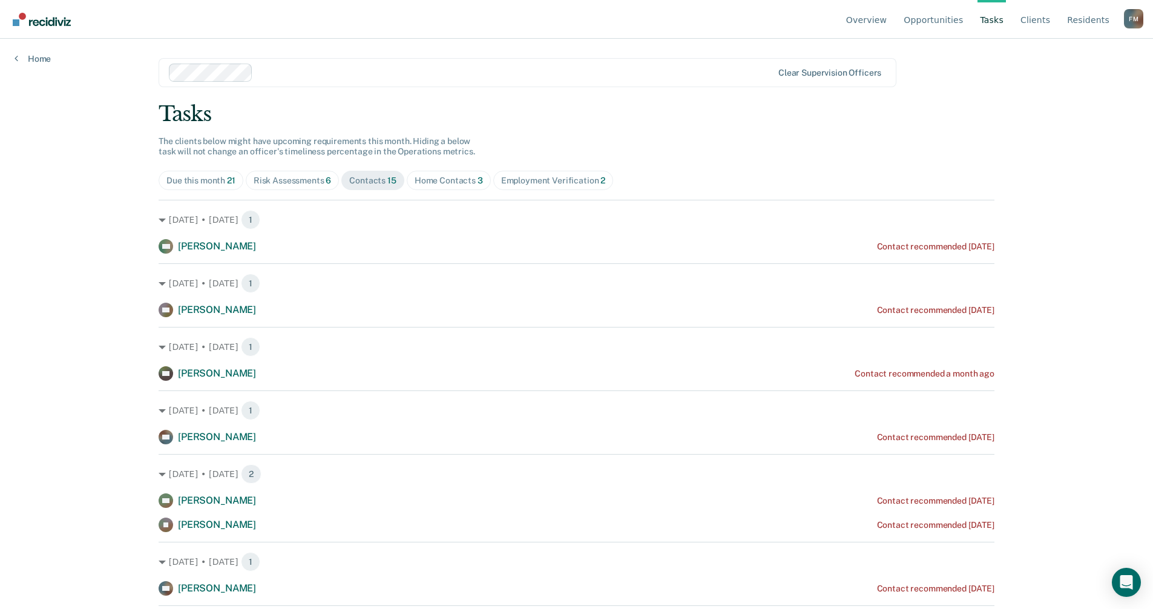
click at [522, 180] on div "Employment Verification 2" at bounding box center [553, 181] width 105 height 10
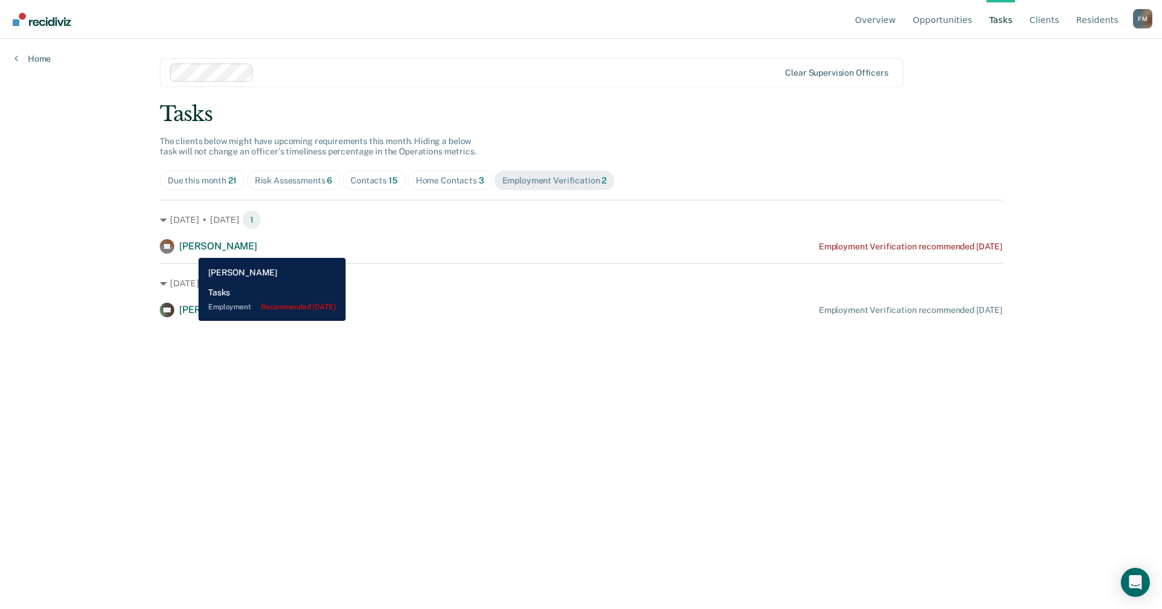
click at [189, 249] on span "[PERSON_NAME]" at bounding box center [218, 246] width 78 height 12
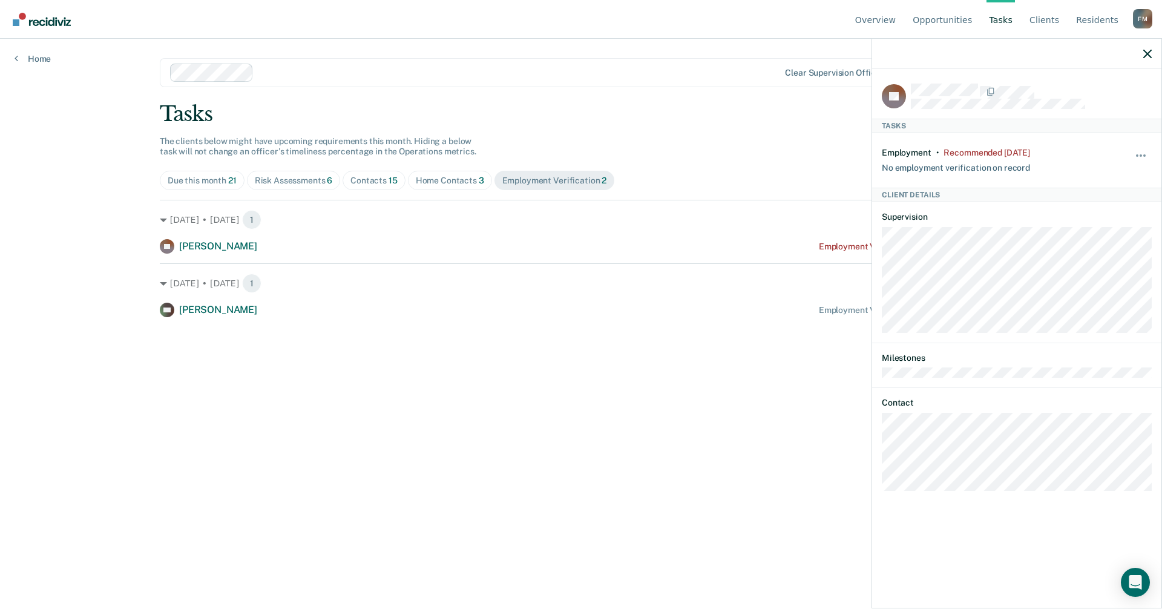
click at [217, 177] on div "Due this month 21" at bounding box center [202, 181] width 69 height 10
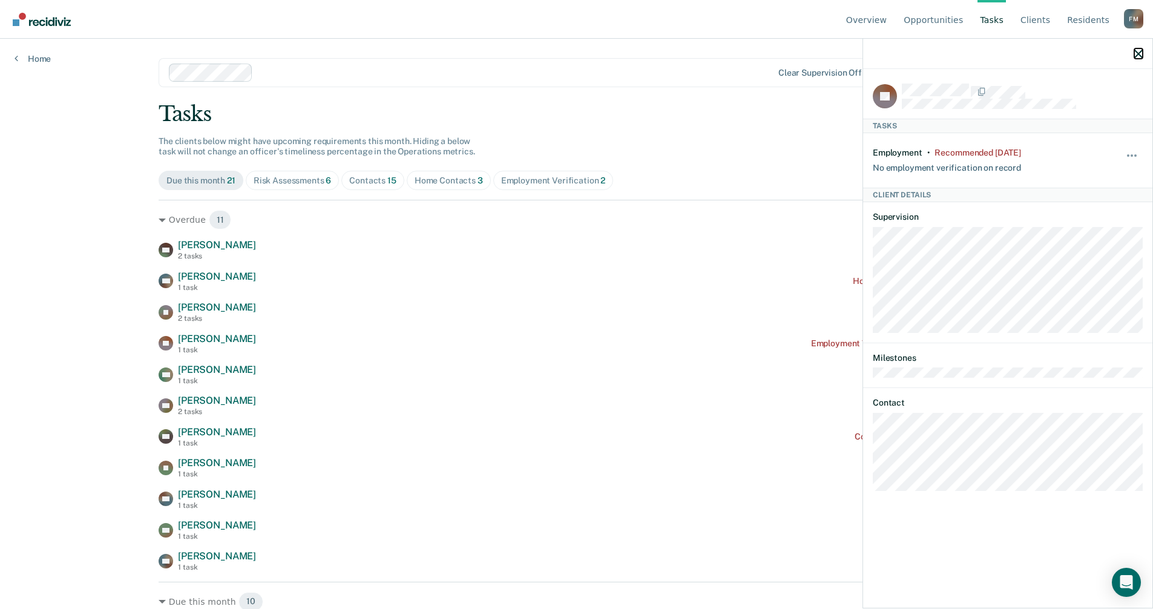
click at [1138, 54] on icon "button" at bounding box center [1138, 54] width 8 height 8
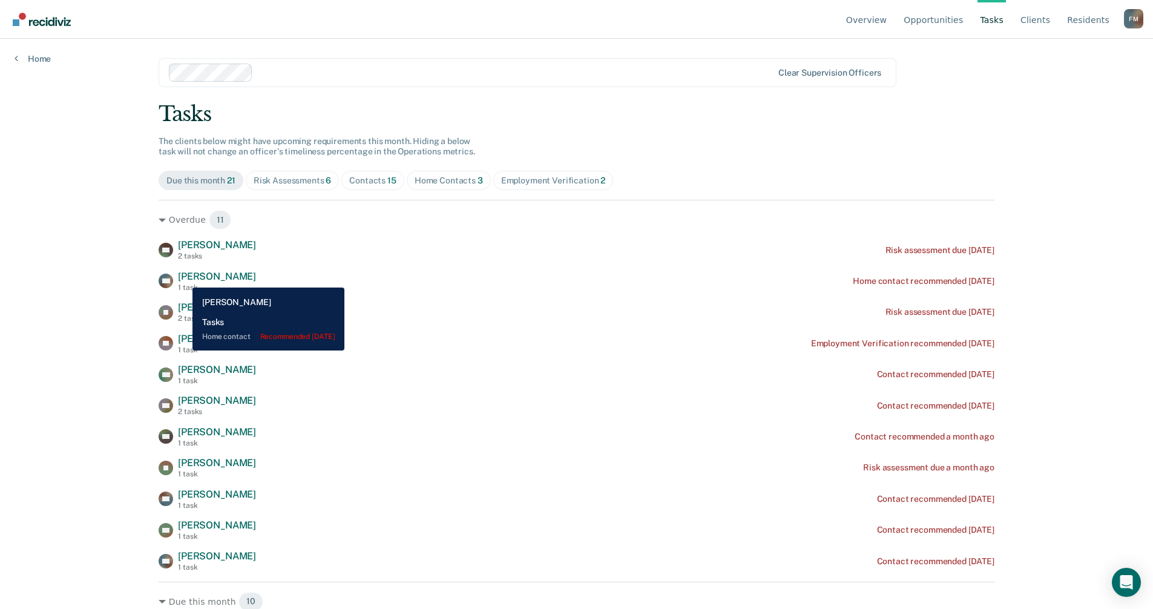
drag, startPoint x: 183, startPoint y: 278, endPoint x: 167, endPoint y: 277, distance: 16.4
click at [183, 278] on span "[PERSON_NAME]" at bounding box center [217, 277] width 78 height 12
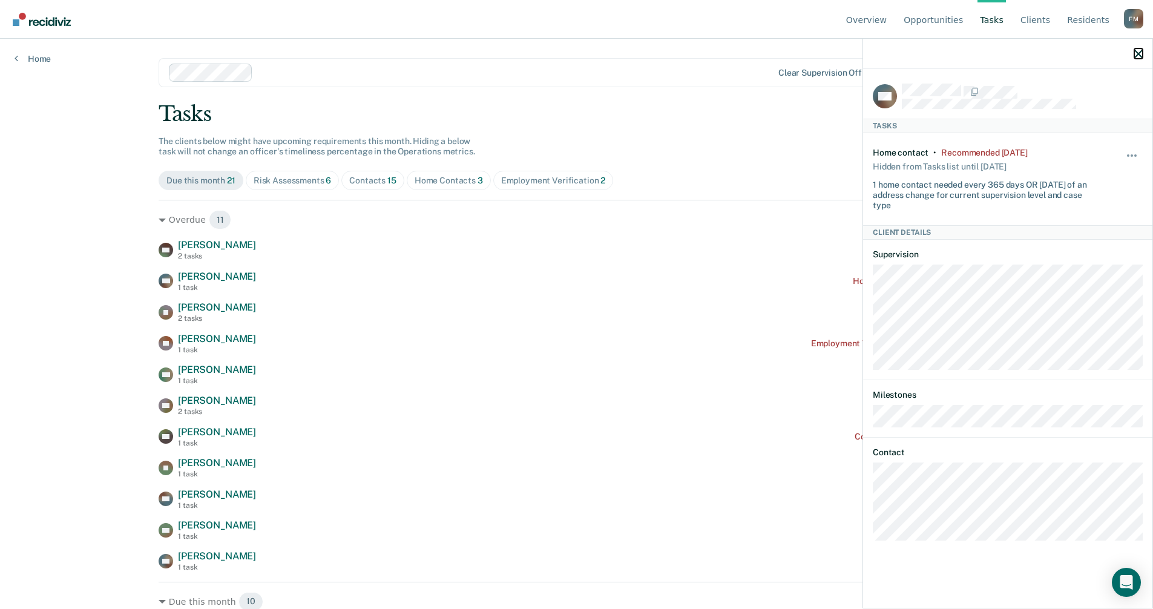
drag, startPoint x: 1136, startPoint y: 53, endPoint x: 1120, endPoint y: 72, distance: 24.5
click at [1136, 54] on icon "button" at bounding box center [1138, 54] width 8 height 8
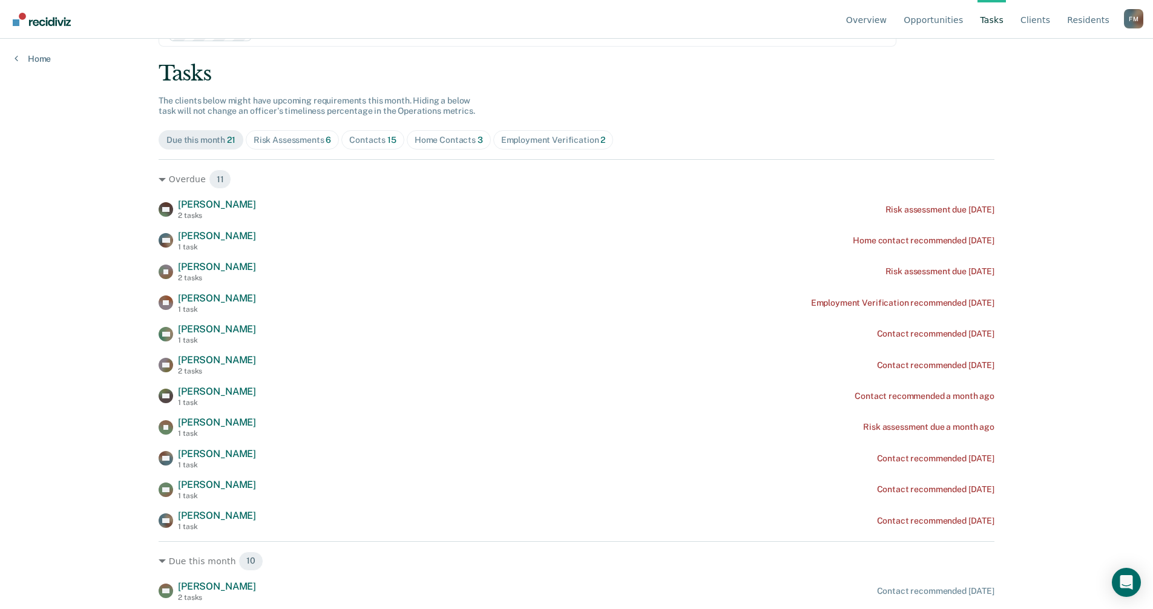
scroll to position [61, 0]
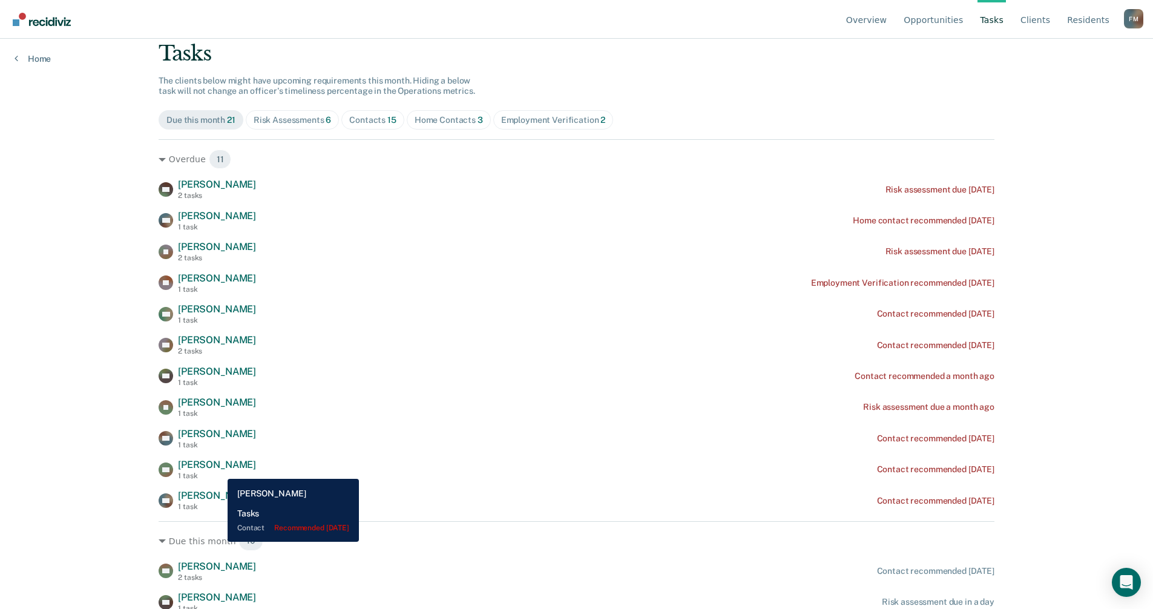
click at [219, 470] on span "[PERSON_NAME]" at bounding box center [217, 465] width 78 height 12
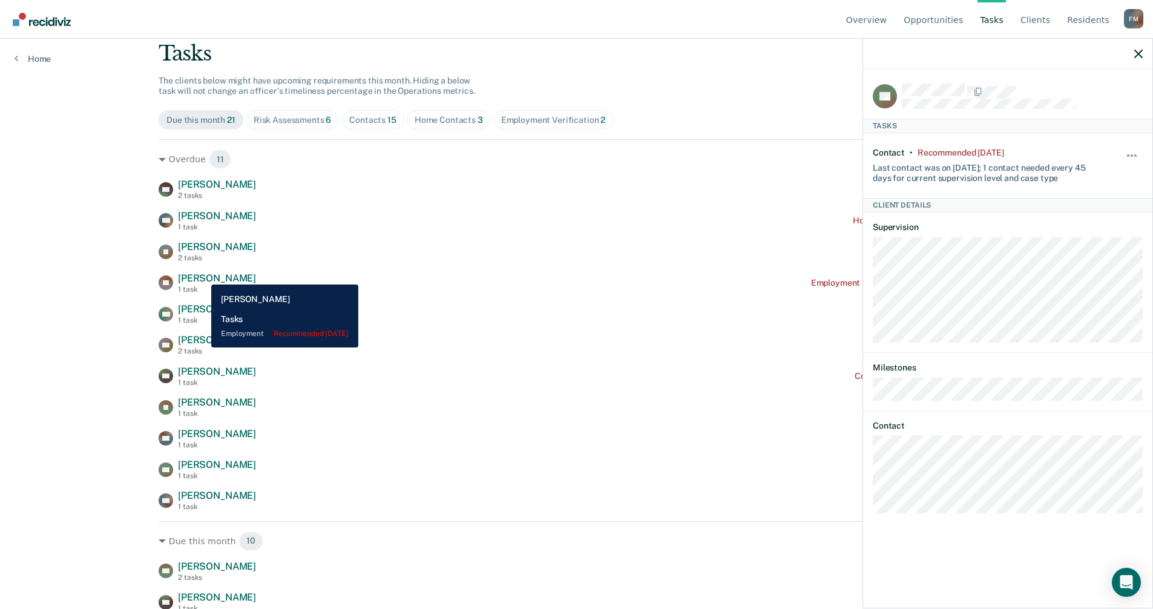
click at [202, 275] on span "[PERSON_NAME]" at bounding box center [217, 278] width 78 height 12
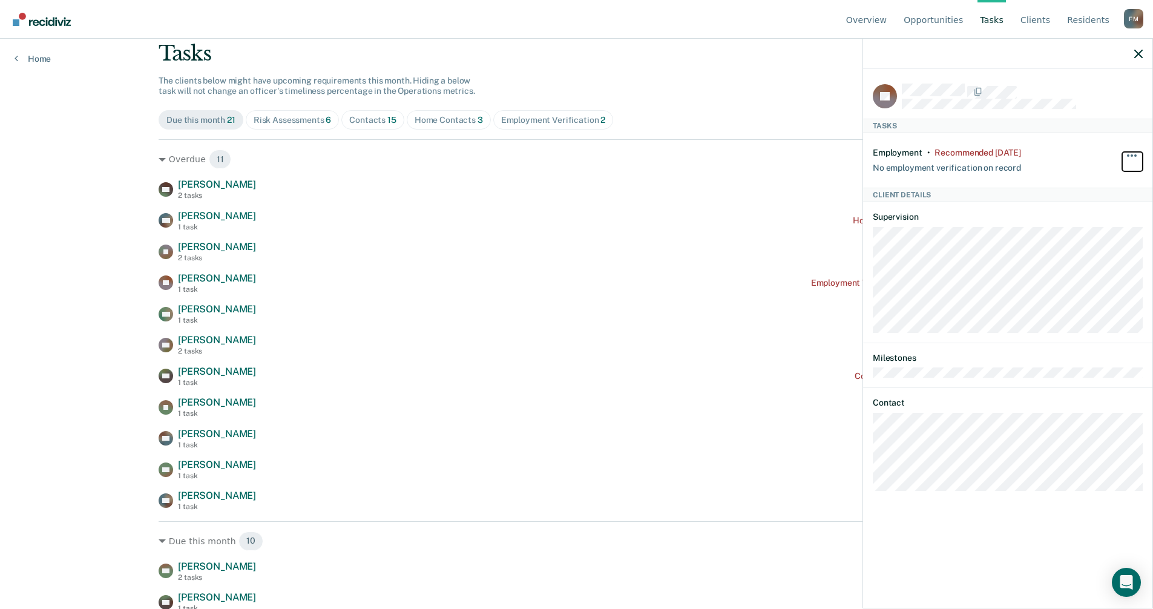
click at [1137, 157] on button "button" at bounding box center [1132, 161] width 21 height 19
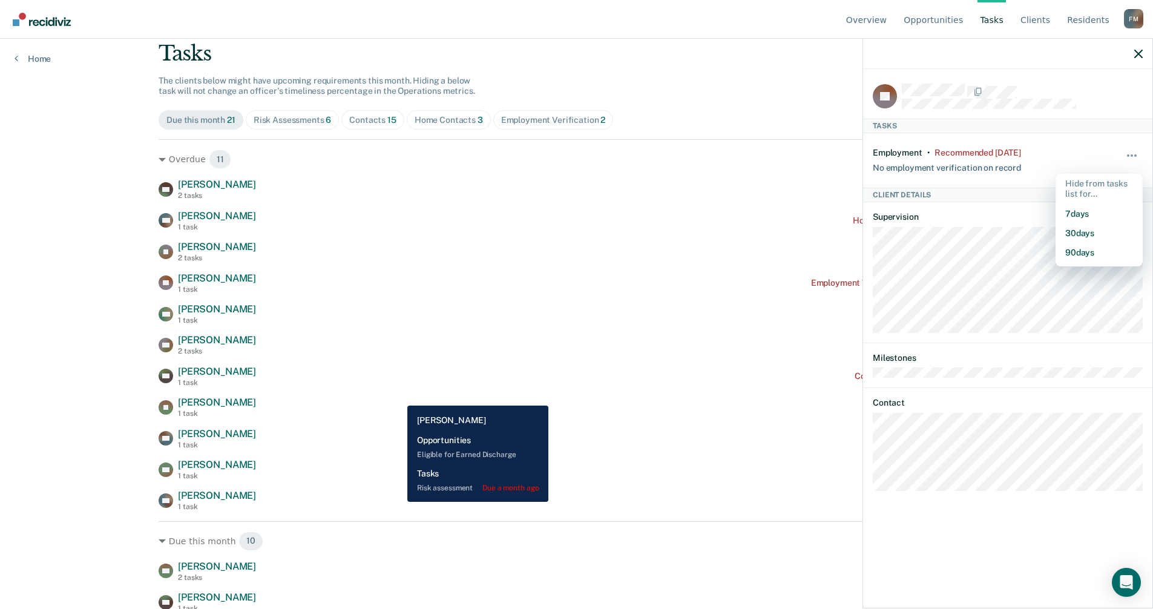
click at [461, 383] on div "[PERSON_NAME] 1 task Contact recommended a month ago" at bounding box center [577, 376] width 836 height 21
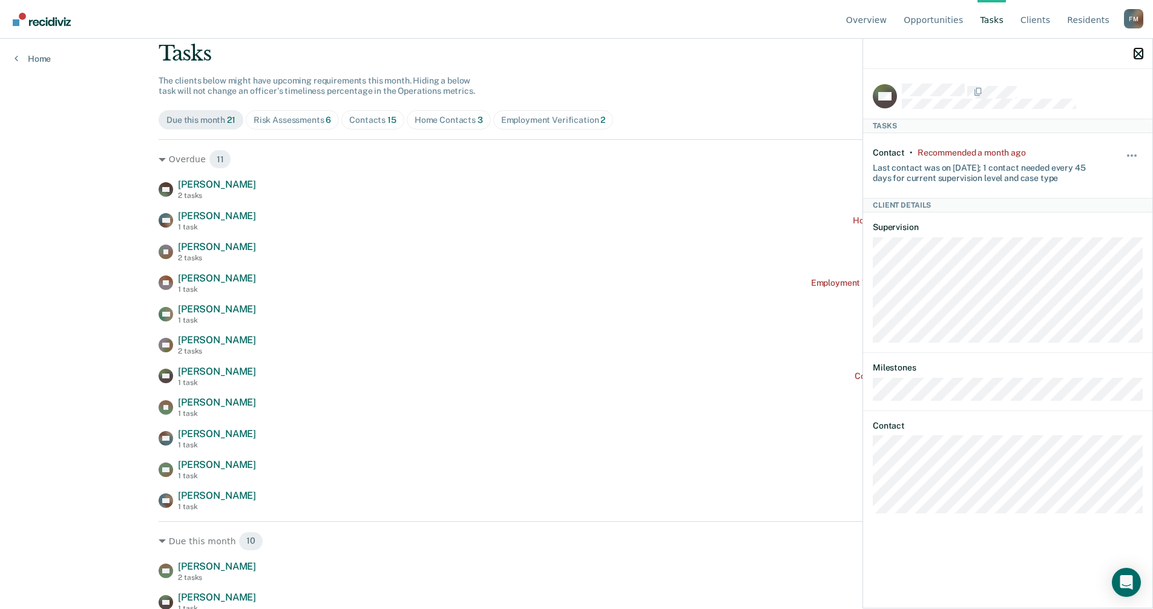
click at [1141, 52] on icon "button" at bounding box center [1138, 54] width 8 height 8
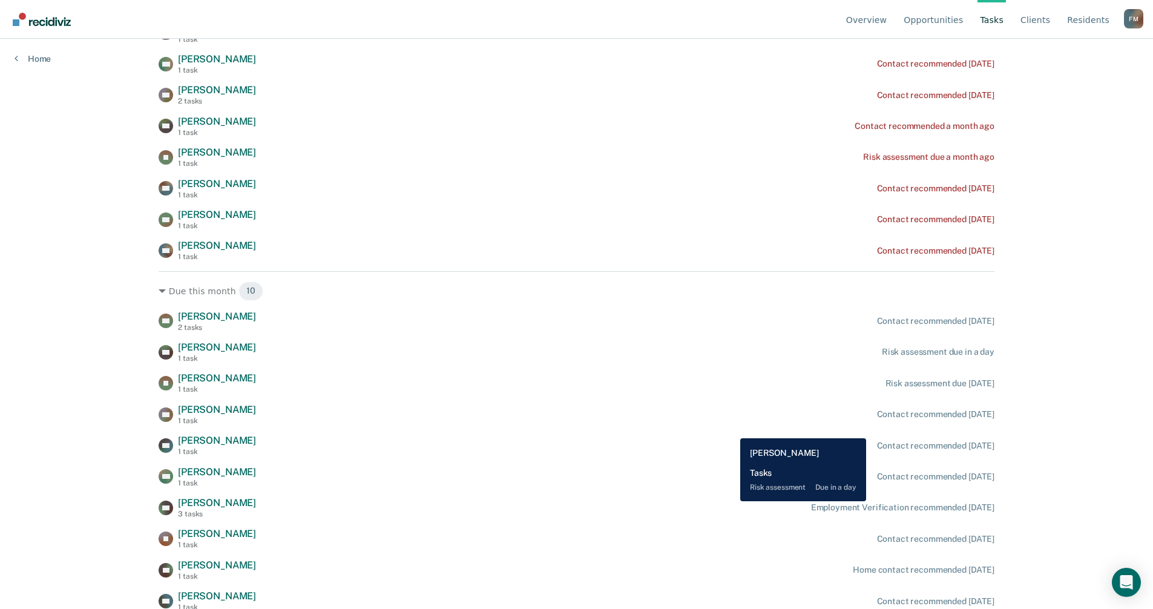
scroll to position [314, 0]
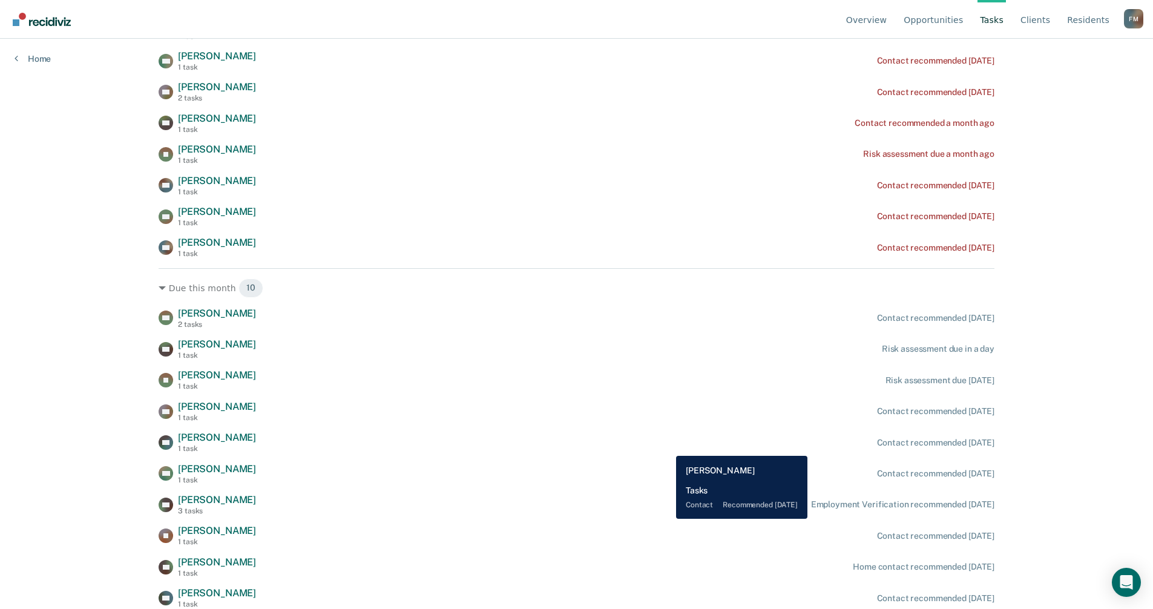
click at [667, 447] on div "KO [PERSON_NAME] 1 task Contact recommended [DATE]" at bounding box center [577, 442] width 836 height 21
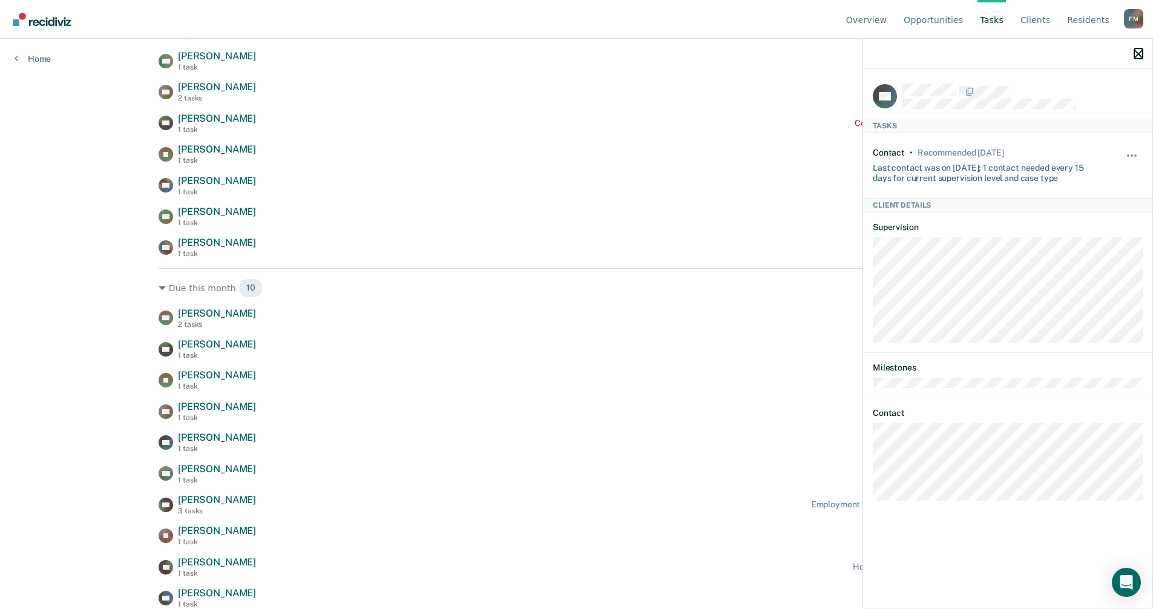
click at [1138, 53] on icon "button" at bounding box center [1138, 54] width 8 height 8
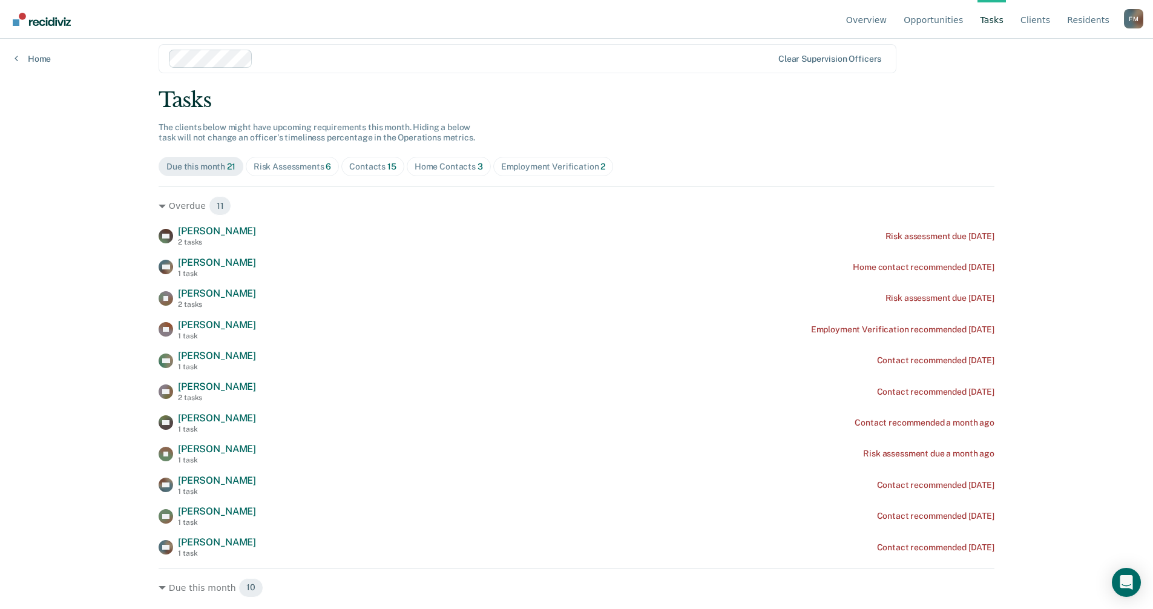
scroll to position [11, 0]
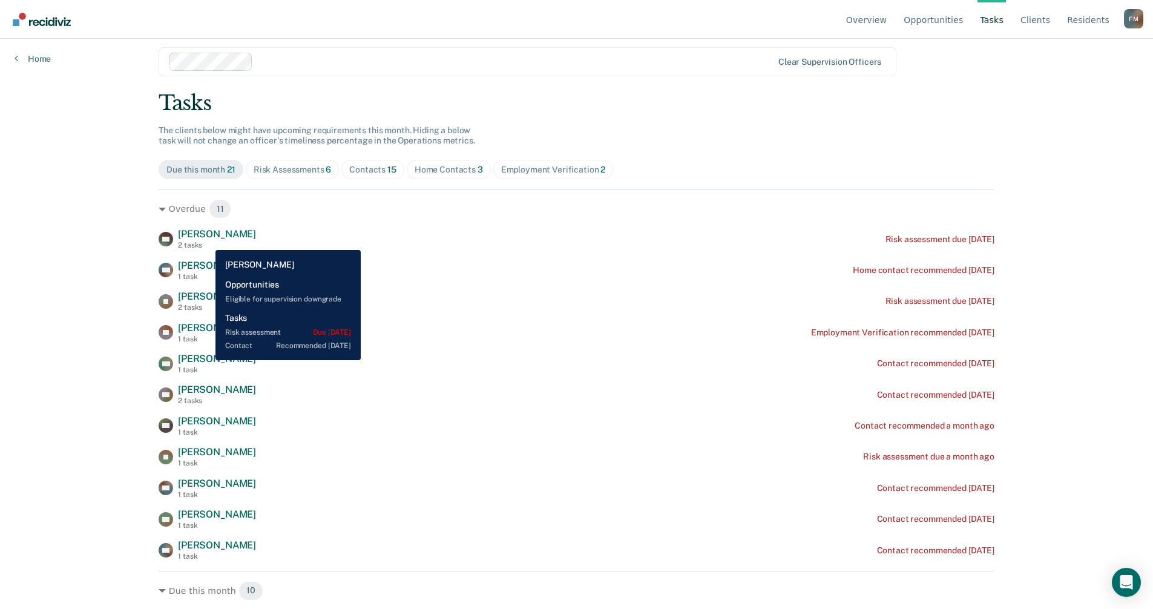
click at [206, 241] on div "[PERSON_NAME] 2 tasks" at bounding box center [217, 238] width 78 height 21
